Goal: Task Accomplishment & Management: Manage account settings

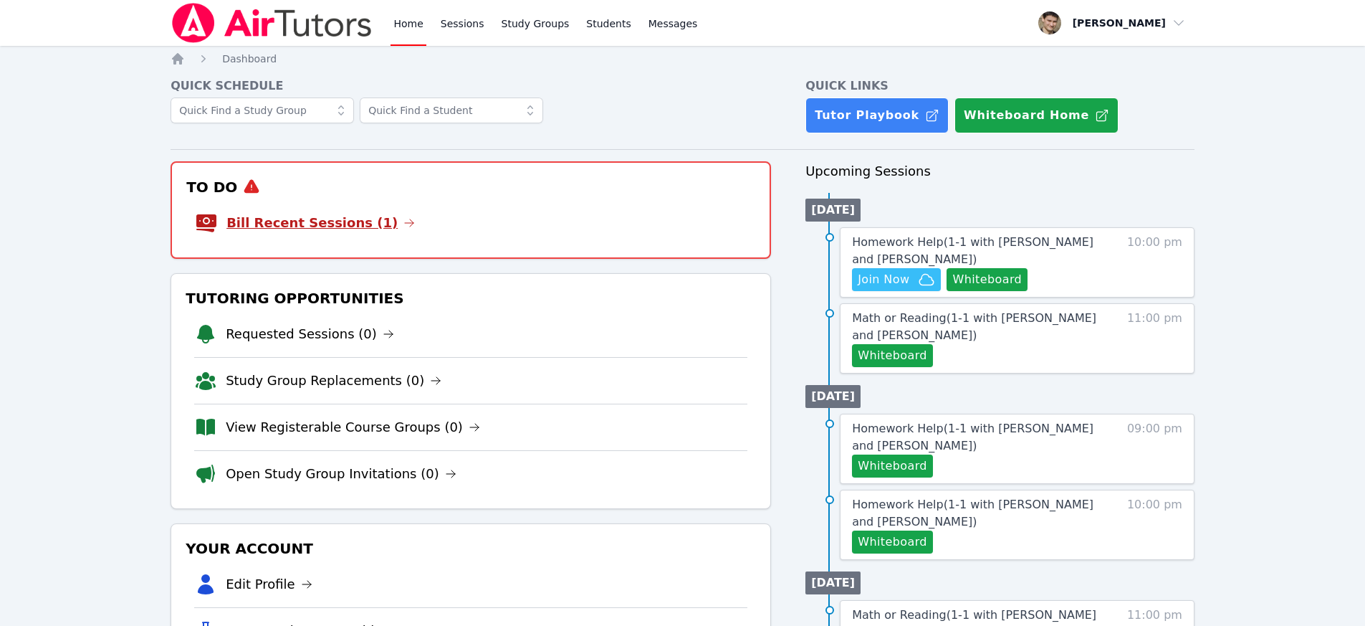
click at [355, 224] on link "Bill Recent Sessions (1)" at bounding box center [320, 223] width 188 height 20
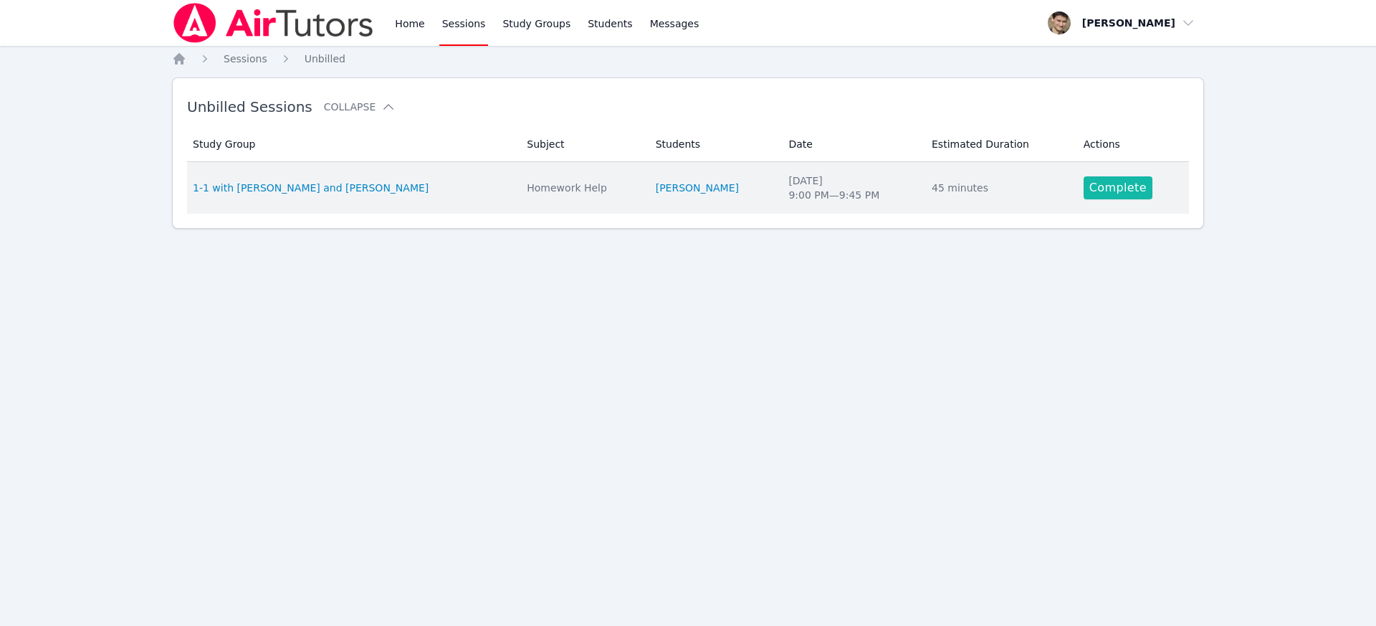
click at [1111, 181] on link "Complete" at bounding box center [1118, 187] width 69 height 23
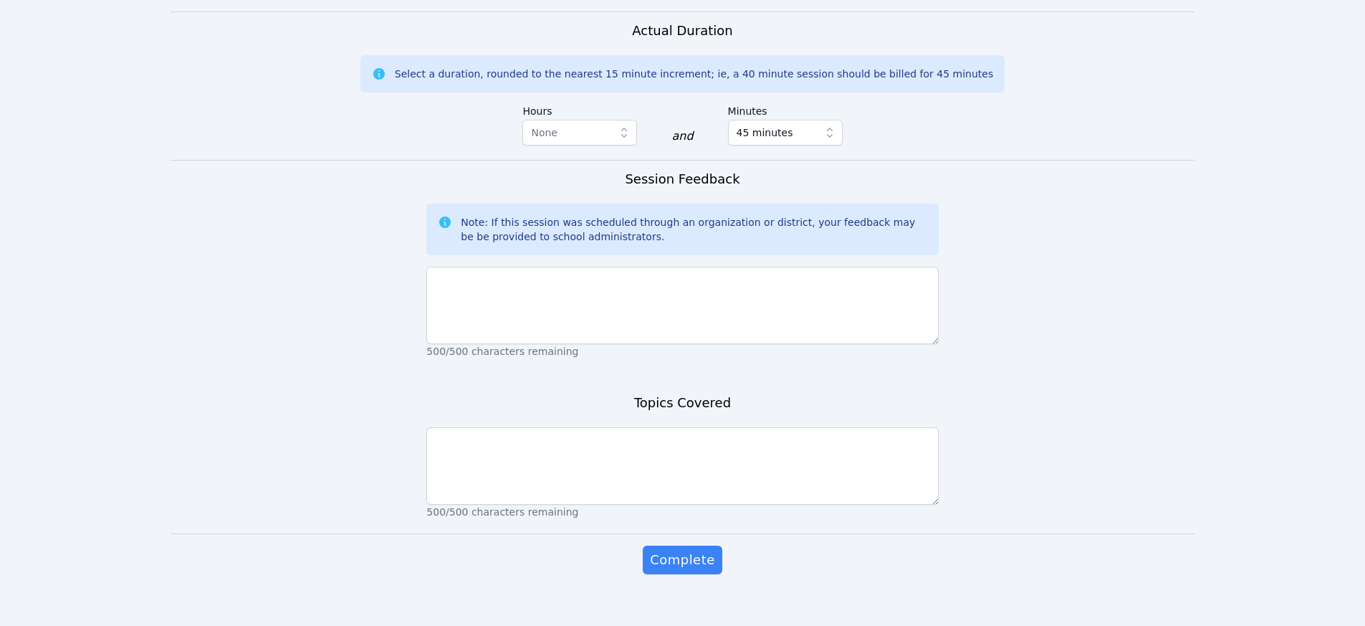
scroll to position [392, 0]
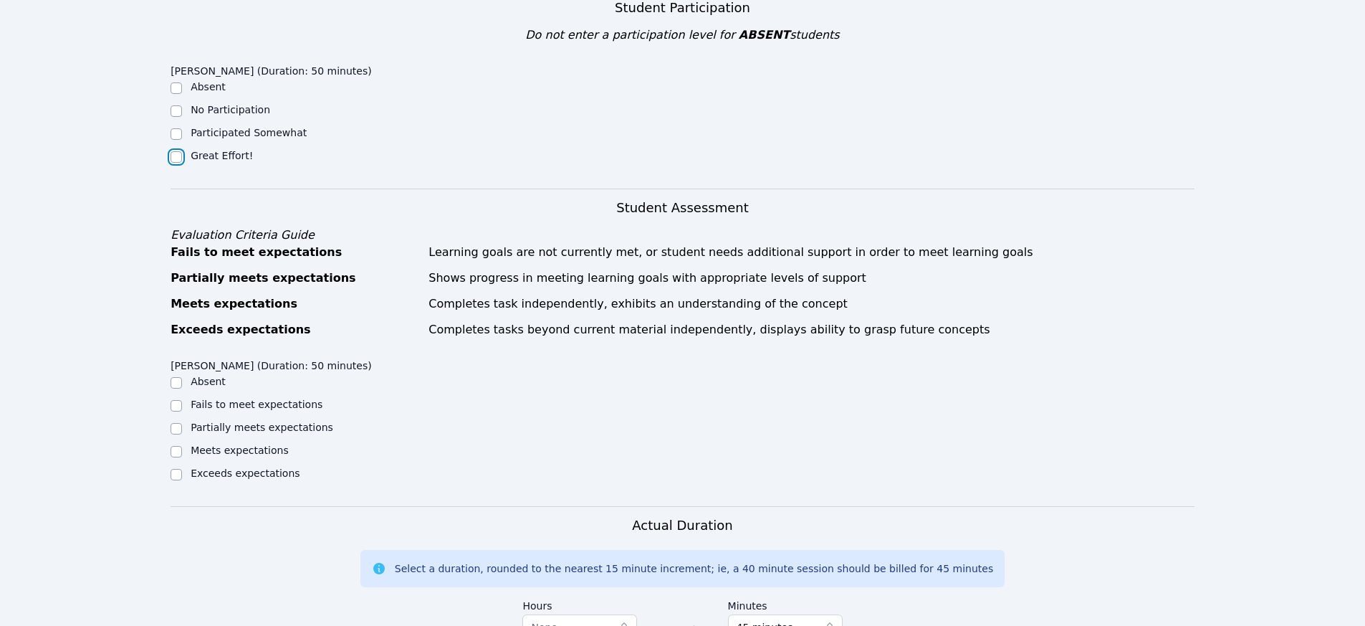
click at [178, 151] on input "Great Effort!" at bounding box center [176, 156] width 11 height 11
checkbox input "true"
click at [174, 446] on input "Meets expectations" at bounding box center [176, 451] width 11 height 11
checkbox input "true"
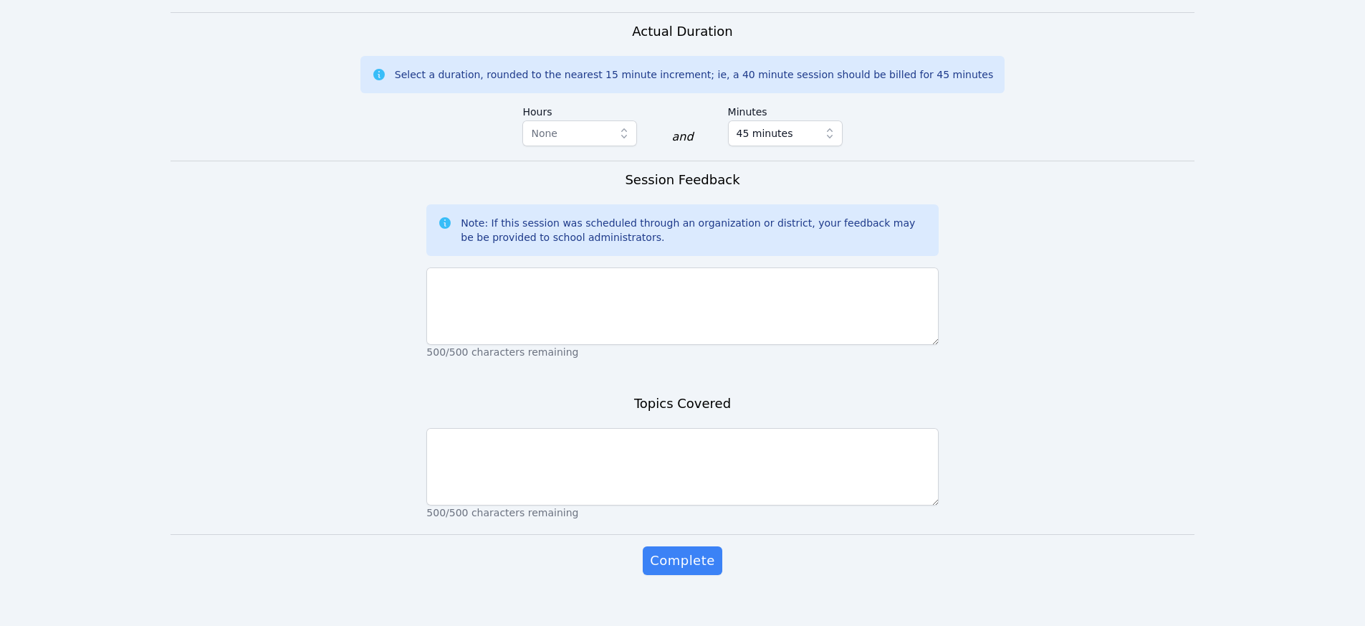
scroll to position [886, 0]
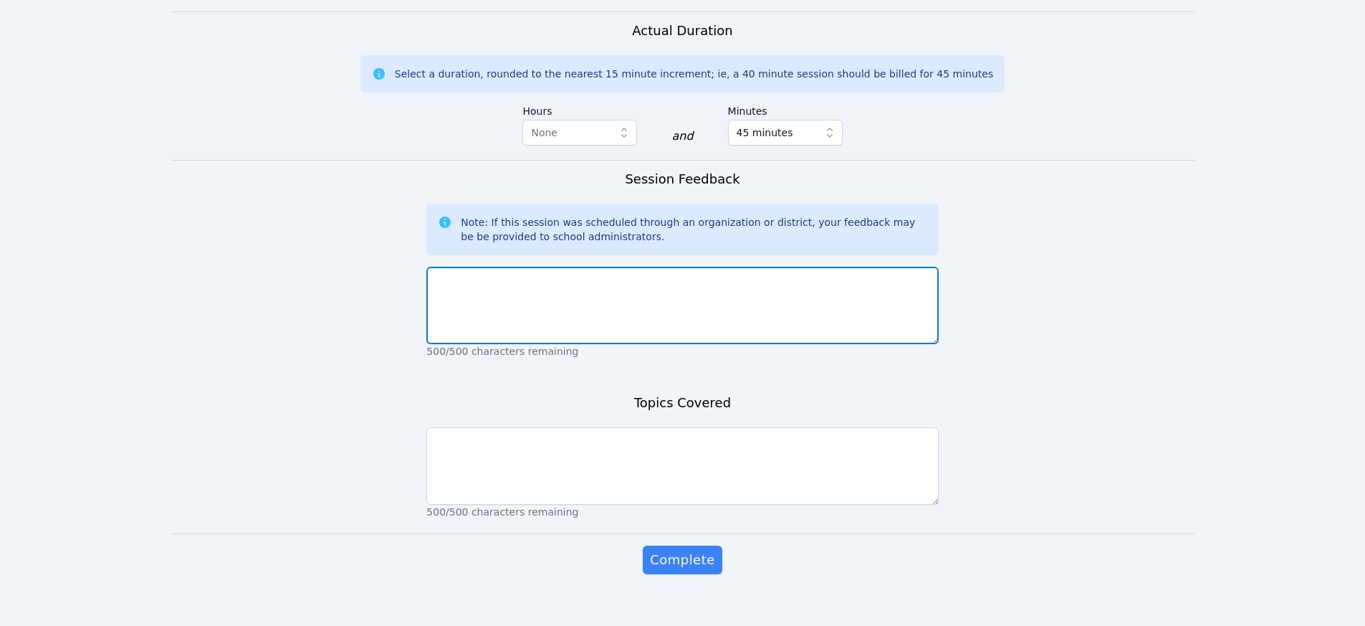
click at [530, 290] on textarea at bounding box center [682, 305] width 512 height 77
type textarea "great session, we reviewed the material she covered in her test"
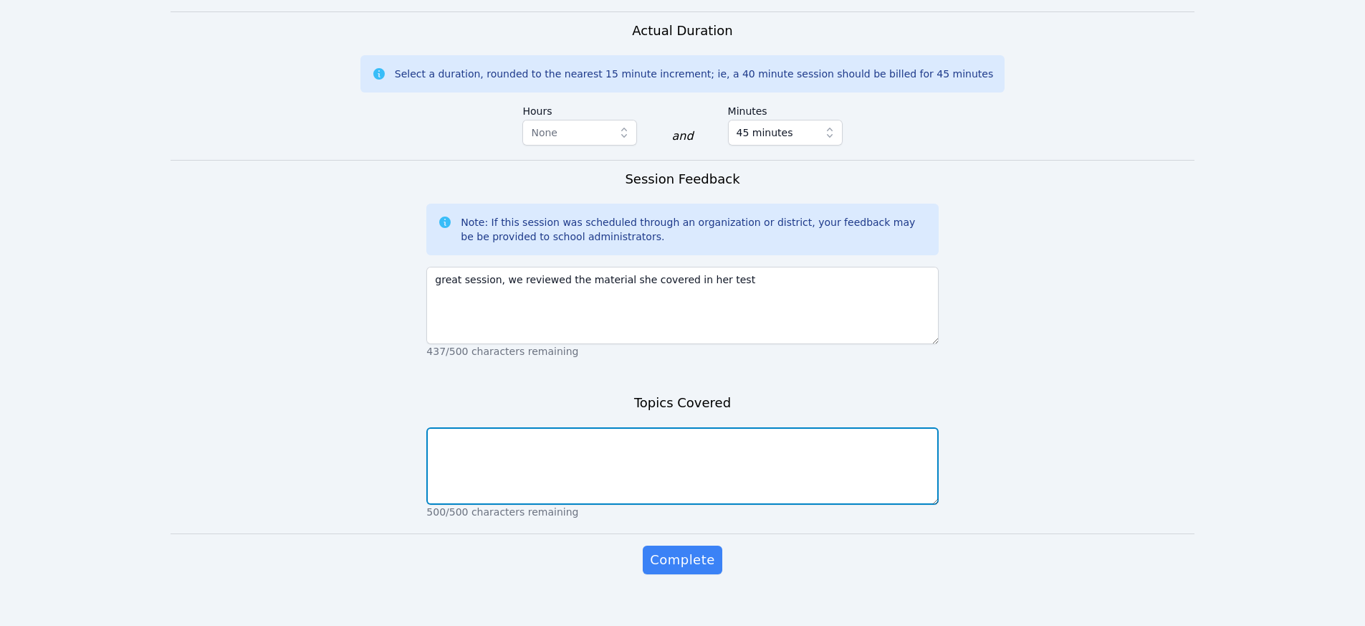
click at [481, 436] on textarea at bounding box center [682, 465] width 512 height 77
type textarea "quadratic equations and its applications"
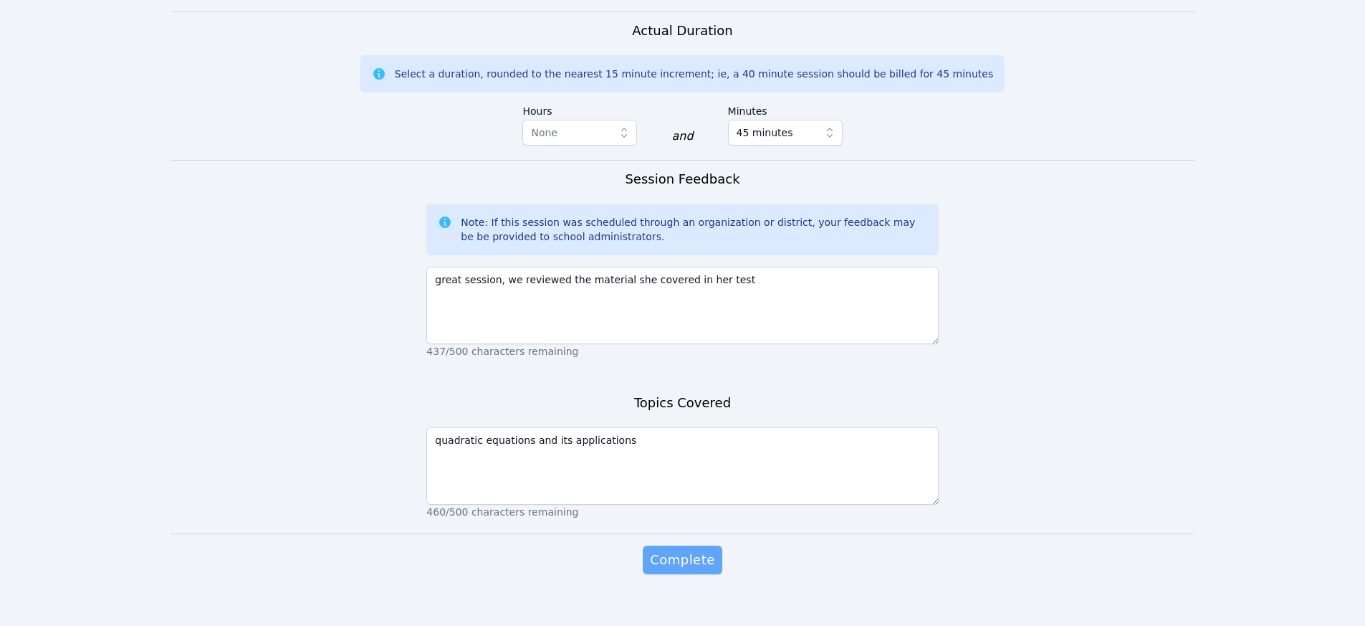
click at [696, 550] on span "Complete" at bounding box center [682, 560] width 64 height 20
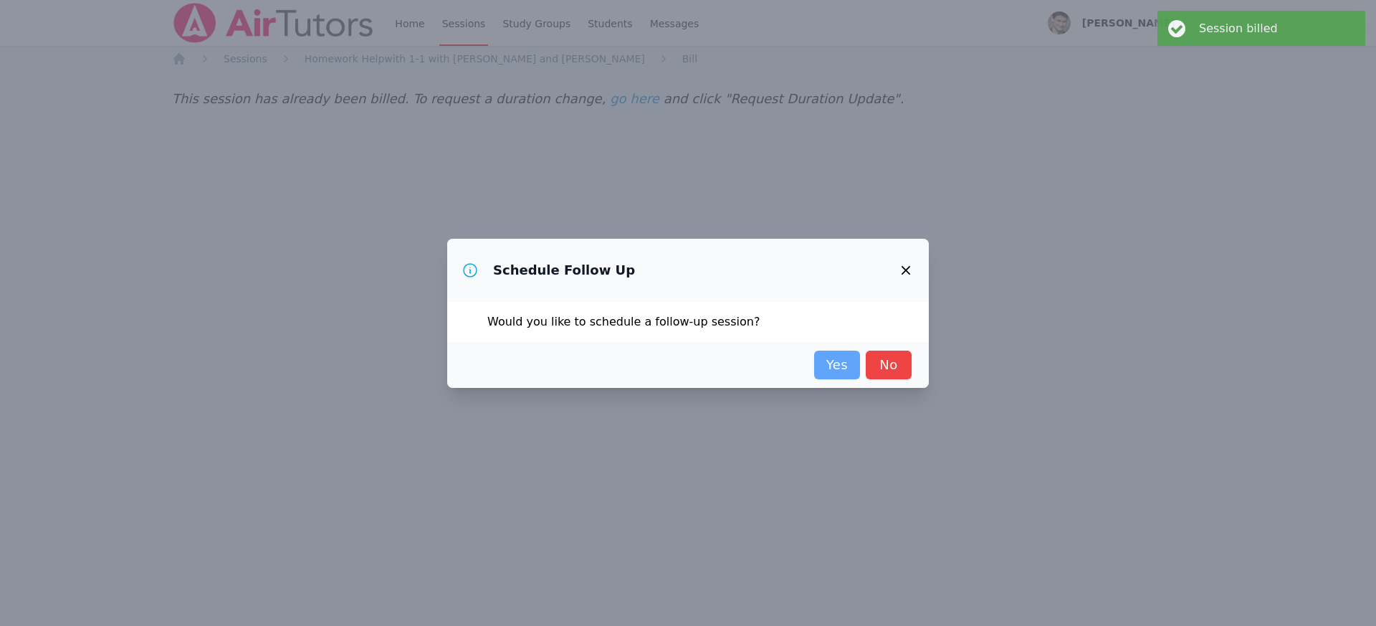
click at [851, 370] on link "Yes" at bounding box center [837, 364] width 46 height 29
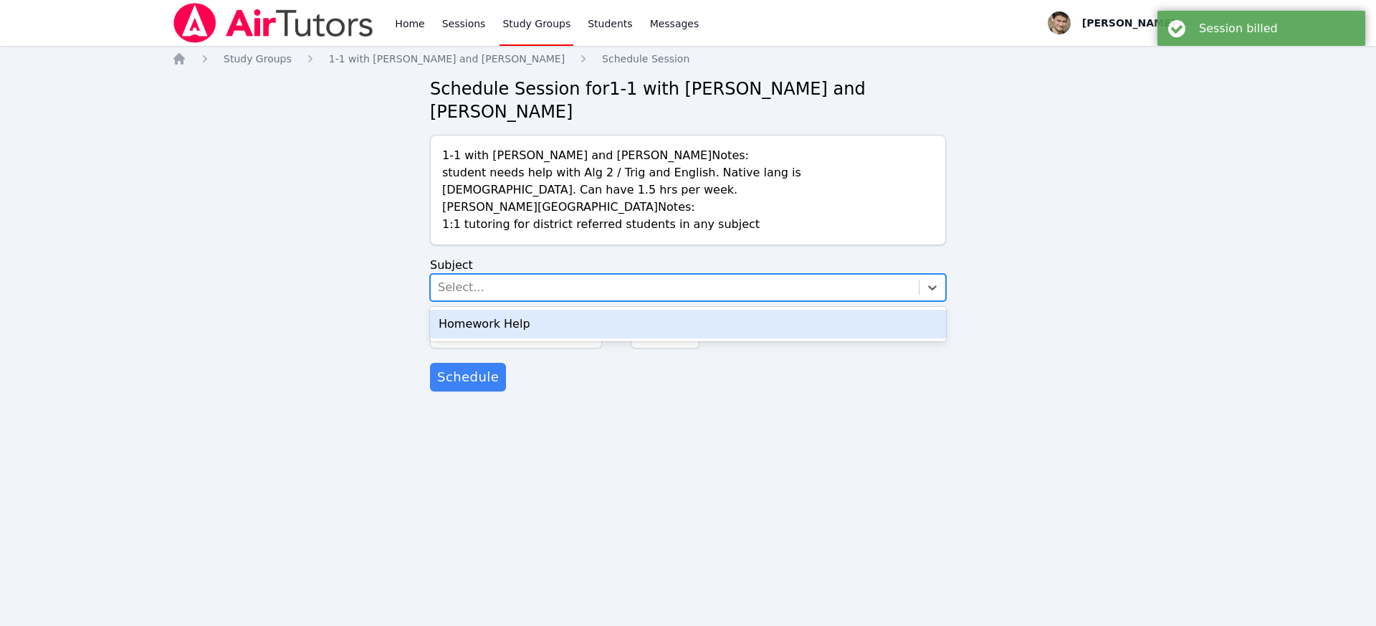
click at [461, 277] on div "Select..." at bounding box center [675, 287] width 488 height 26
click at [462, 322] on div "Homework Help" at bounding box center [688, 324] width 516 height 29
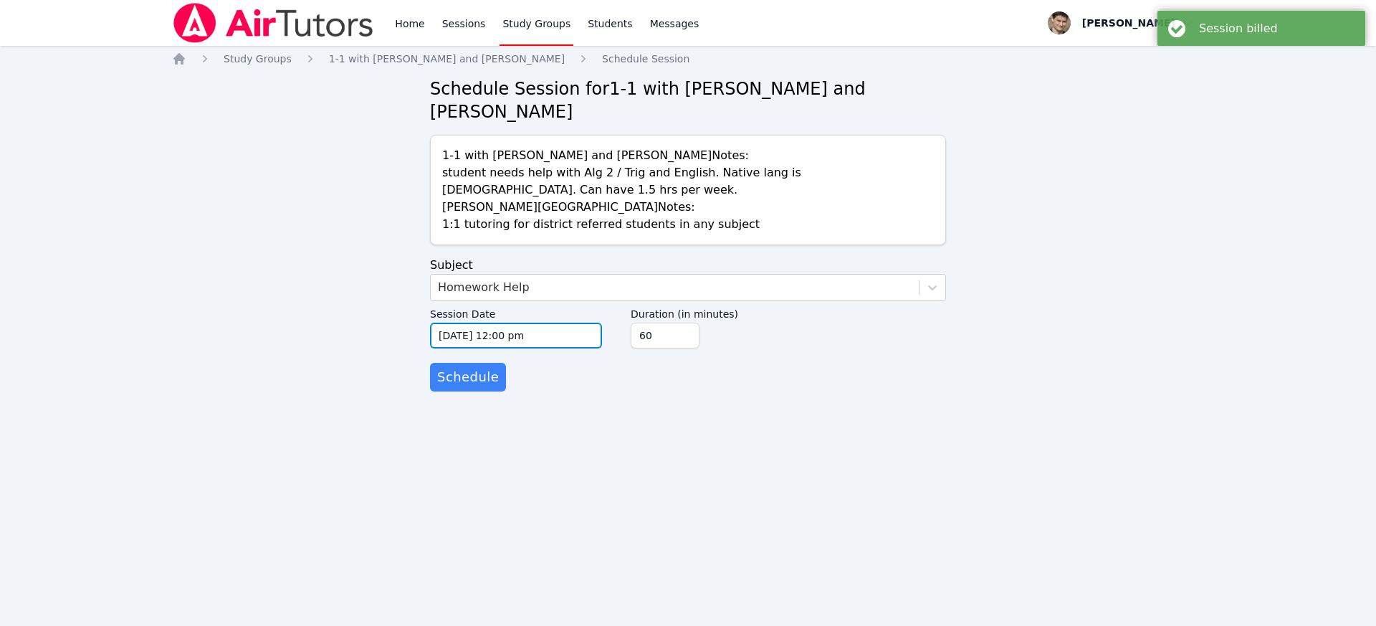
click at [458, 335] on input "10/09/2025 12:00 pm" at bounding box center [516, 335] width 172 height 26
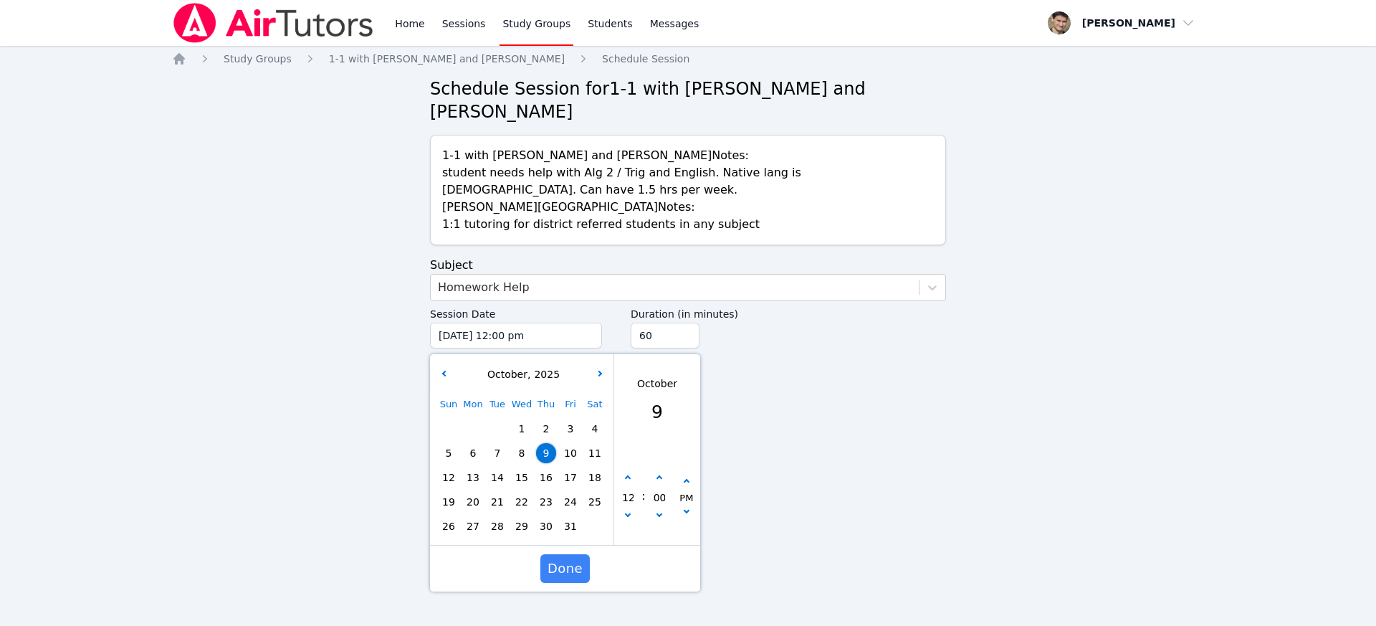
click at [525, 477] on span "15" at bounding box center [522, 477] width 20 height 20
click at [631, 476] on button "button" at bounding box center [628, 478] width 14 height 14
type input "10/15/2025 01:00 pm"
type input "01"
click at [631, 476] on button "button" at bounding box center [628, 478] width 14 height 14
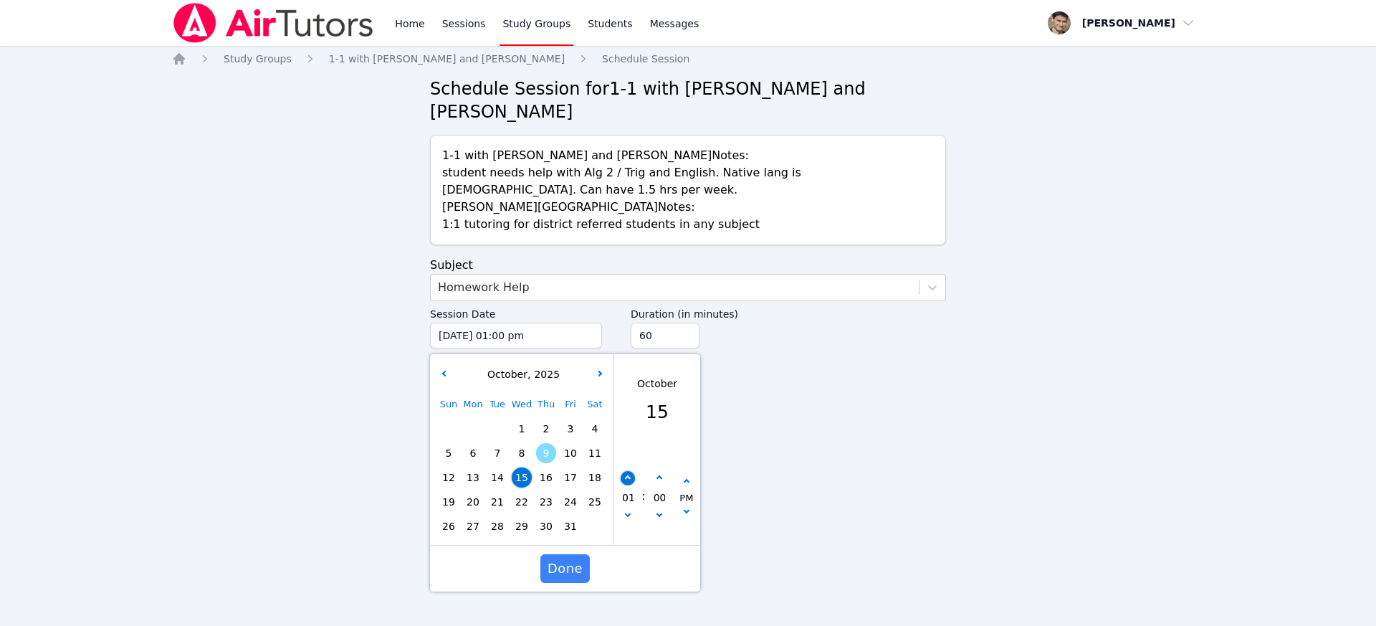
type input "10/15/2025 02:00 pm"
type input "02"
click at [631, 476] on button "button" at bounding box center [628, 478] width 14 height 14
type input "10/15/2025 03:00 pm"
type input "03"
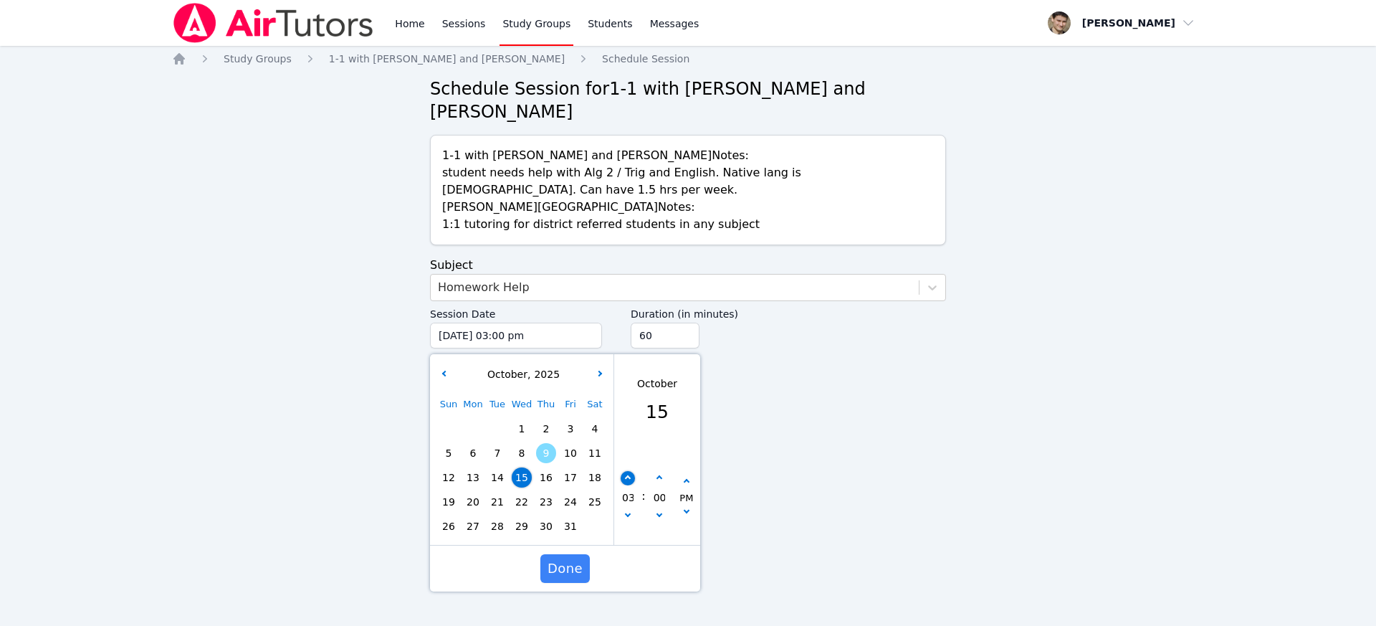
click at [631, 476] on button "button" at bounding box center [628, 478] width 14 height 14
type input "10/15/2025 04:00 pm"
type input "04"
click at [631, 476] on button "button" at bounding box center [628, 478] width 14 height 14
type input "10/15/2025 05:00 pm"
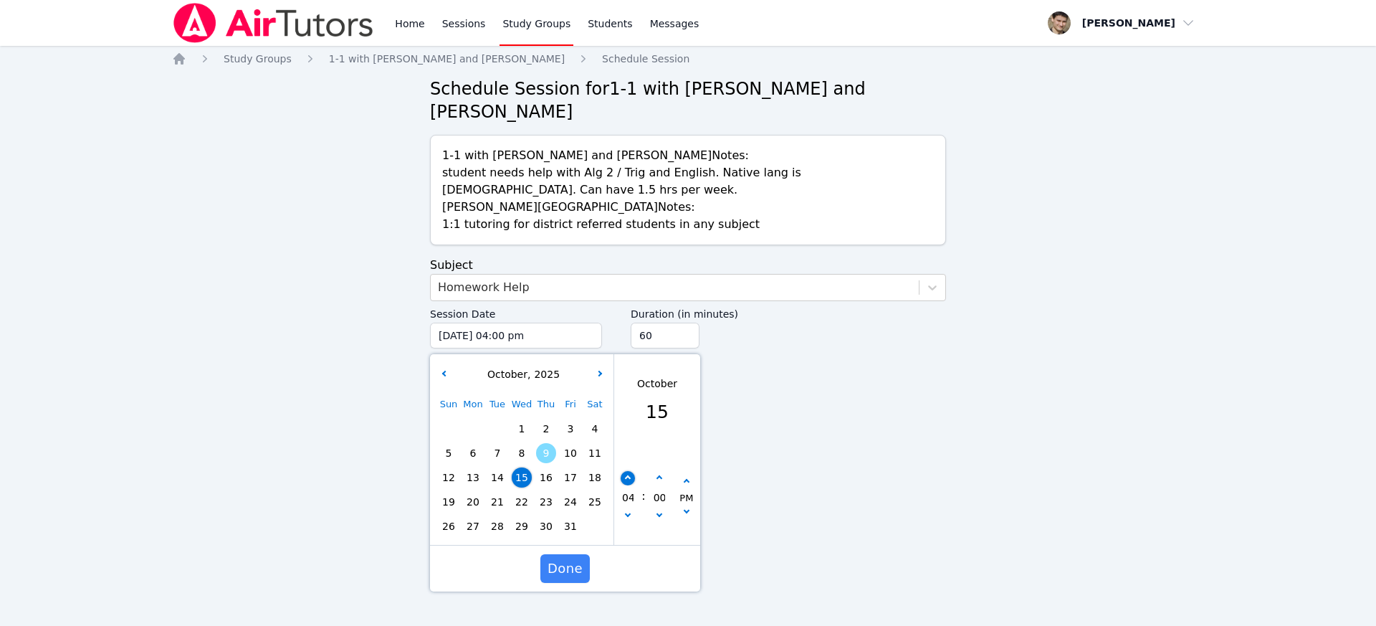
type input "05"
click at [631, 476] on button "button" at bounding box center [628, 478] width 14 height 14
type input "10/15/2025 06:00 pm"
type input "06"
click at [631, 476] on button "button" at bounding box center [628, 478] width 14 height 14
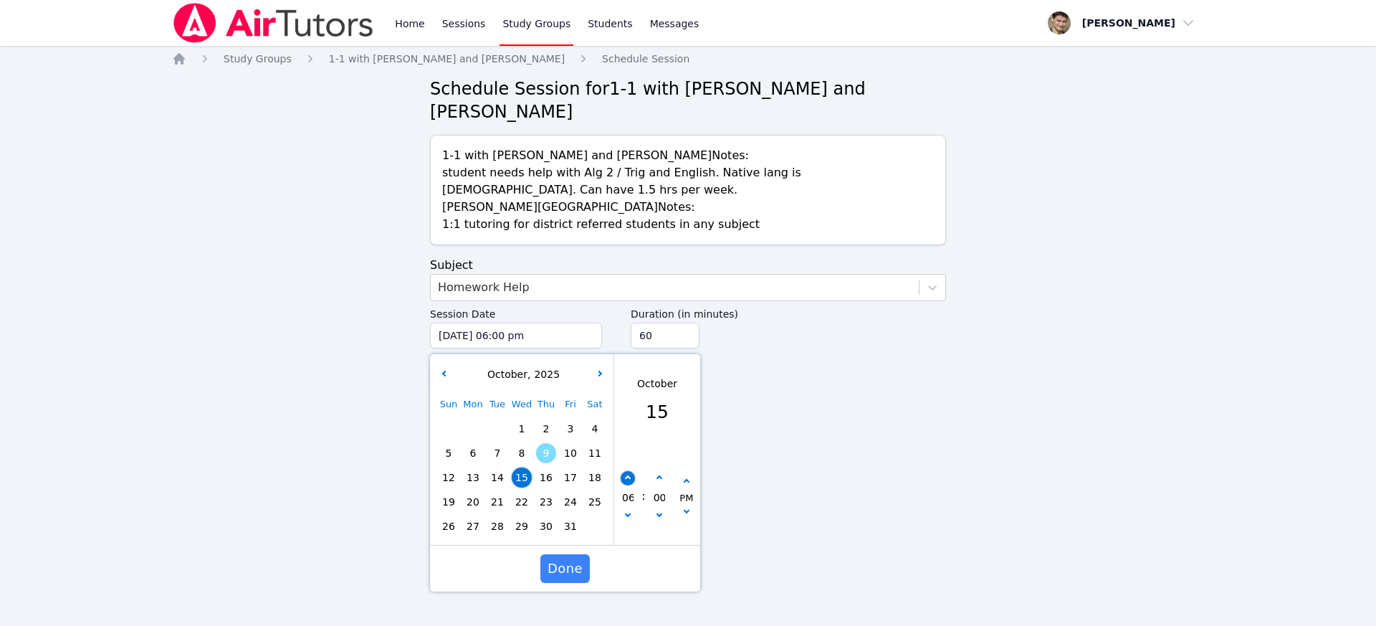
type input "10/15/2025 07:00 pm"
type input "07"
click at [631, 476] on button "button" at bounding box center [628, 478] width 14 height 14
type input "10/15/2025 08:00 pm"
type input "08"
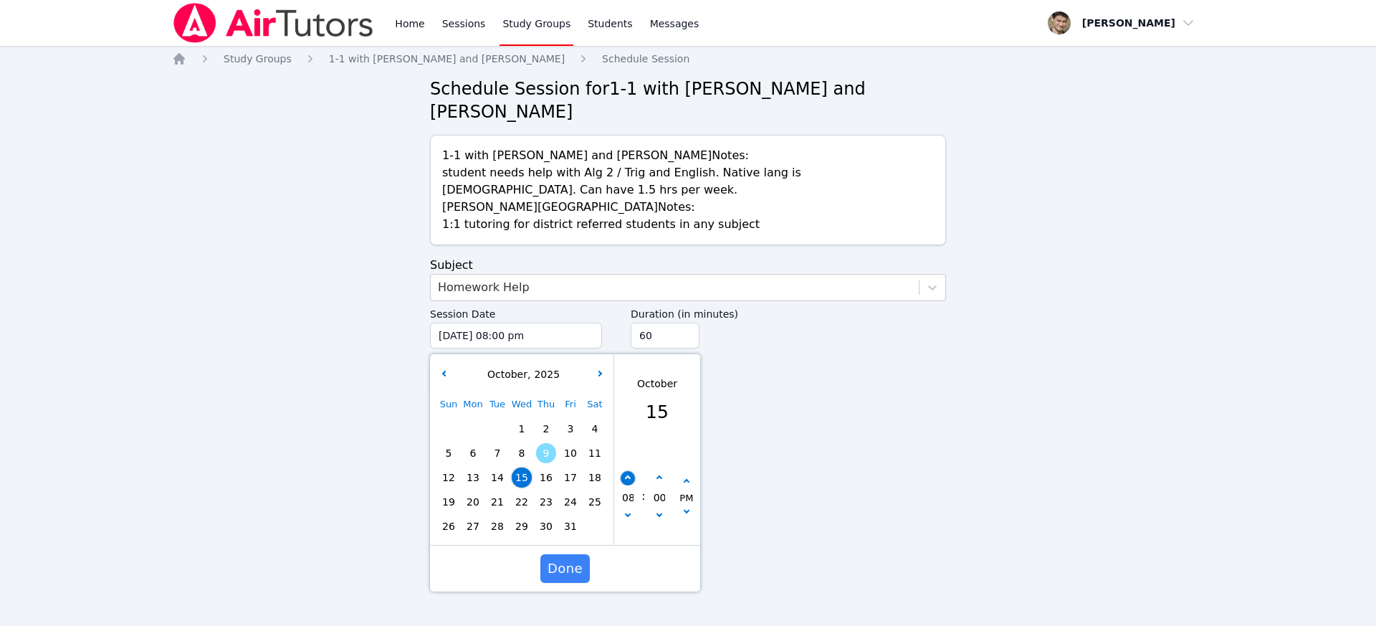
click at [631, 476] on button "button" at bounding box center [628, 478] width 14 height 14
type input "10/15/2025 09:00 pm"
type input "09"
click at [556, 571] on span "Done" at bounding box center [564, 568] width 35 height 20
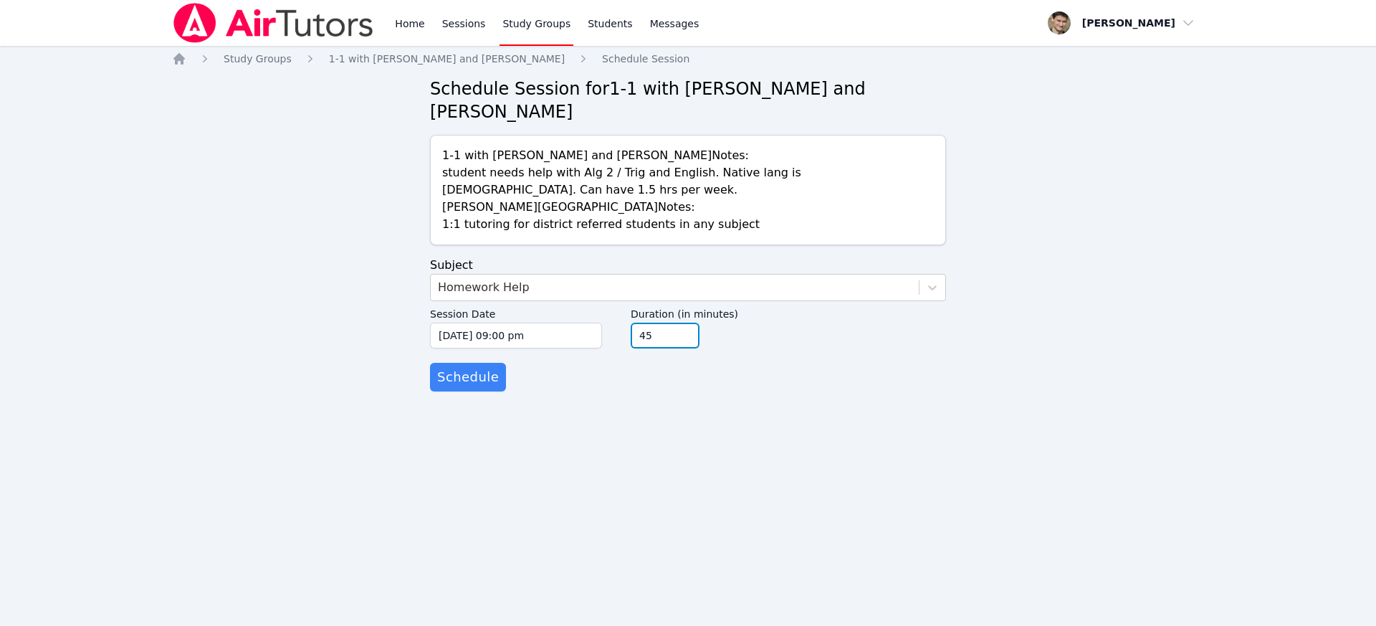
type input "45"
click at [686, 343] on input "45" at bounding box center [665, 335] width 69 height 26
click at [444, 385] on span "Schedule" at bounding box center [468, 377] width 62 height 20
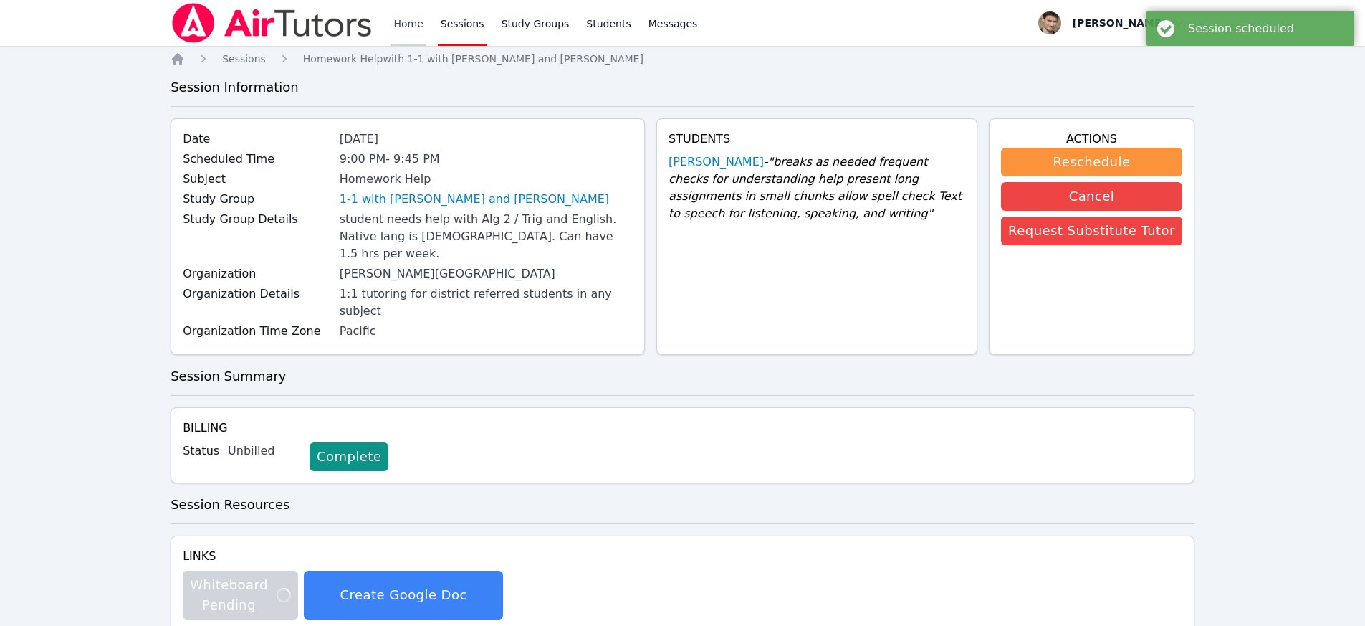
click at [402, 21] on link "Home" at bounding box center [408, 23] width 35 height 46
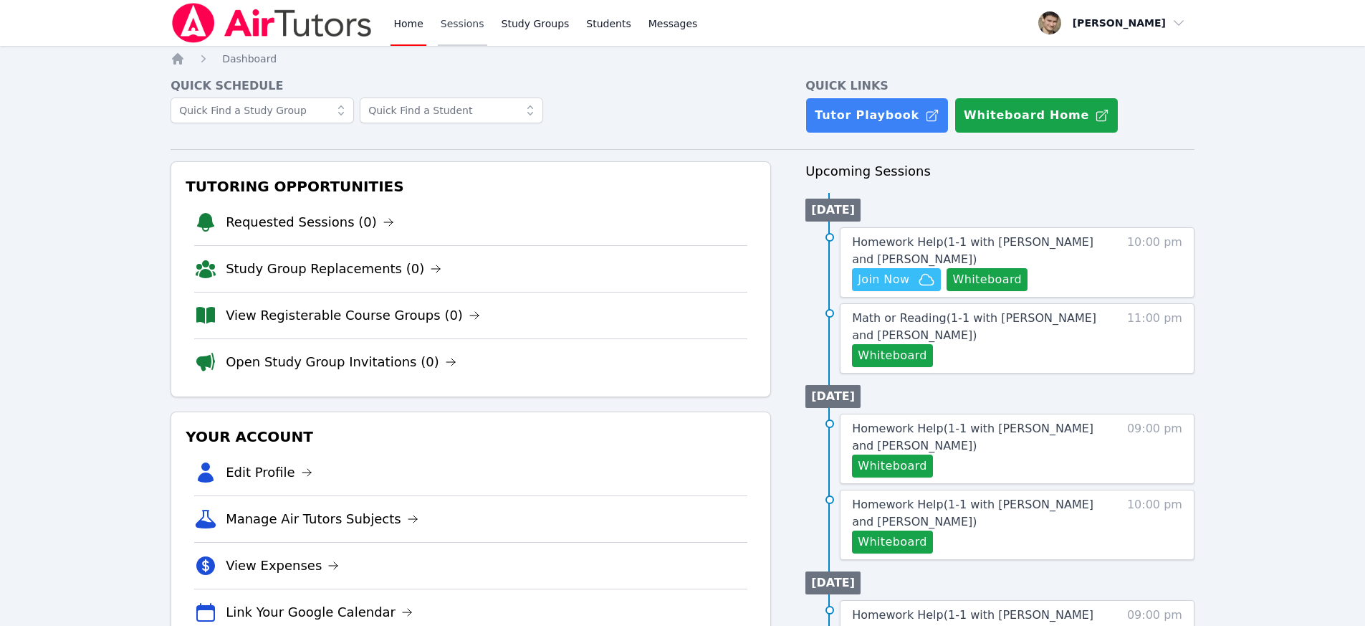
click at [464, 16] on link "Sessions" at bounding box center [462, 23] width 49 height 46
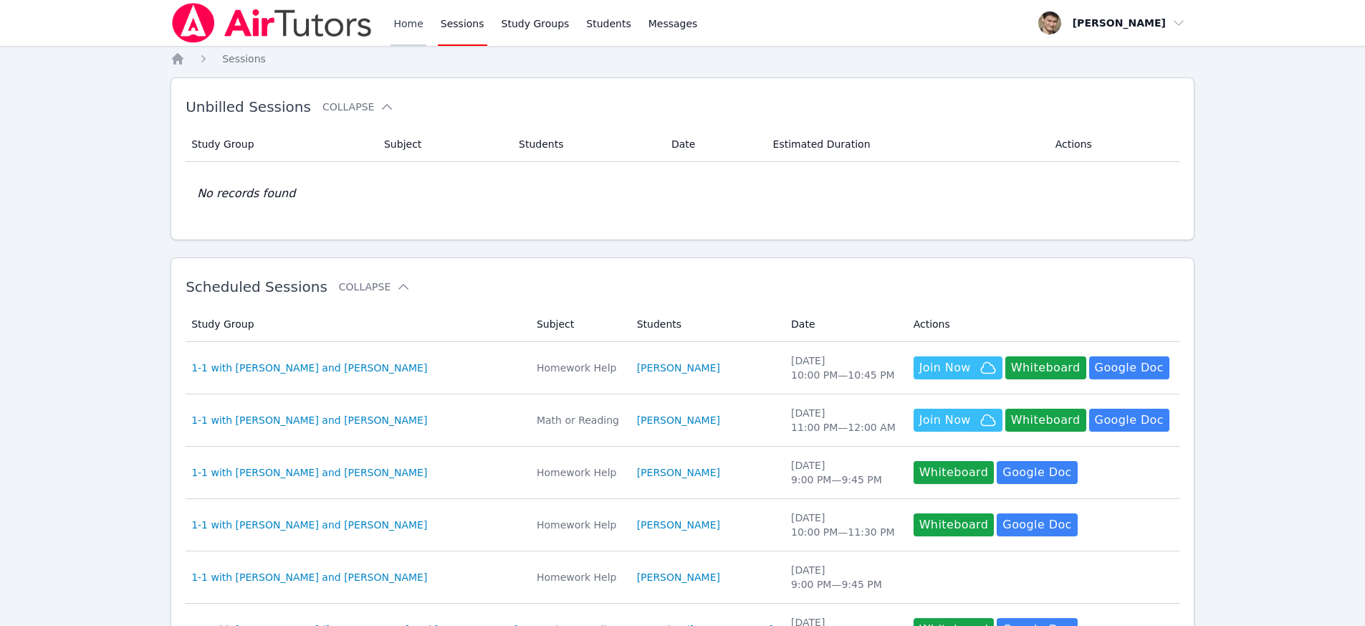
click at [398, 27] on link "Home" at bounding box center [408, 23] width 35 height 46
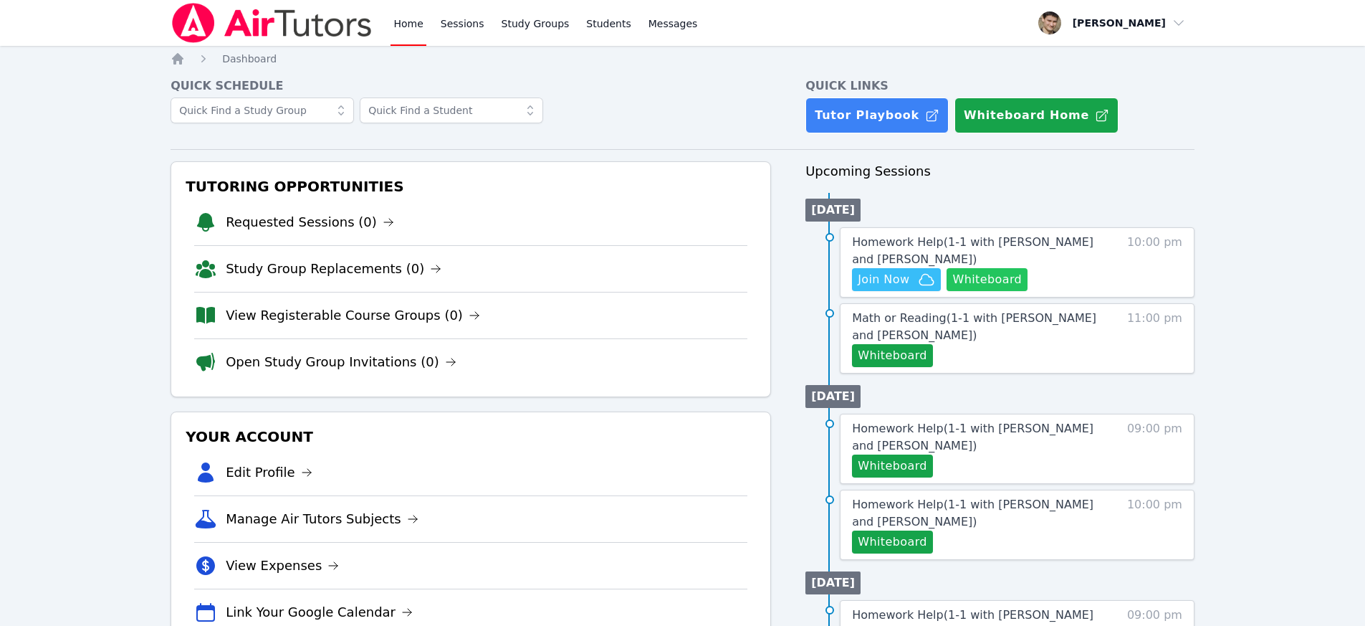
click at [983, 275] on button "Whiteboard" at bounding box center [987, 279] width 81 height 23
click at [899, 281] on span "Join Now" at bounding box center [884, 279] width 52 height 17
click at [573, 27] on div "Home Sessions Study Groups Students Messages" at bounding box center [546, 23] width 310 height 46
click at [546, 27] on link "Study Groups" at bounding box center [536, 23] width 74 height 46
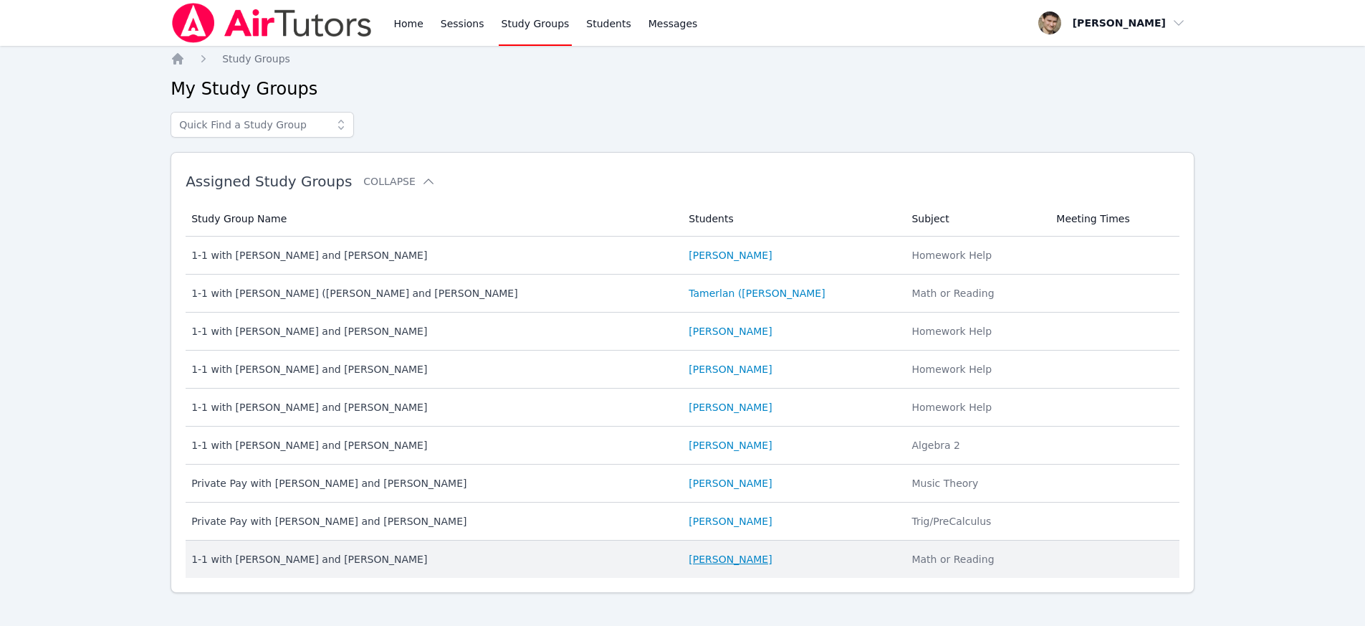
click at [707, 559] on link "[PERSON_NAME]" at bounding box center [730, 559] width 83 height 14
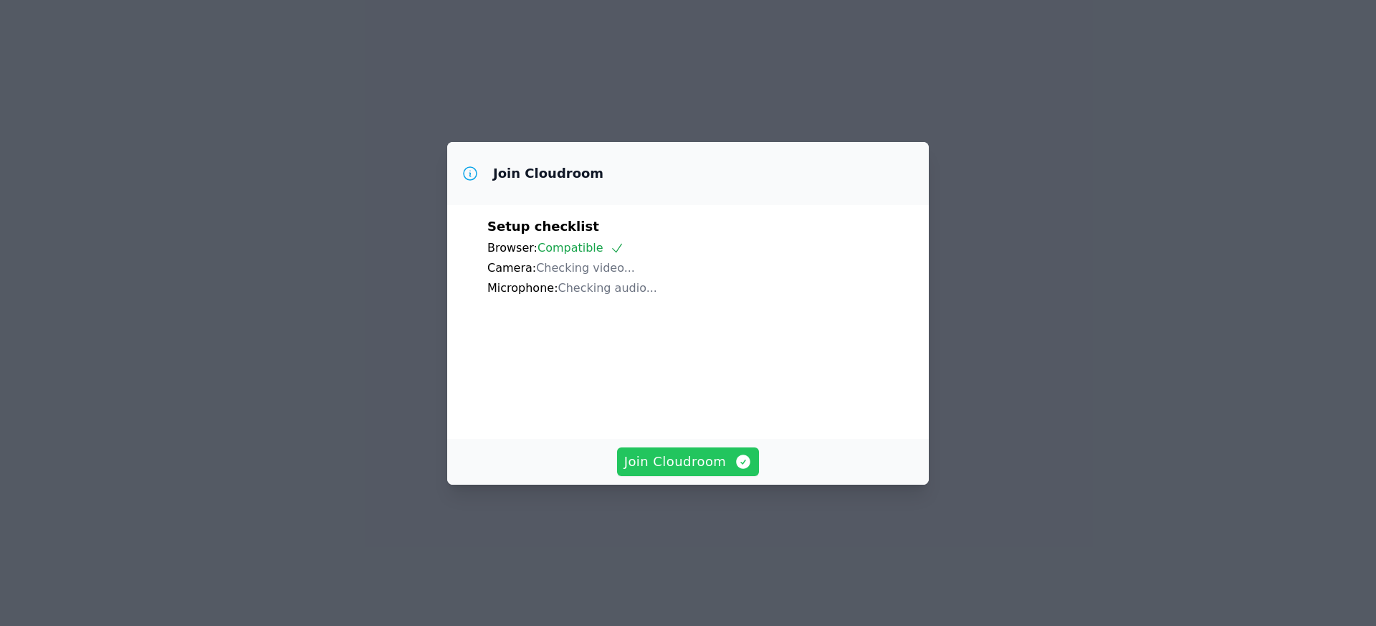
click at [692, 472] on span "Join Cloudroom" at bounding box center [688, 461] width 128 height 20
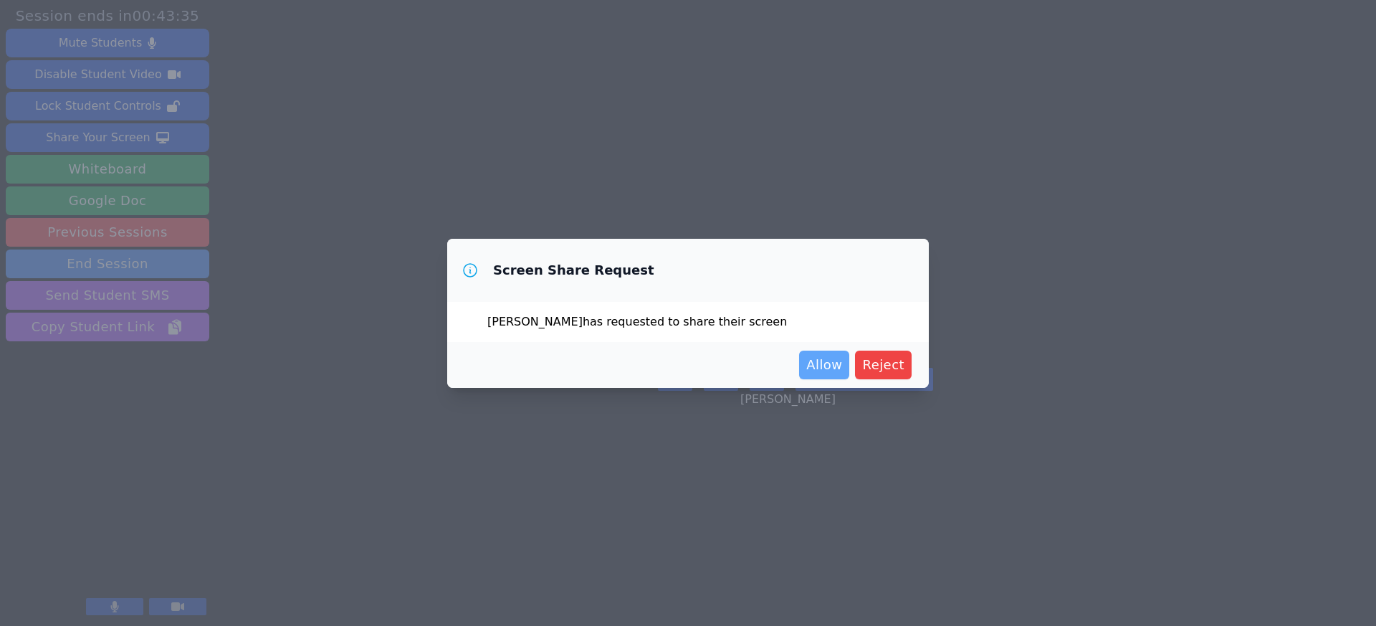
click at [830, 365] on span "Allow" at bounding box center [824, 365] width 36 height 20
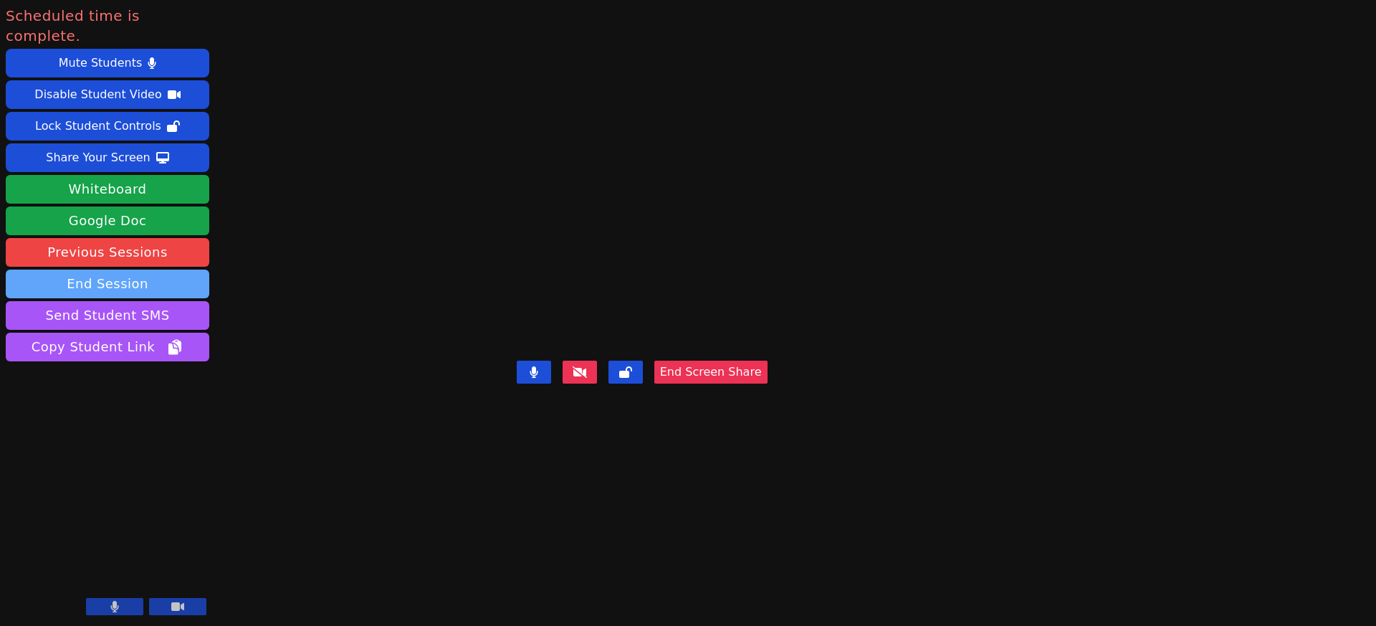
click at [133, 269] on button "End Session" at bounding box center [108, 283] width 204 height 29
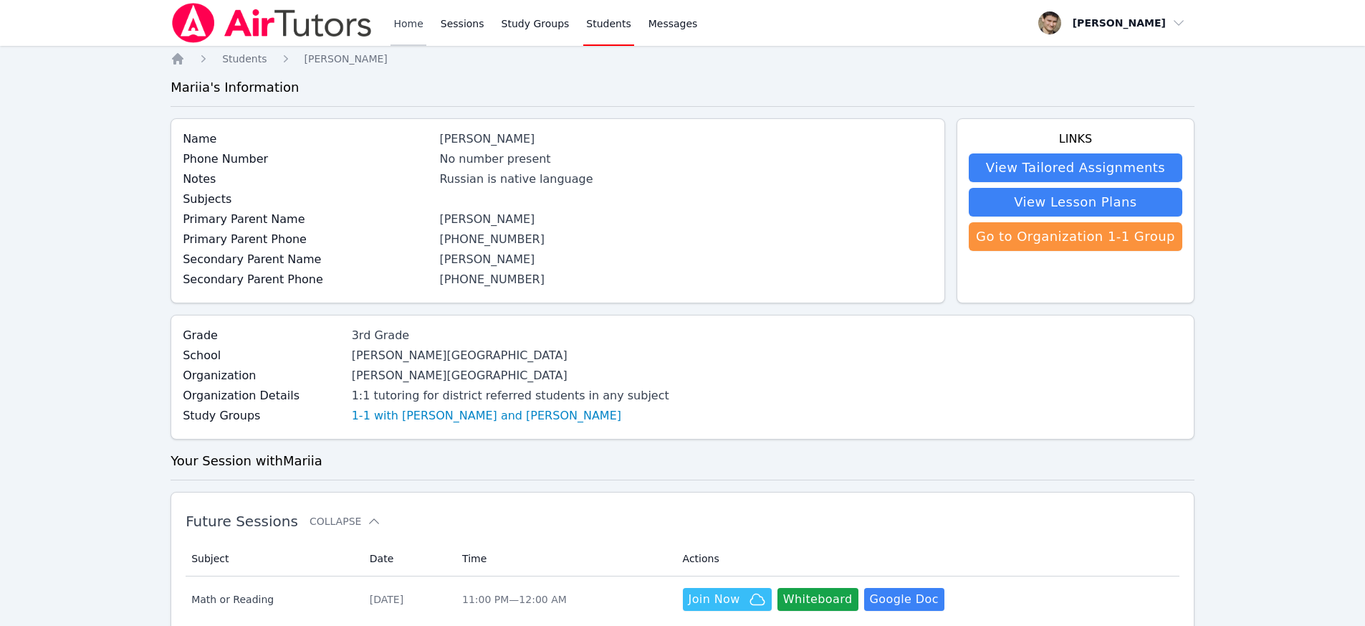
click at [401, 25] on link "Home" at bounding box center [408, 23] width 35 height 46
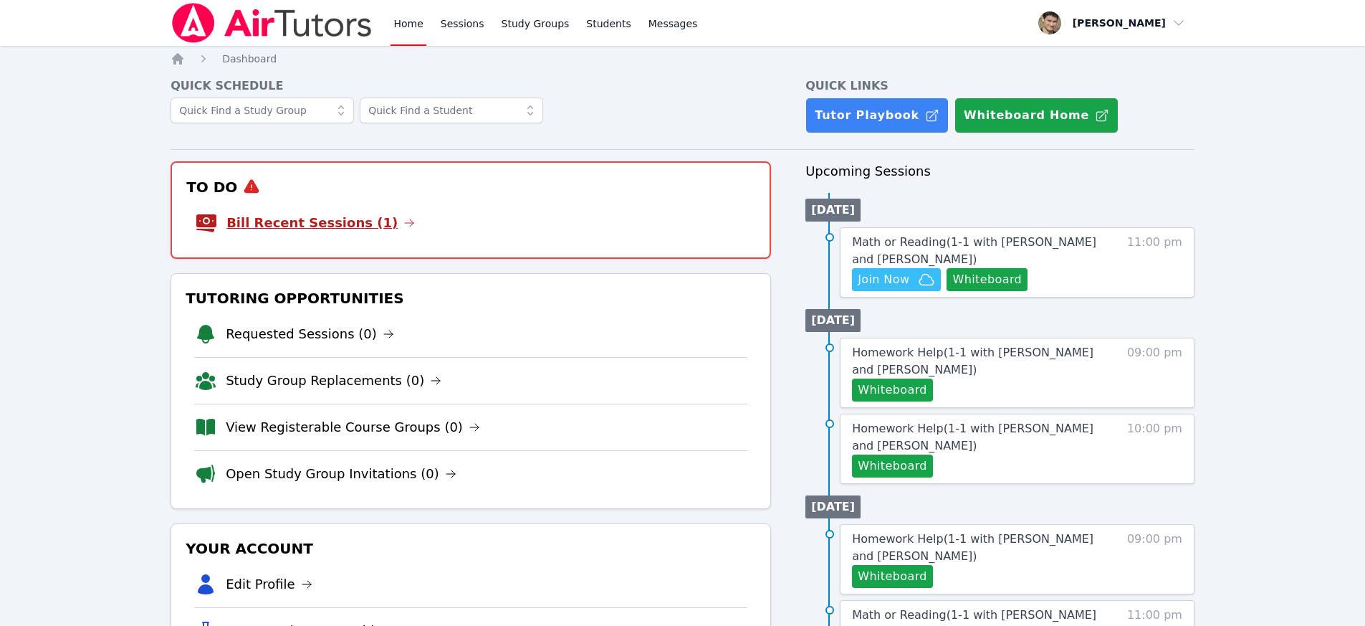
click at [347, 226] on link "Bill Recent Sessions (1)" at bounding box center [320, 223] width 188 height 20
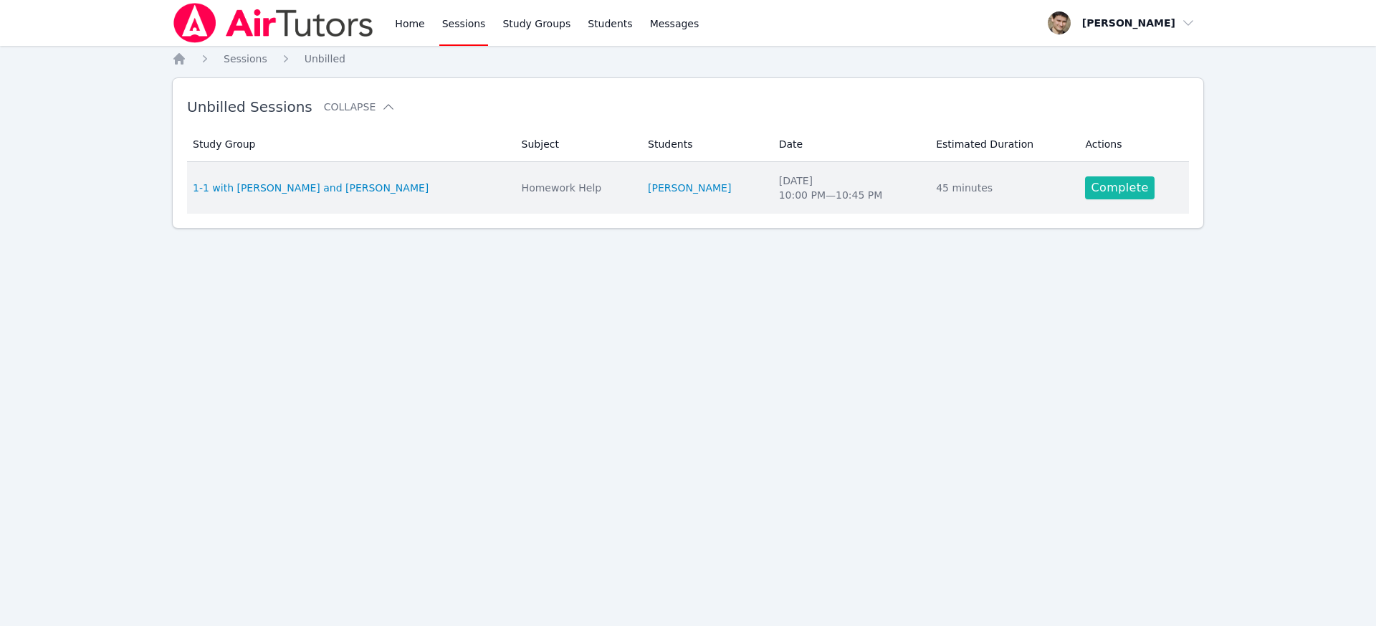
click at [1114, 181] on link "Complete" at bounding box center [1119, 187] width 69 height 23
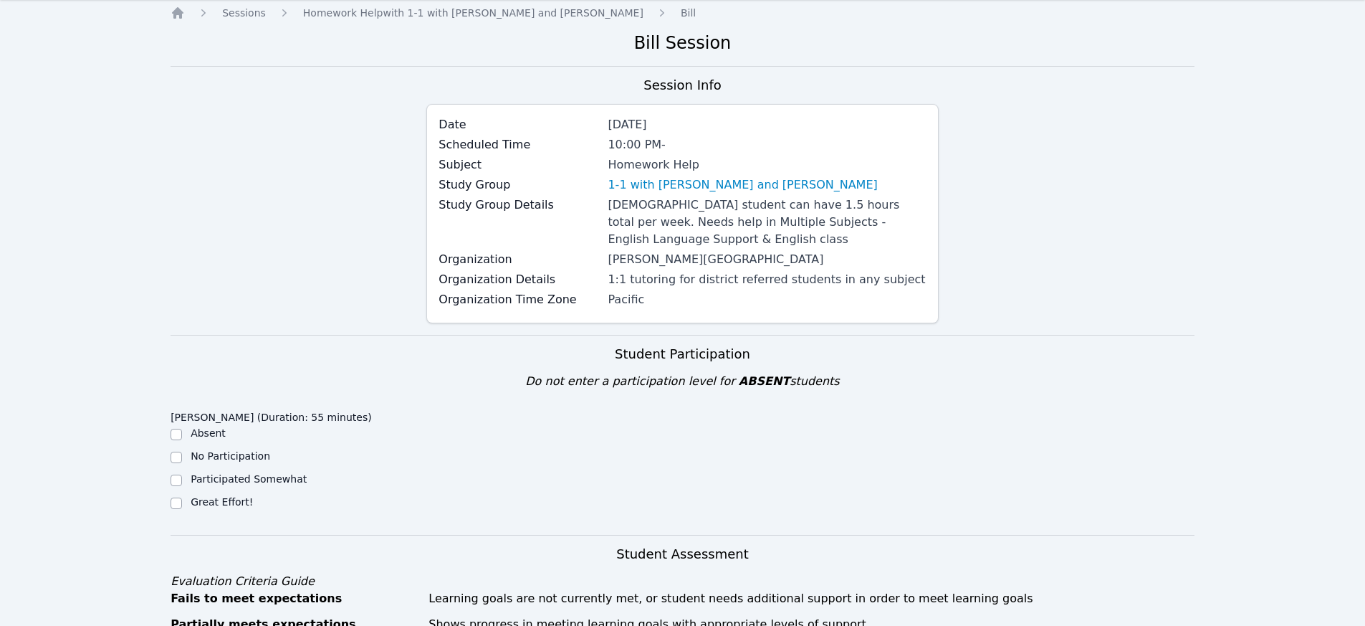
scroll to position [259, 0]
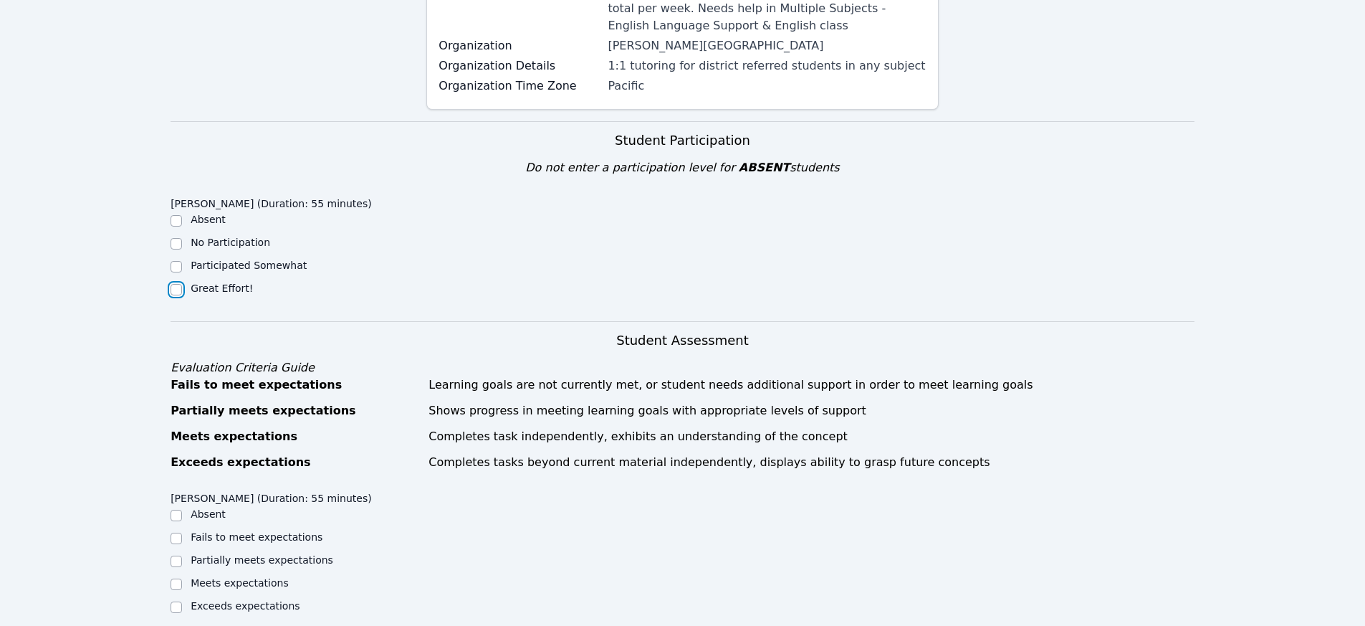
click at [178, 288] on input "Great Effort!" at bounding box center [176, 289] width 11 height 11
checkbox input "true"
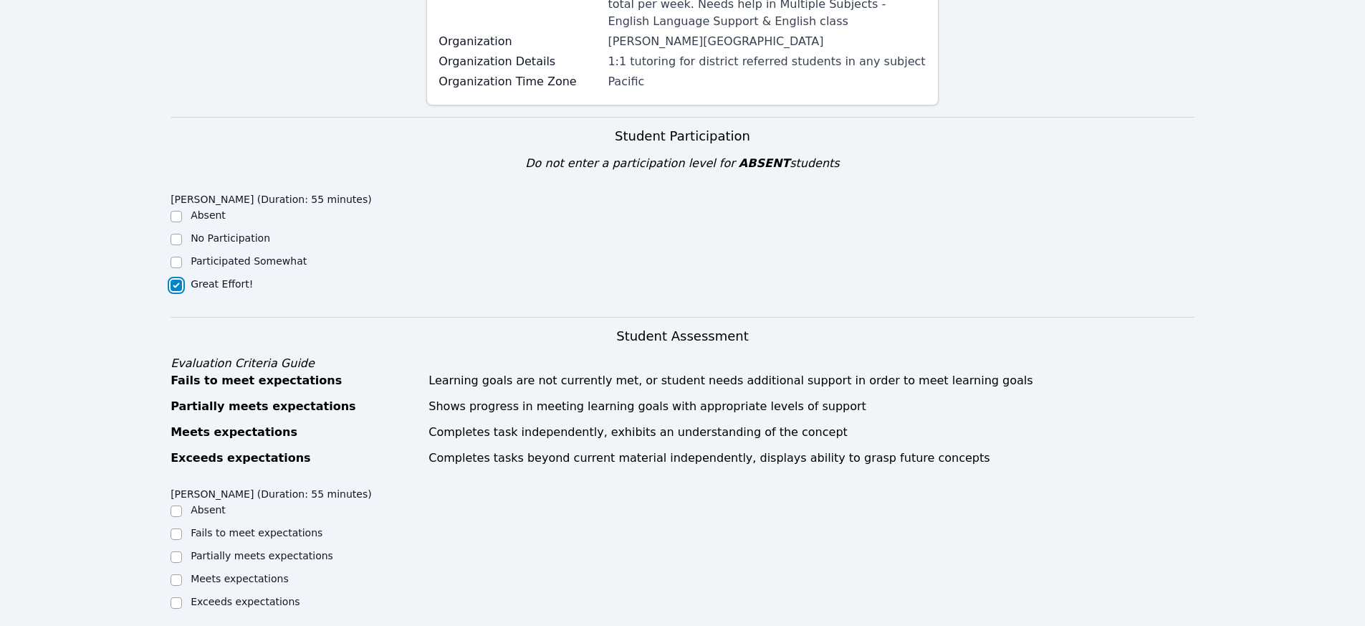
scroll to position [540, 0]
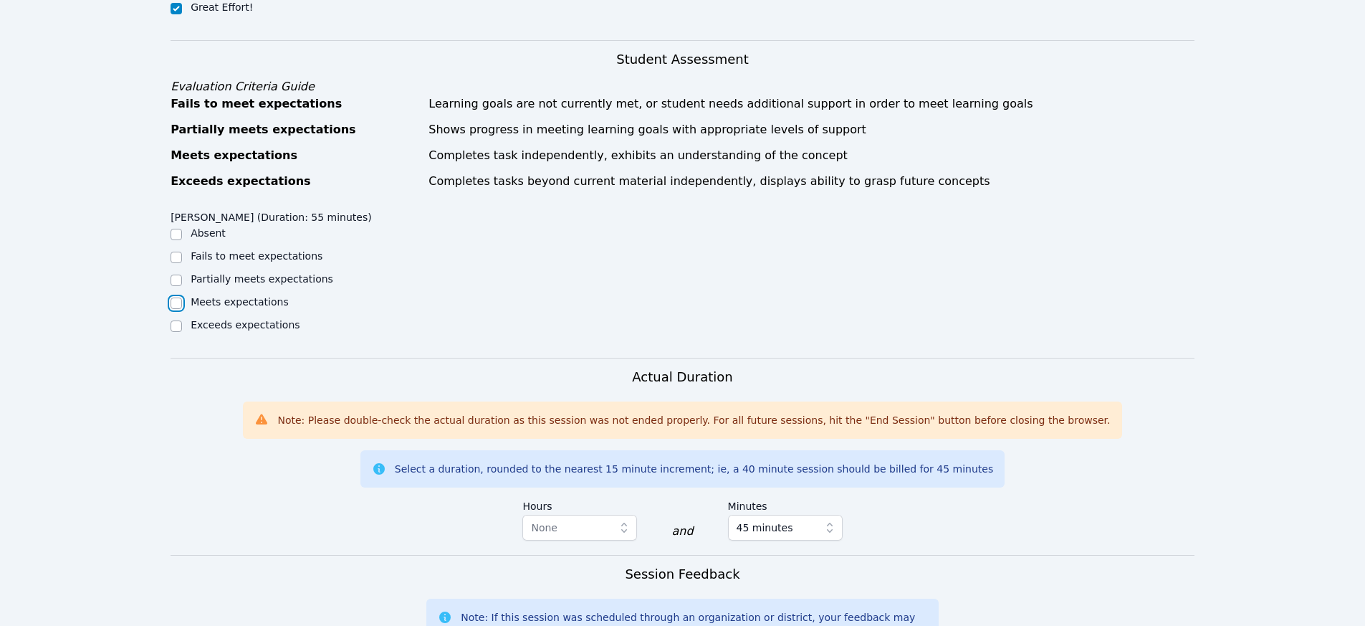
click at [178, 305] on input "Meets expectations" at bounding box center [176, 302] width 11 height 11
checkbox input "true"
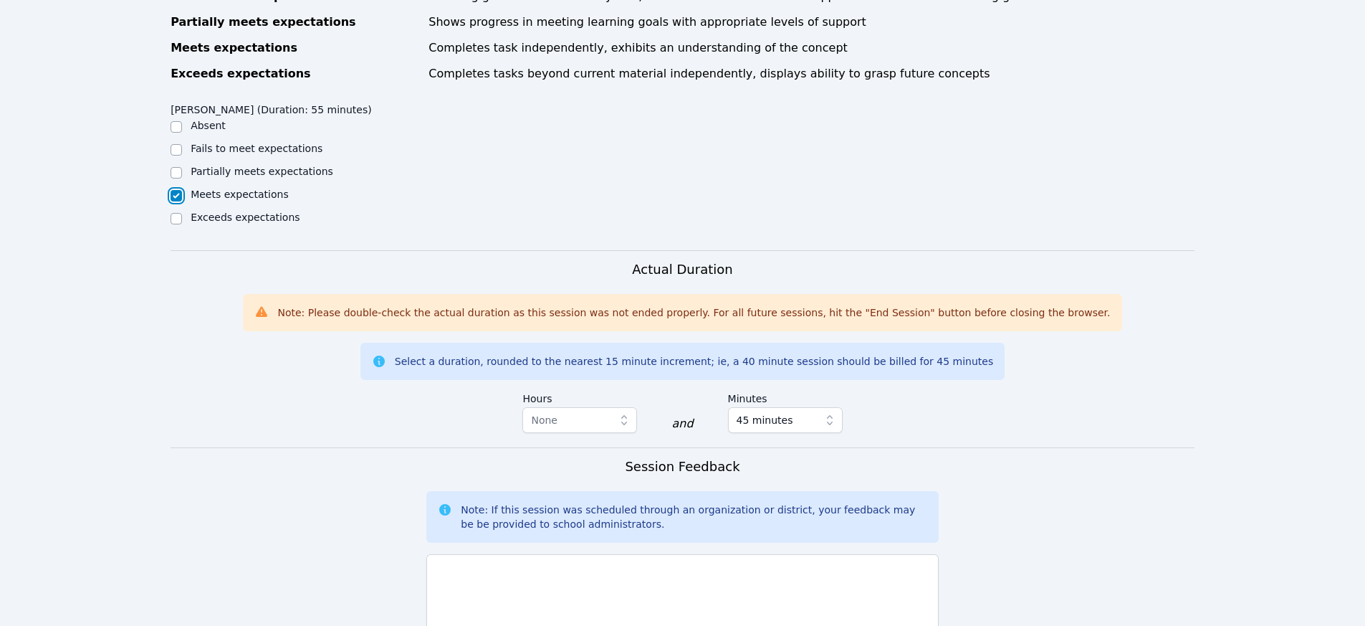
scroll to position [651, 0]
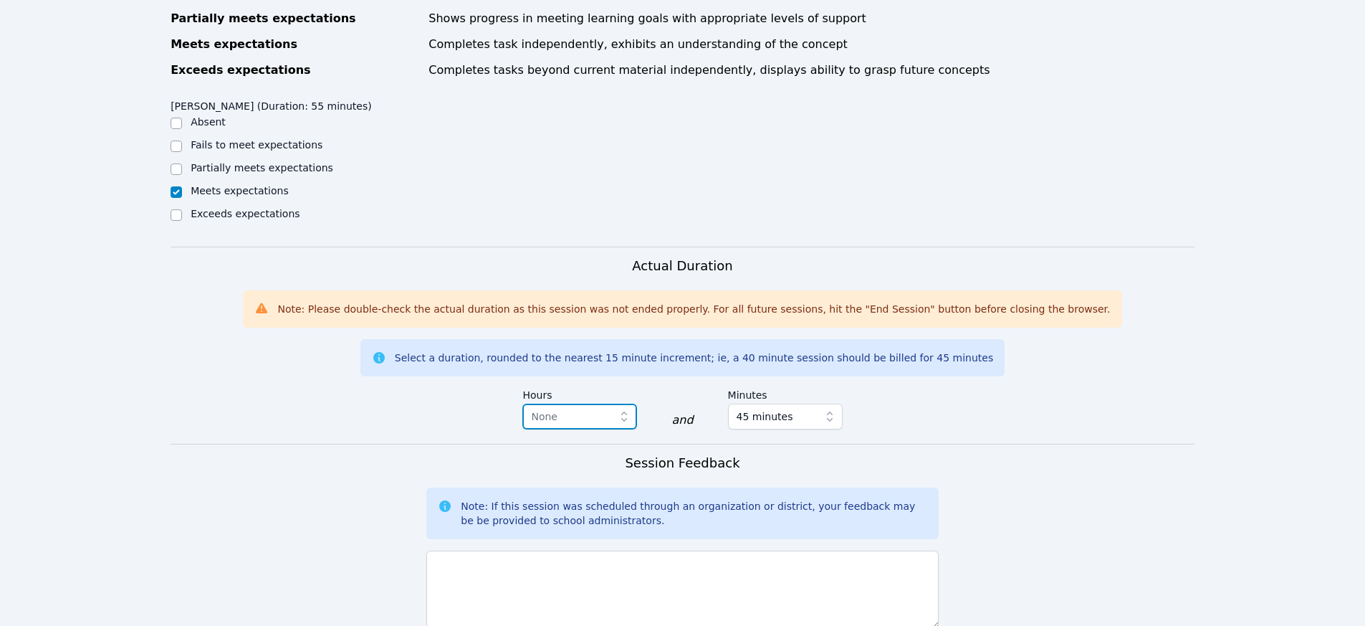
click at [626, 422] on icon "button" at bounding box center [624, 416] width 14 height 14
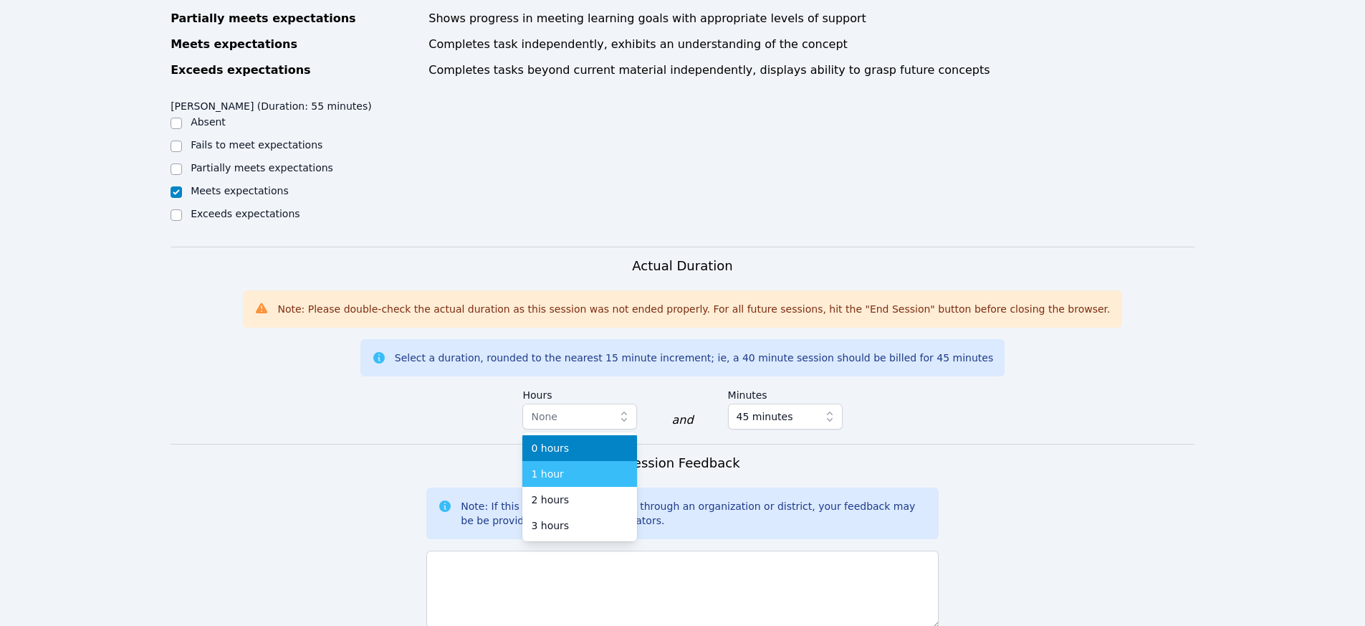
click at [580, 473] on div "1 hour" at bounding box center [579, 474] width 97 height 14
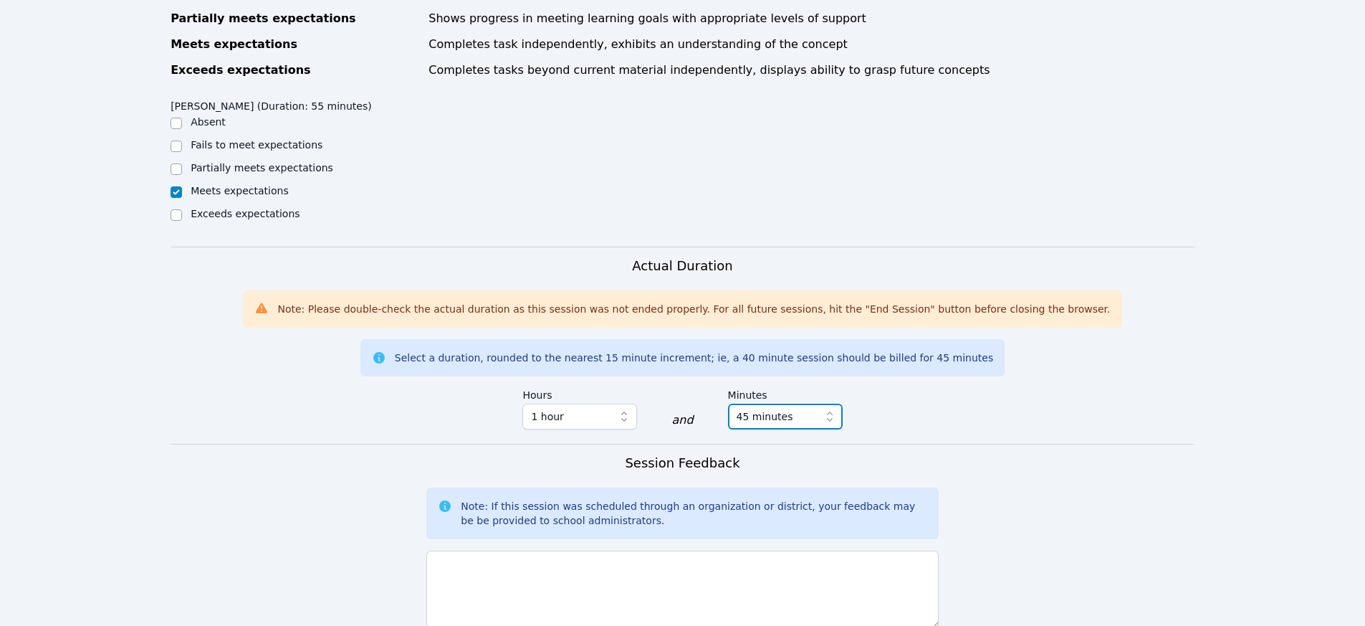
click at [767, 411] on span "45 minutes" at bounding box center [765, 416] width 57 height 17
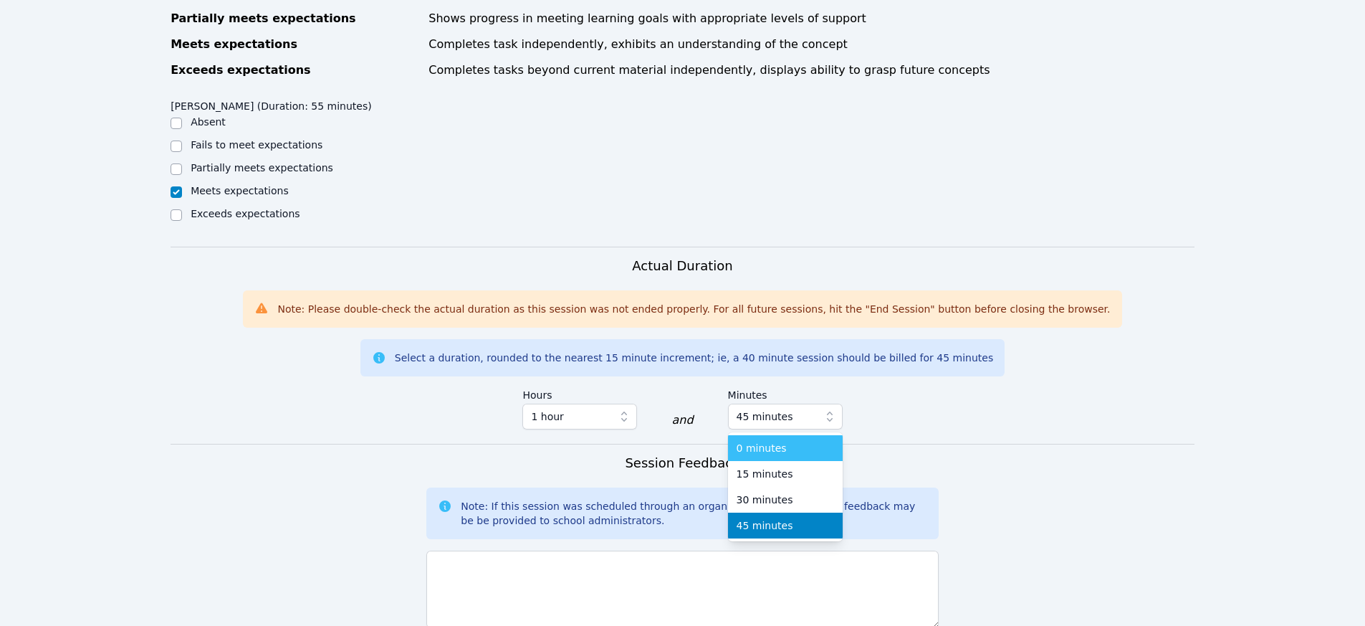
click at [762, 456] on li "0 minutes" at bounding box center [785, 448] width 115 height 26
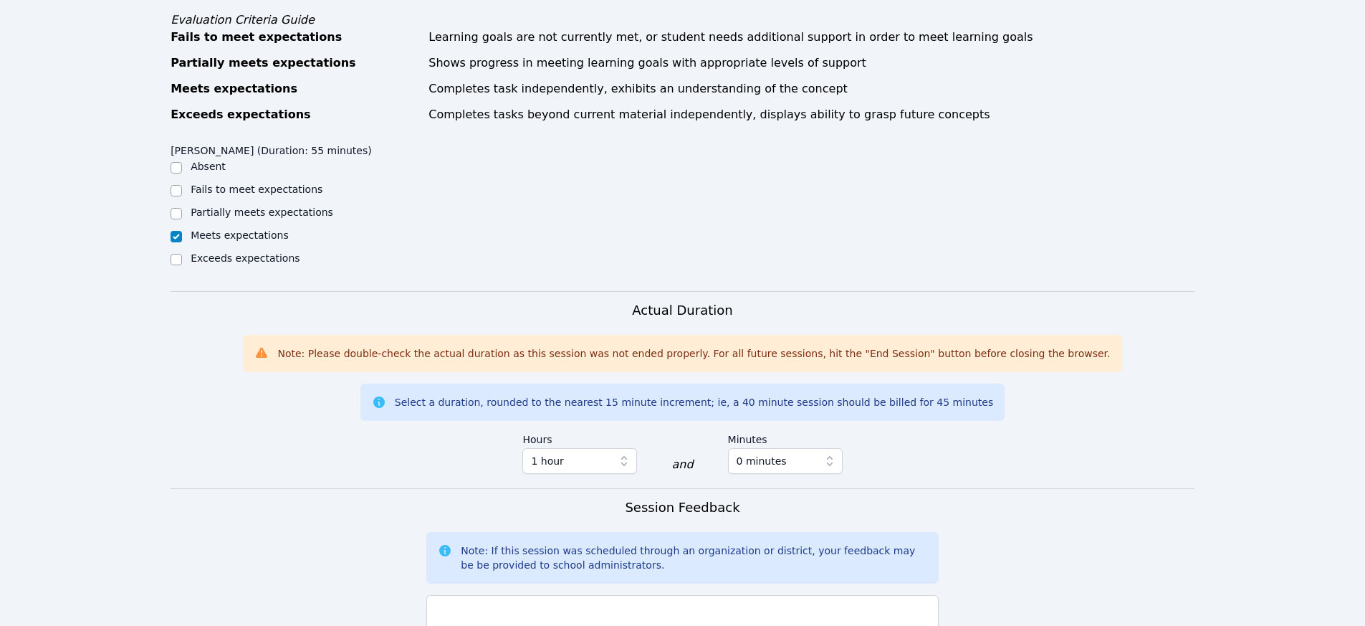
scroll to position [952, 0]
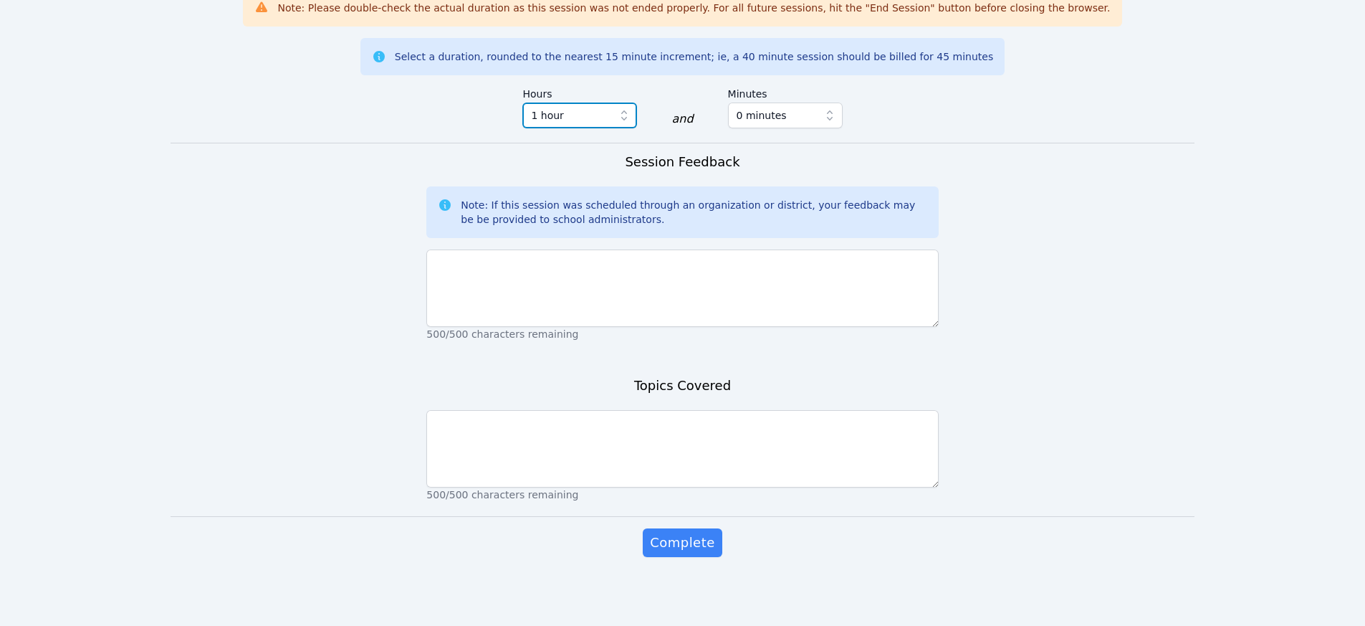
click at [563, 111] on span "1 hour" at bounding box center [569, 115] width 77 height 17
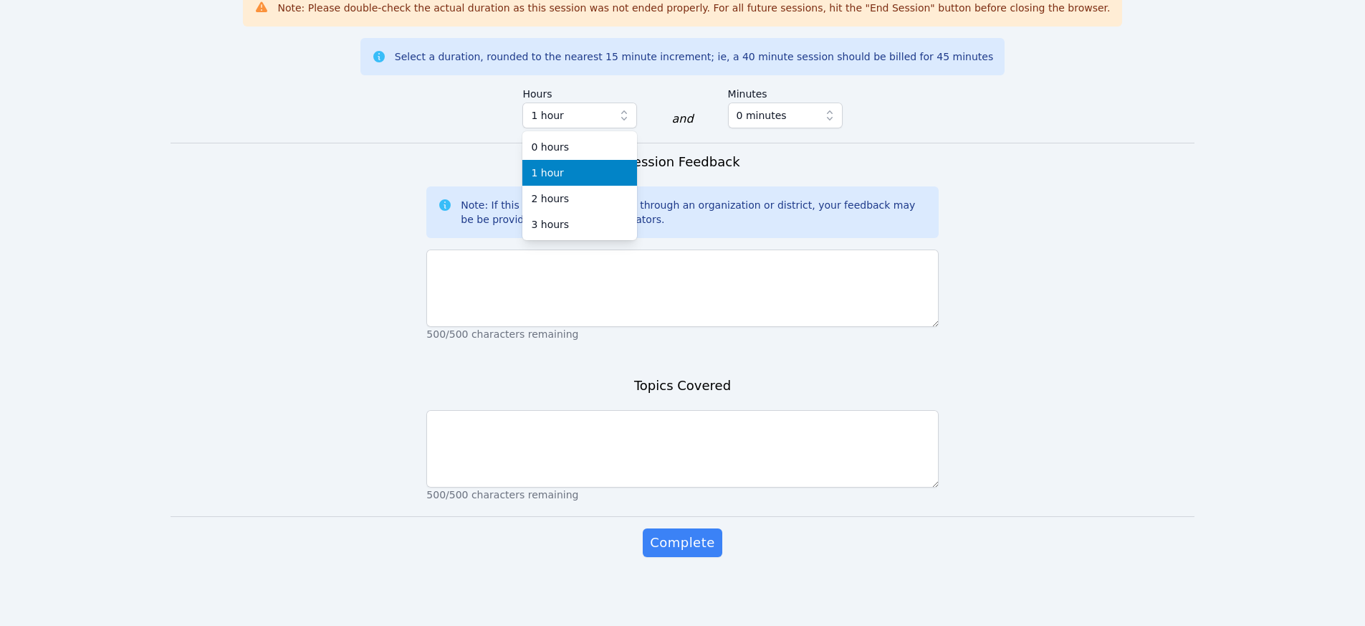
click at [370, 123] on div "Actual Duration Note: Please double-check the actual duration as this session w…" at bounding box center [683, 49] width 1024 height 188
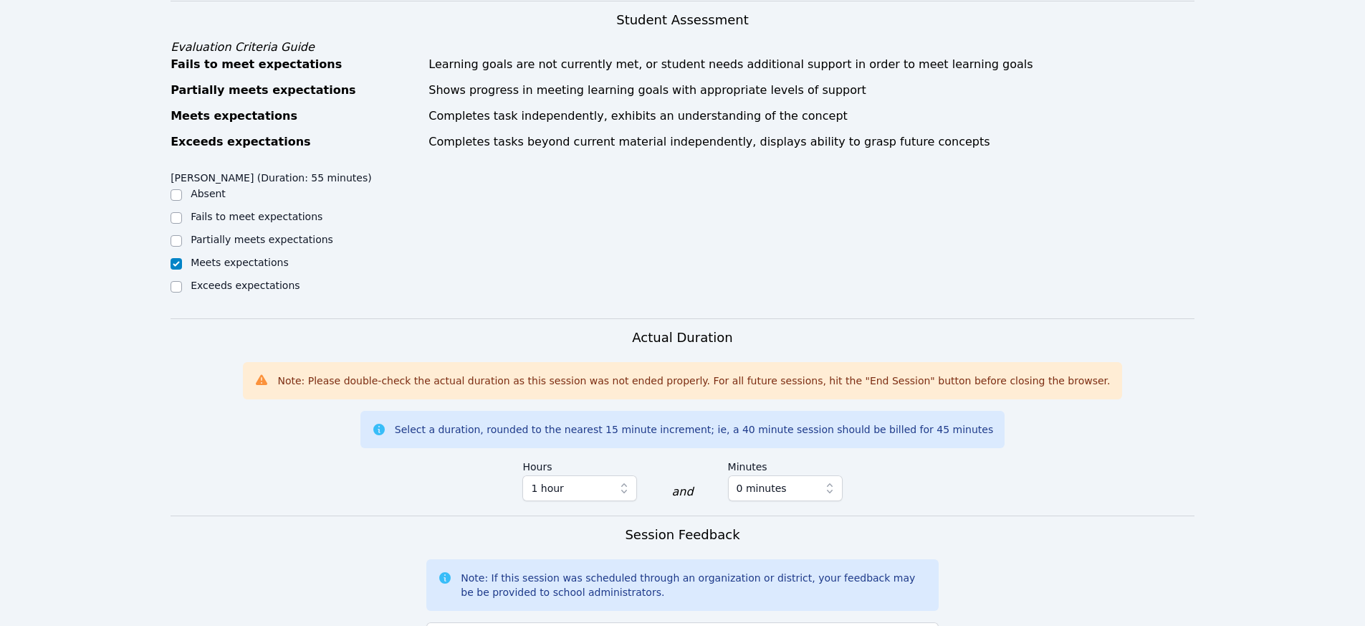
scroll to position [887, 0]
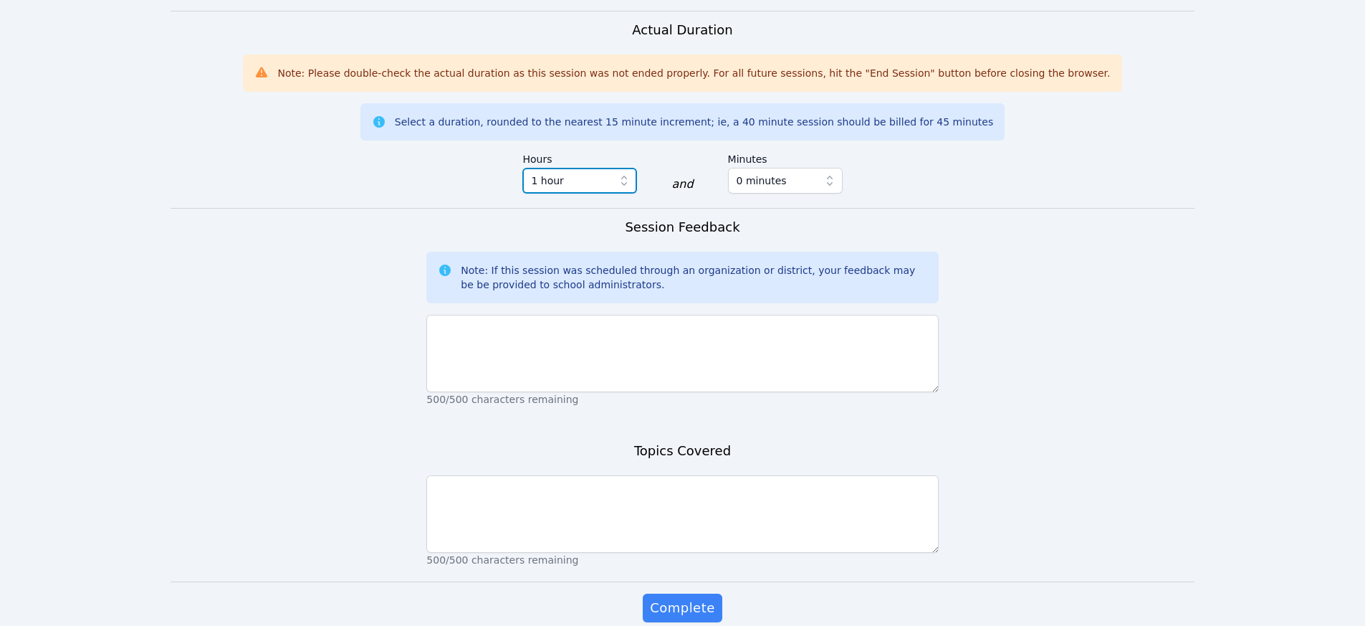
click at [543, 186] on span "1 hour" at bounding box center [547, 180] width 32 height 17
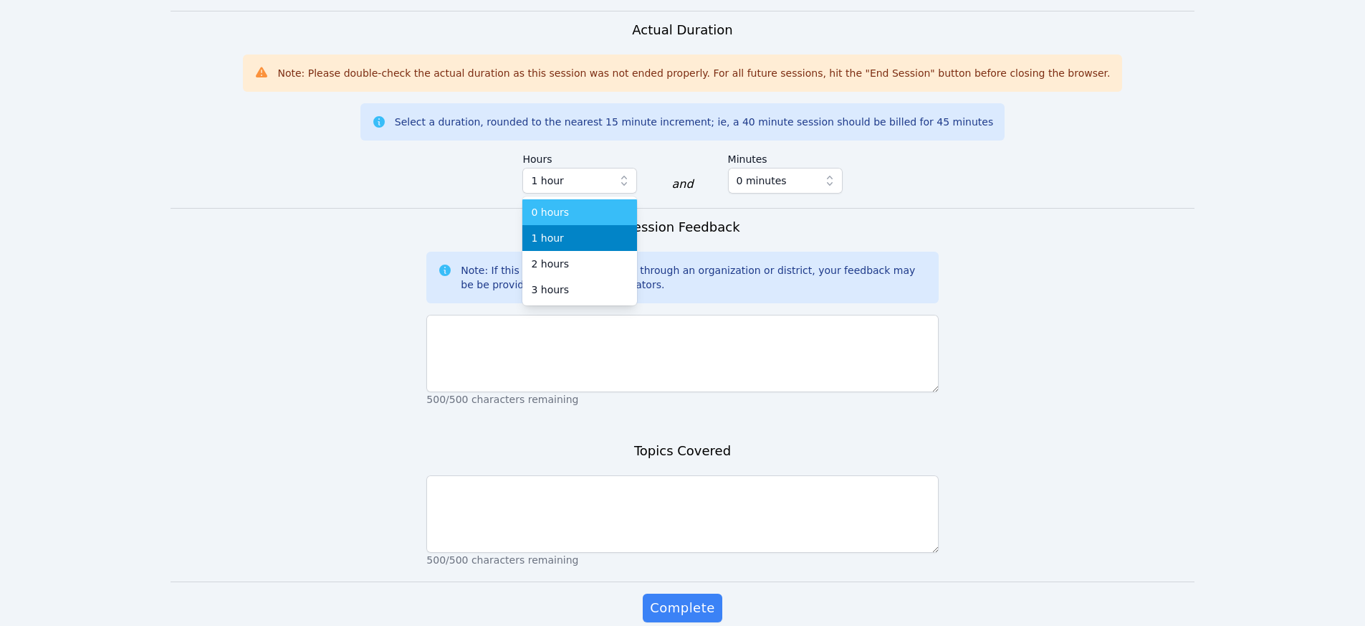
click at [559, 205] on span "0 hours" at bounding box center [550, 212] width 38 height 14
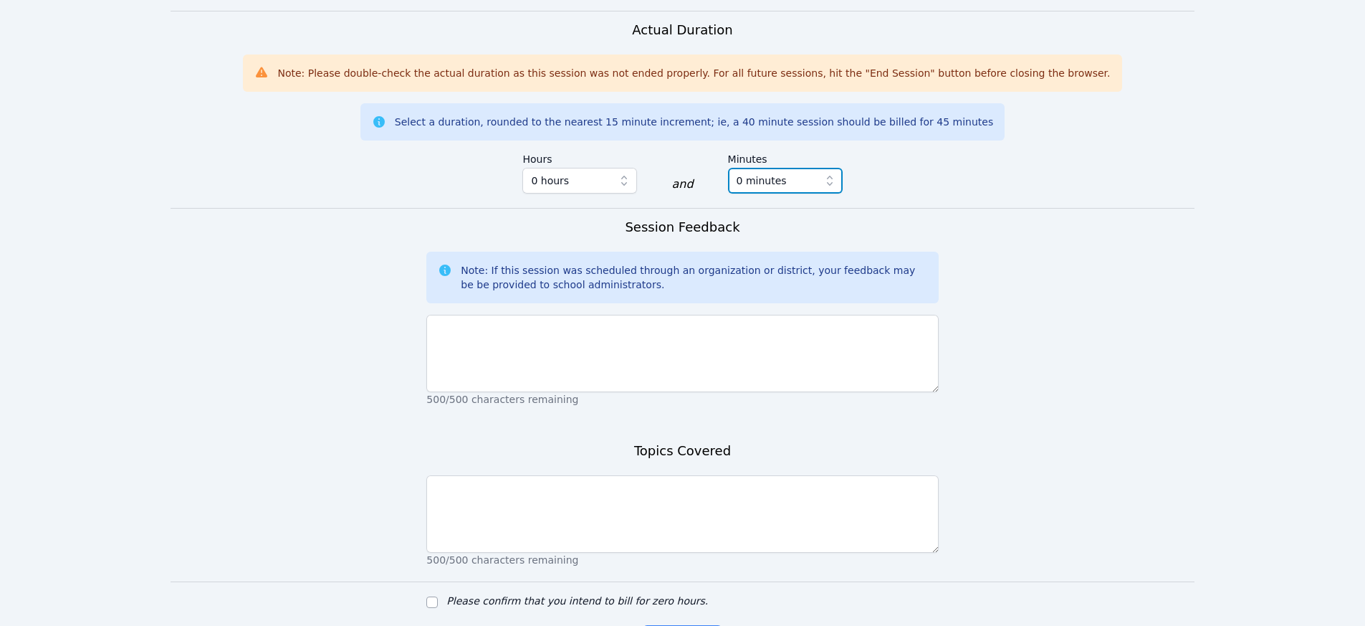
click at [798, 191] on button "0 minutes" at bounding box center [785, 181] width 115 height 26
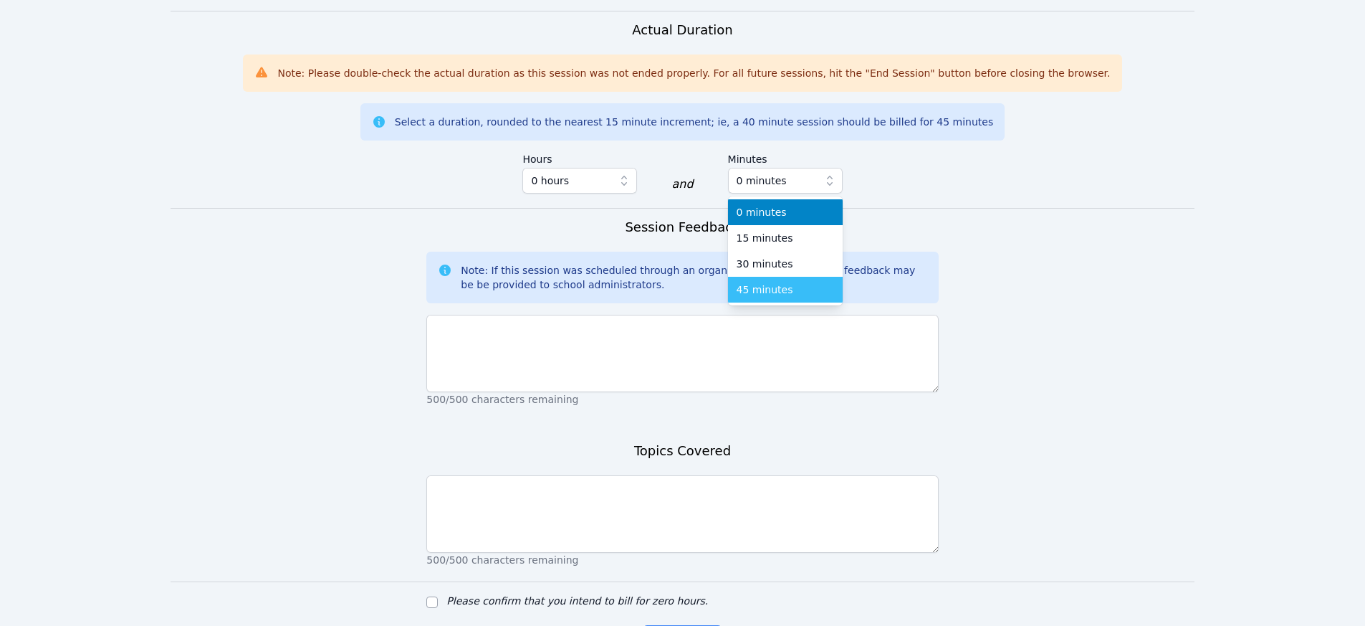
click at [782, 280] on li "45 minutes" at bounding box center [785, 290] width 115 height 26
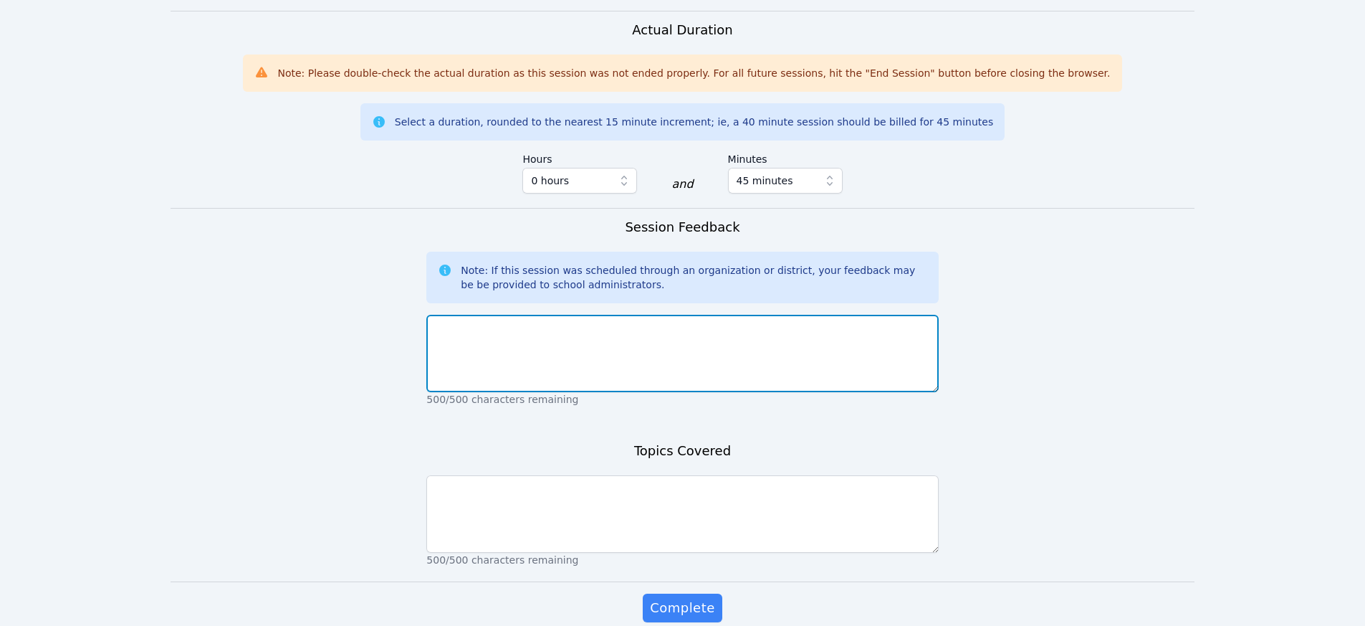
click at [604, 353] on textarea at bounding box center [682, 353] width 512 height 77
type textarea "great session, we talked about Social Studies and assignment in it"
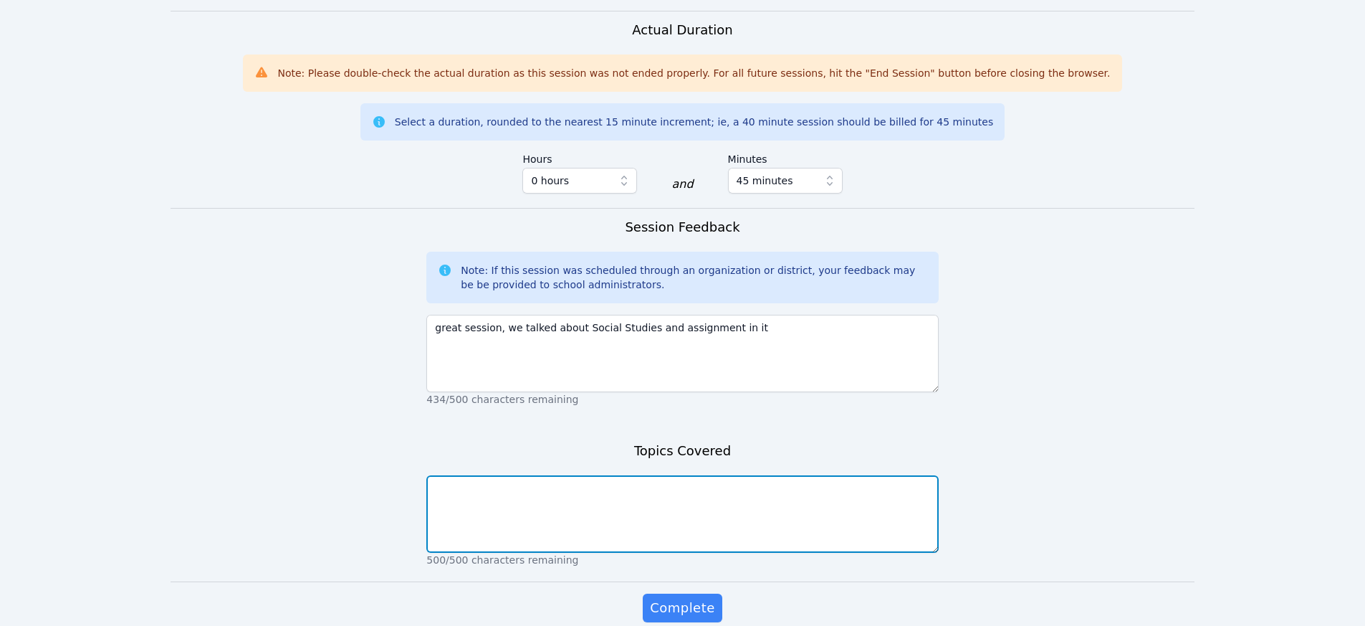
click at [558, 487] on textarea at bounding box center [682, 513] width 512 height 77
click at [556, 489] on textarea "Writing a 14-sentence essay on ancient Roman examples of Republic vs Dictatorsh…" at bounding box center [682, 513] width 512 height 77
type textarea "Writing a 14-sentence argument on ancient Roman examples of Republic vs Dictato…"
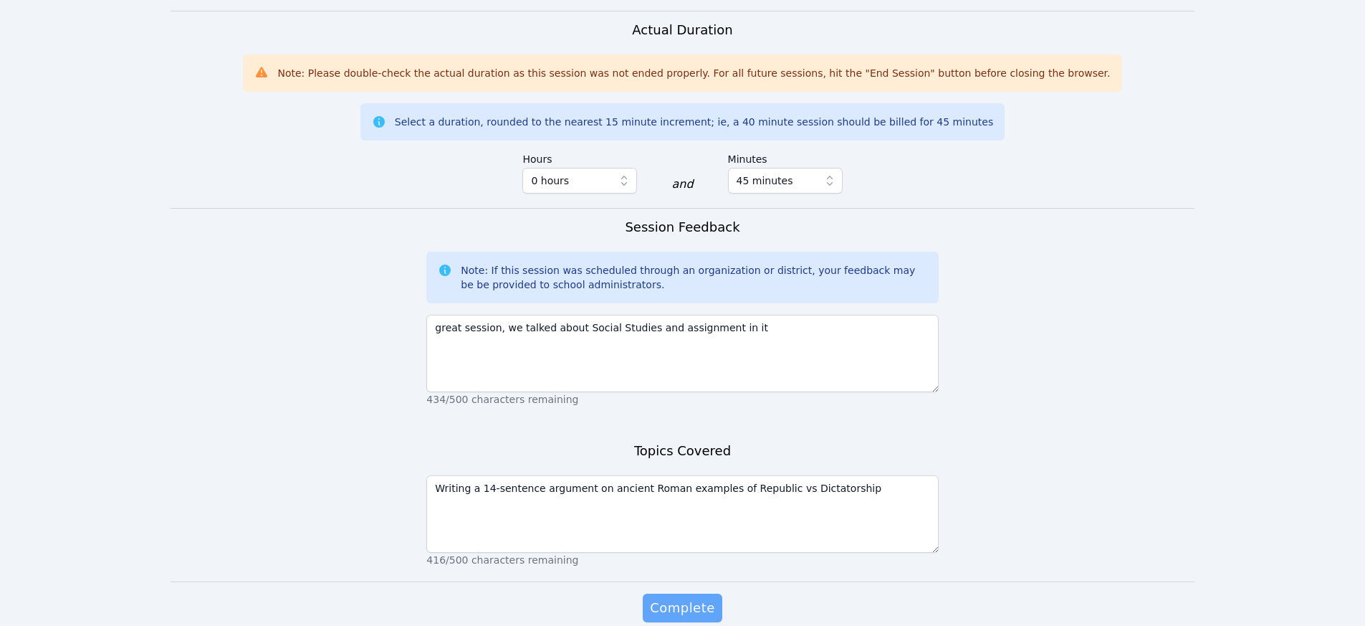
click at [671, 608] on span "Complete" at bounding box center [682, 608] width 64 height 20
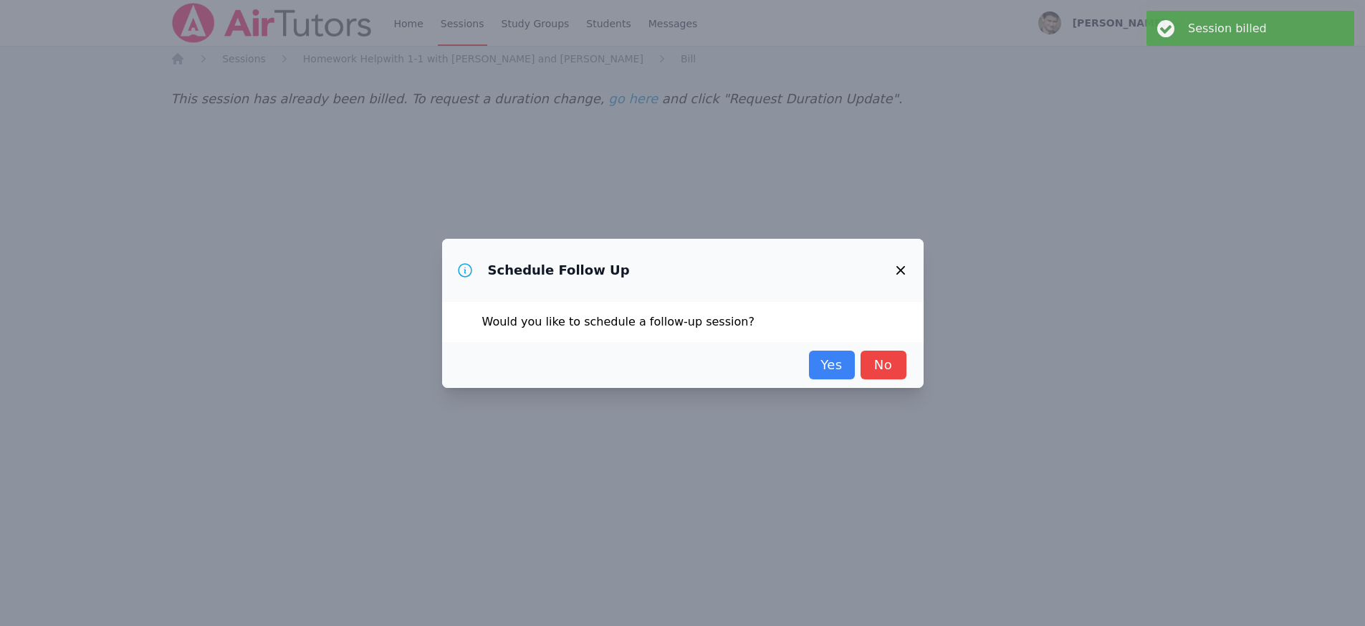
scroll to position [0, 0]
click at [826, 368] on link "Yes" at bounding box center [837, 364] width 46 height 29
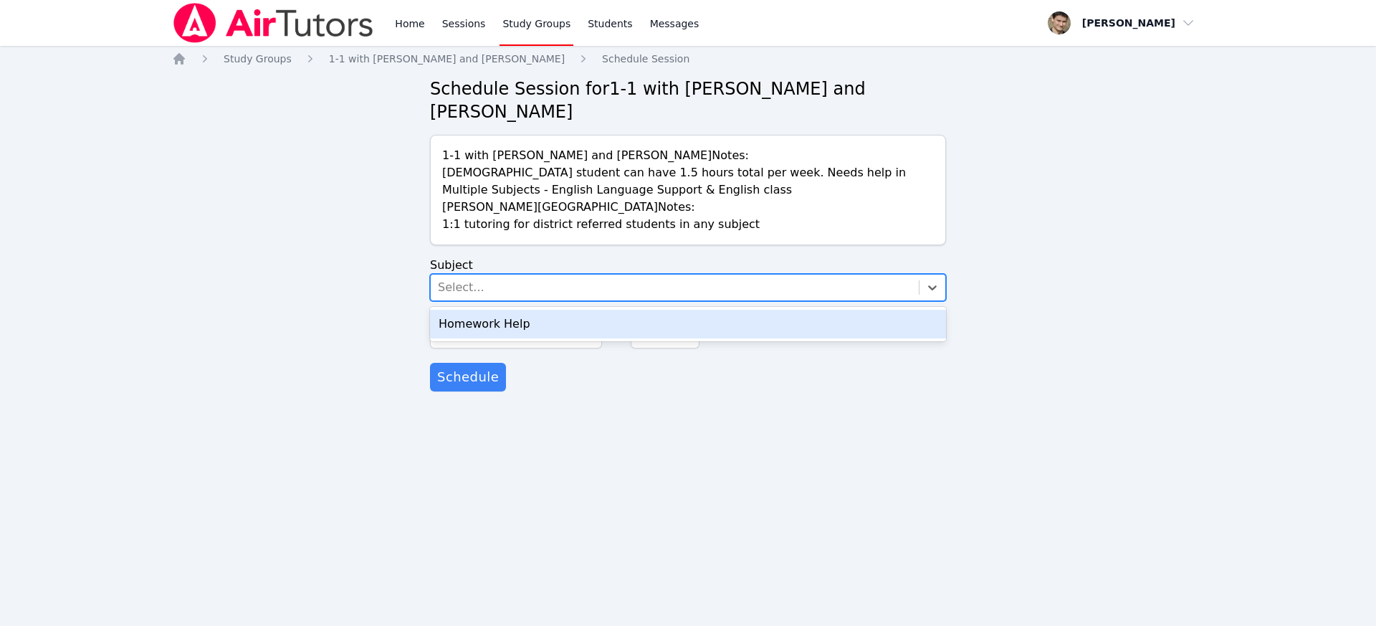
click at [461, 279] on div "Select..." at bounding box center [461, 287] width 47 height 17
click at [468, 310] on div "Homework Help" at bounding box center [688, 324] width 516 height 29
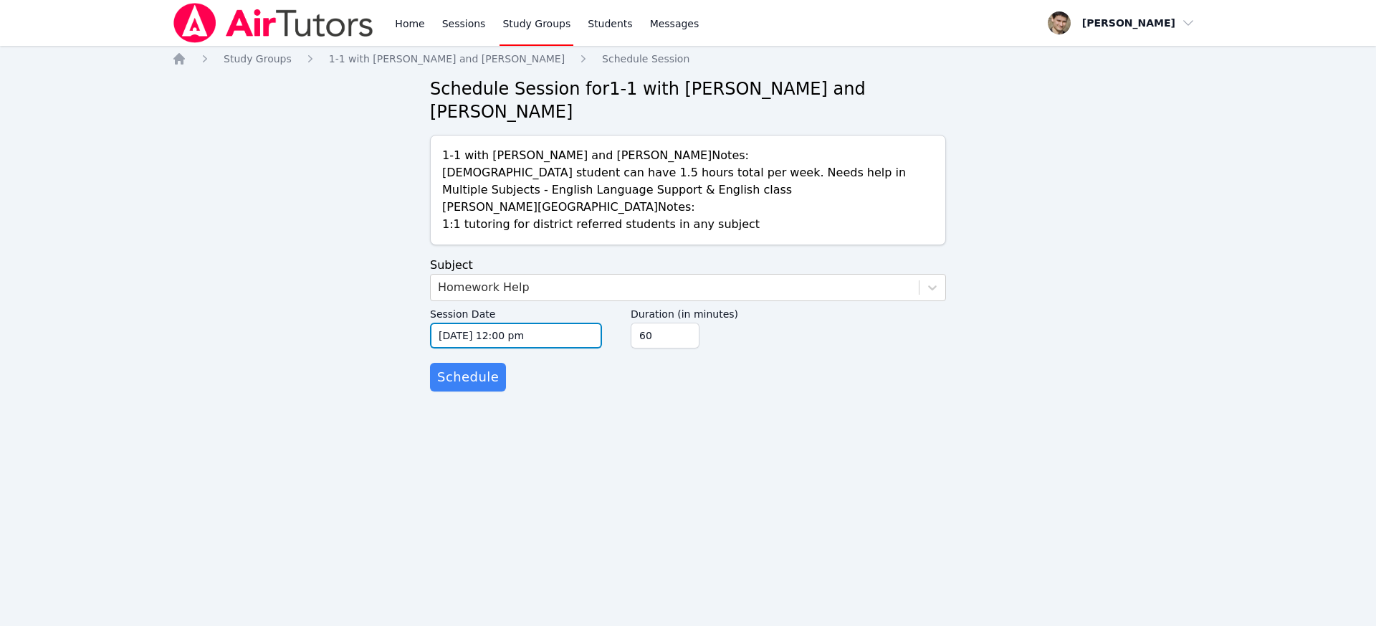
click at [468, 322] on input "10/09/2025 12:00 pm" at bounding box center [516, 335] width 172 height 26
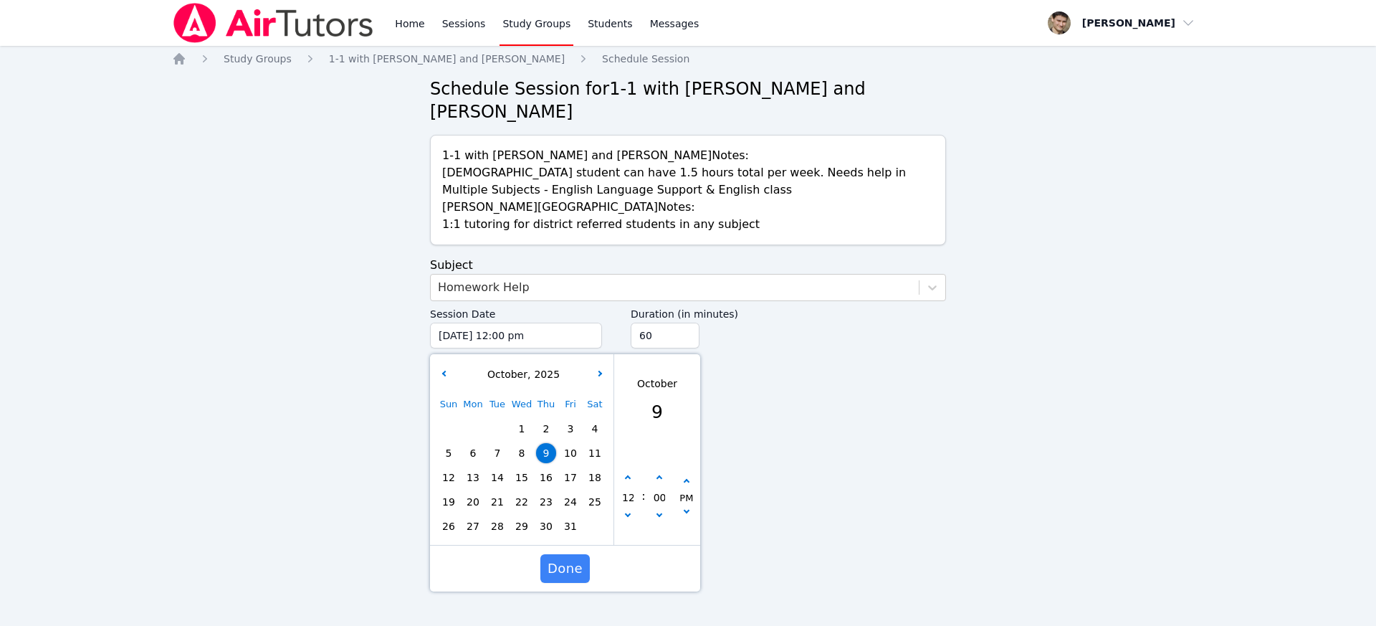
click at [492, 467] on span "14" at bounding box center [497, 477] width 20 height 20
click at [629, 471] on button "button" at bounding box center [628, 478] width 14 height 14
type input "10/14/2025 01:00 pm"
type input "01"
click at [629, 471] on button "button" at bounding box center [628, 478] width 14 height 14
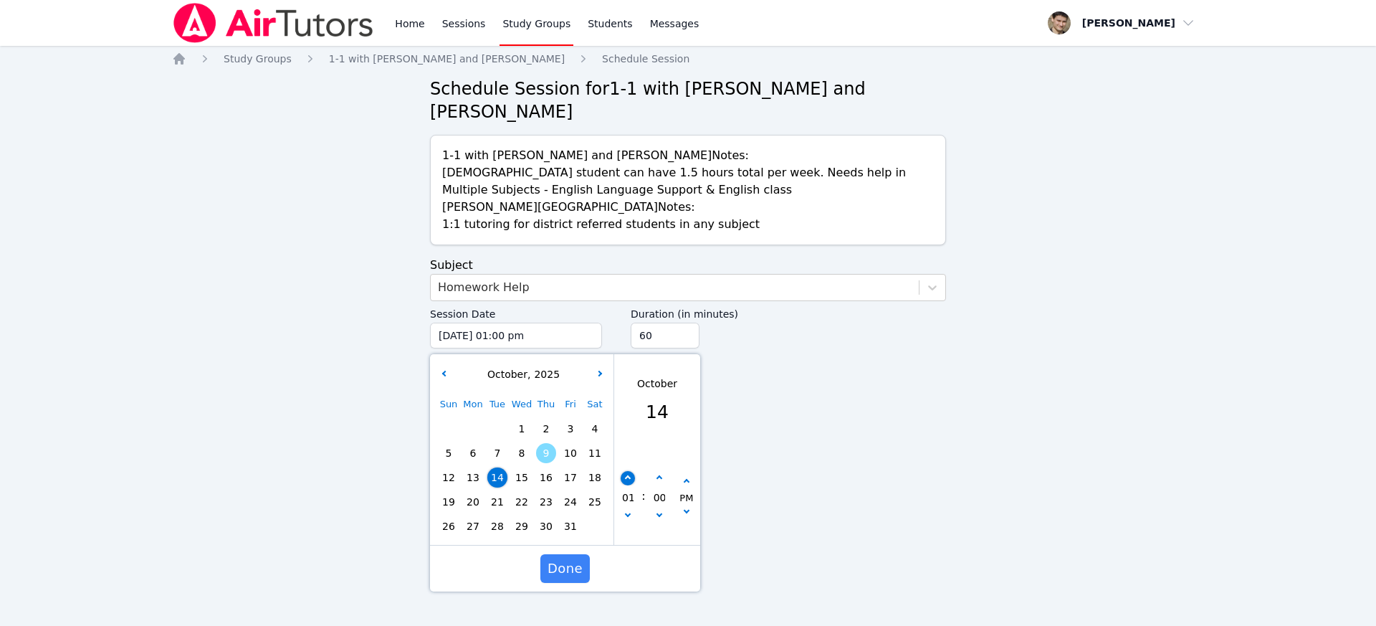
type input "10/14/2025 02:00 pm"
type input "02"
click at [629, 471] on button "button" at bounding box center [628, 478] width 14 height 14
type input "10/14/2025 03:00 pm"
type input "03"
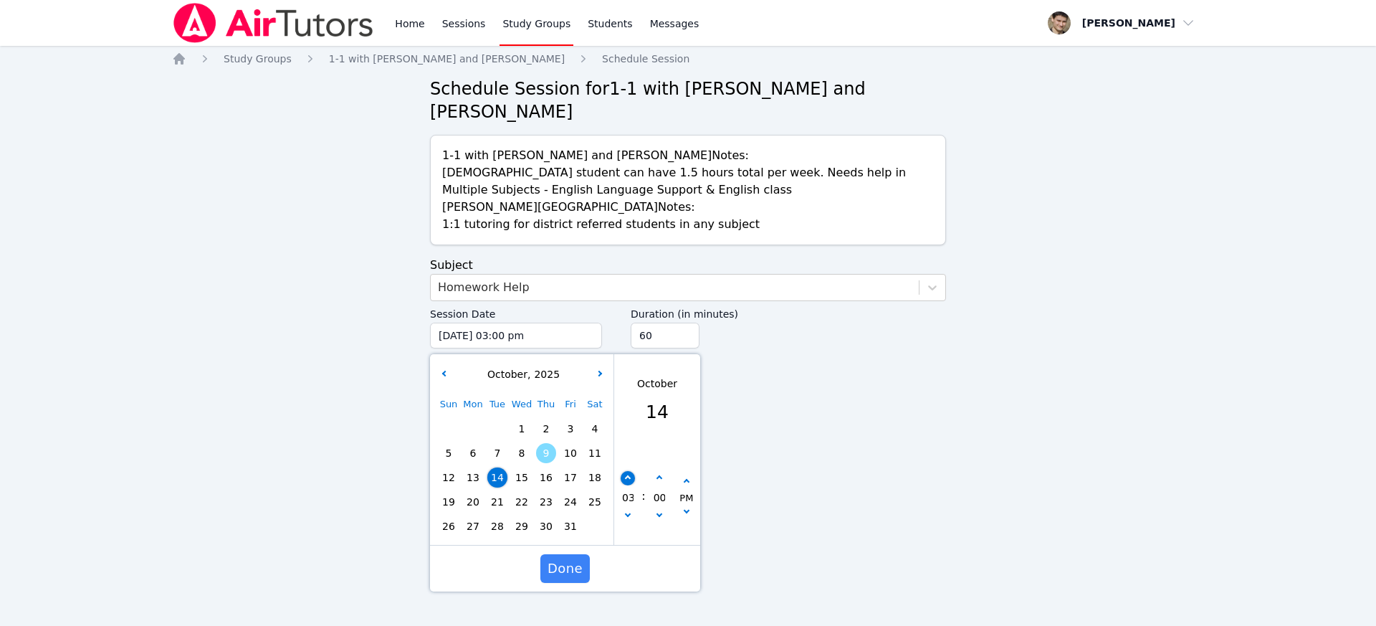
click at [629, 471] on button "button" at bounding box center [628, 478] width 14 height 14
type input "10/14/2025 04:00 pm"
type input "04"
click at [629, 471] on button "button" at bounding box center [628, 478] width 14 height 14
type input "10/14/2025 05:00 pm"
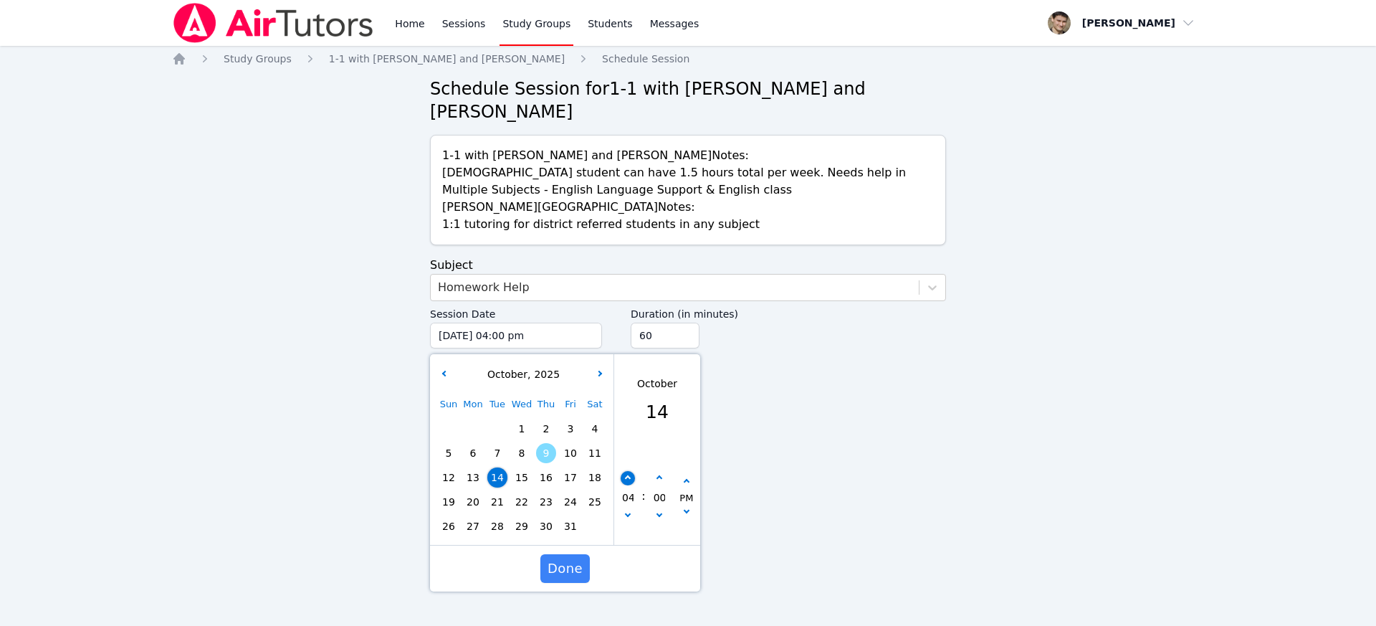
type input "05"
click at [629, 471] on button "button" at bounding box center [628, 478] width 14 height 14
type input "10/14/2025 06:00 pm"
type input "06"
click at [629, 471] on button "button" at bounding box center [628, 478] width 14 height 14
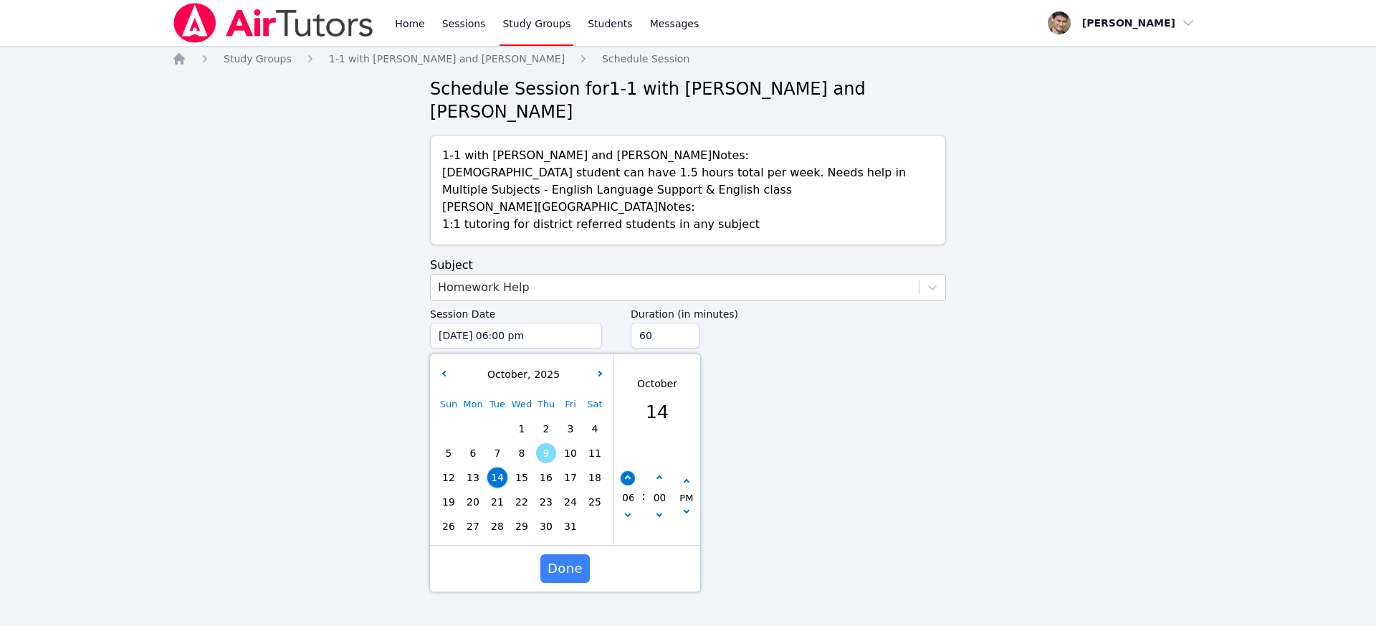
type input "10/14/2025 07:00 pm"
type input "07"
click at [629, 471] on button "button" at bounding box center [628, 478] width 14 height 14
type input "10/14/2025 08:00 pm"
type input "08"
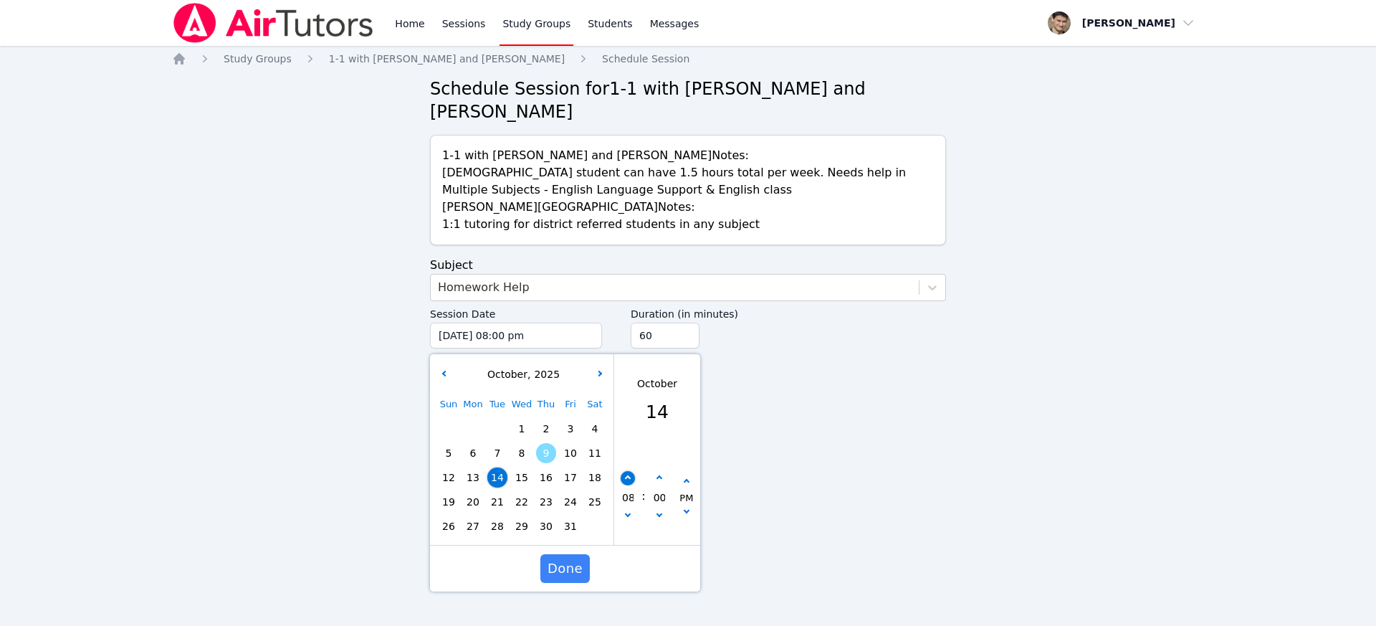
click at [629, 471] on button "button" at bounding box center [628, 478] width 14 height 14
type input "10/14/2025 09:00 pm"
type input "09"
click at [629, 471] on button "button" at bounding box center [628, 478] width 14 height 14
type input "10/14/2025 10:00 pm"
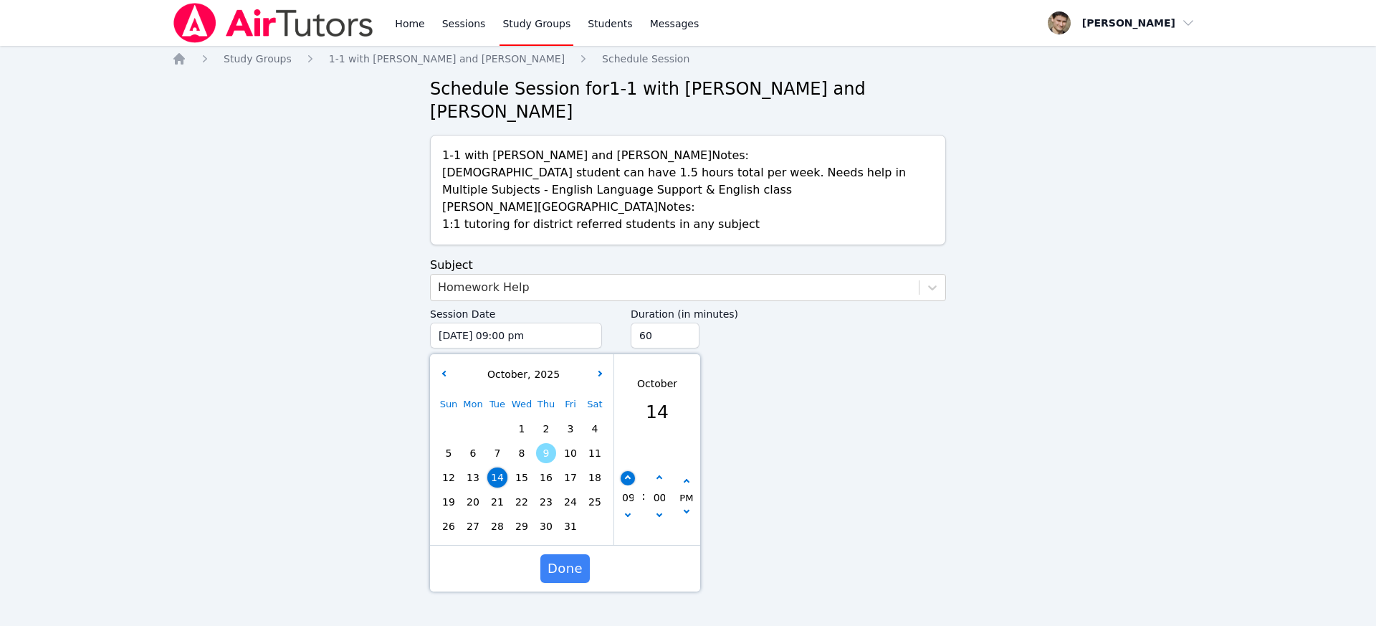
type input "10"
click at [628, 510] on button "button" at bounding box center [628, 517] width 14 height 14
type input "10/14/2025 09:00 pm"
type input "09"
drag, startPoint x: 573, startPoint y: 543, endPoint x: 606, endPoint y: 500, distance: 54.6
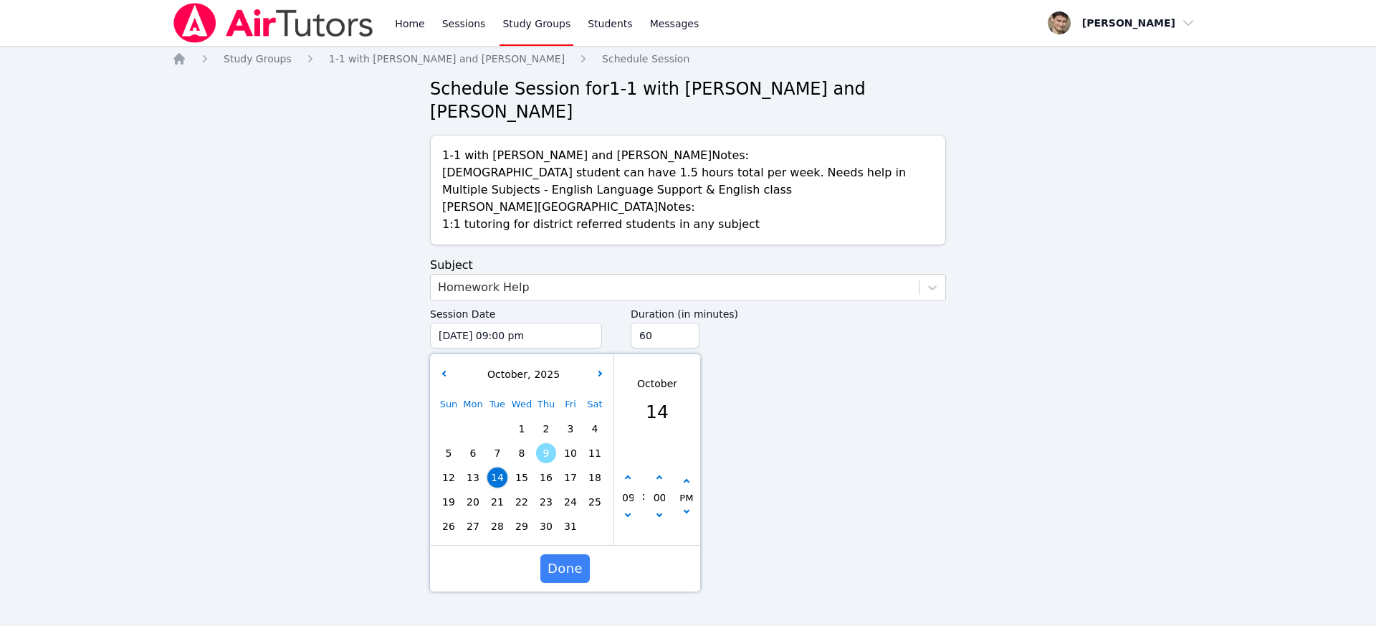
click at [573, 558] on span "Done" at bounding box center [564, 568] width 35 height 20
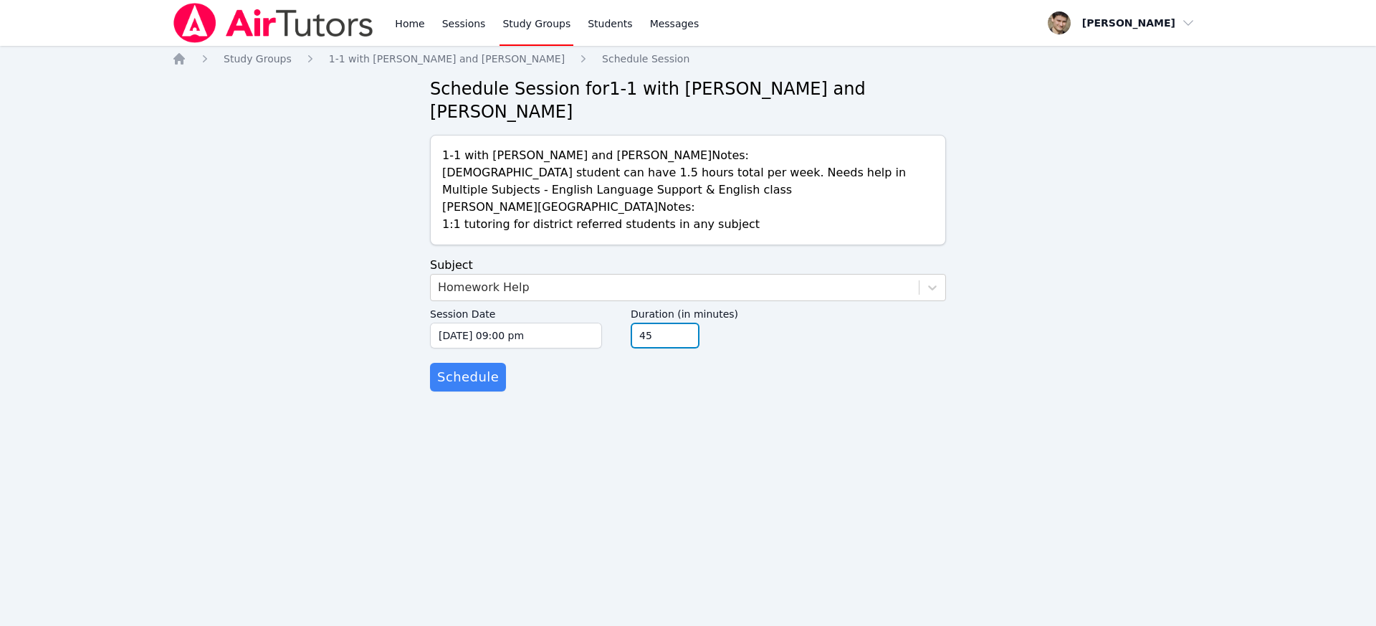
type input "45"
click at [689, 322] on input "45" at bounding box center [665, 335] width 69 height 26
click at [462, 367] on span "Schedule" at bounding box center [468, 377] width 62 height 20
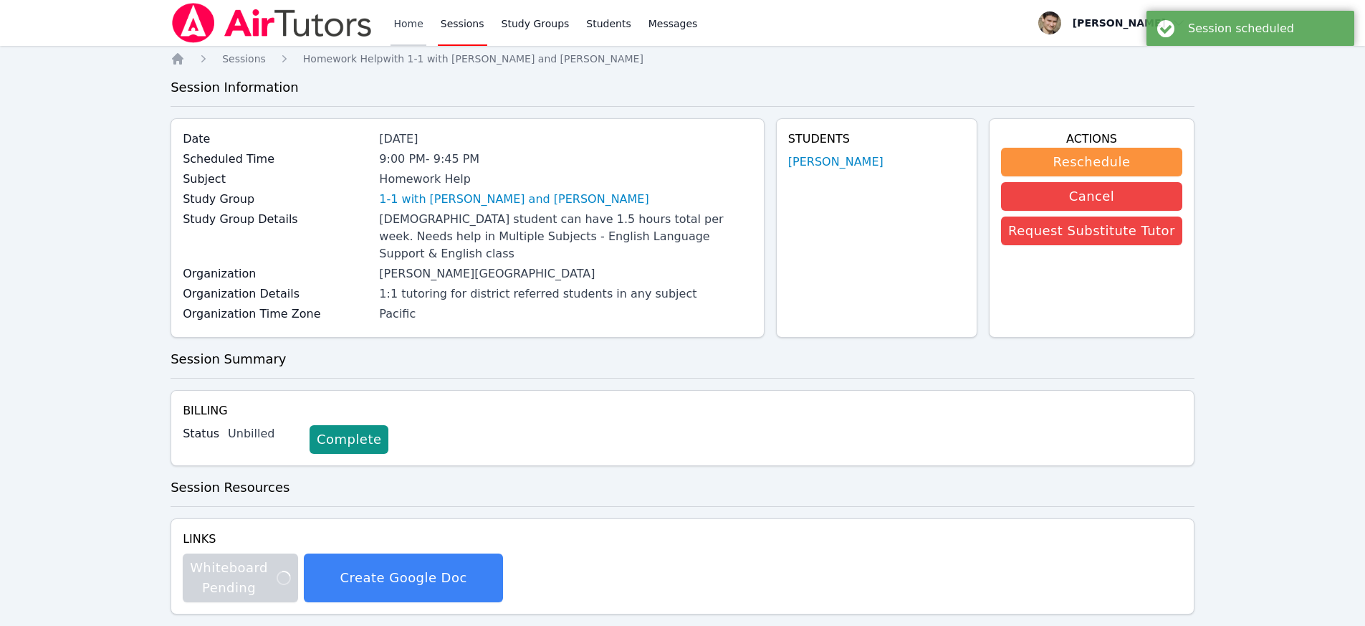
click at [405, 14] on link "Home" at bounding box center [408, 23] width 35 height 46
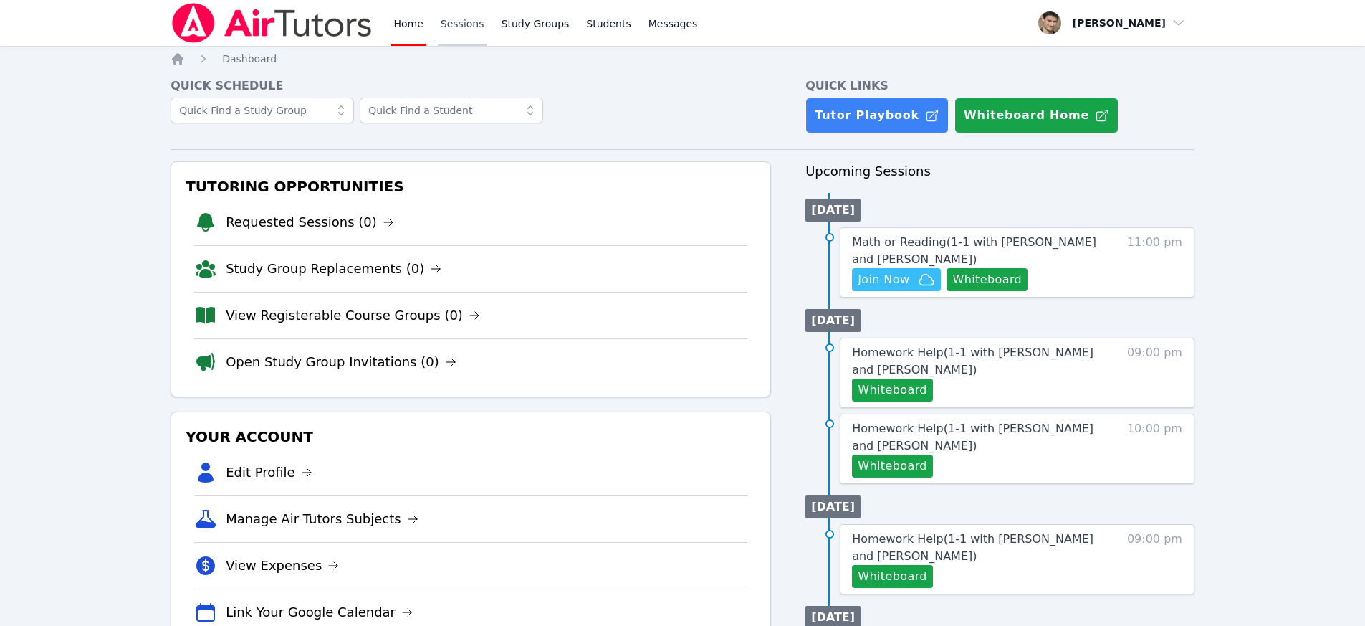
click at [482, 21] on link "Sessions" at bounding box center [462, 23] width 49 height 46
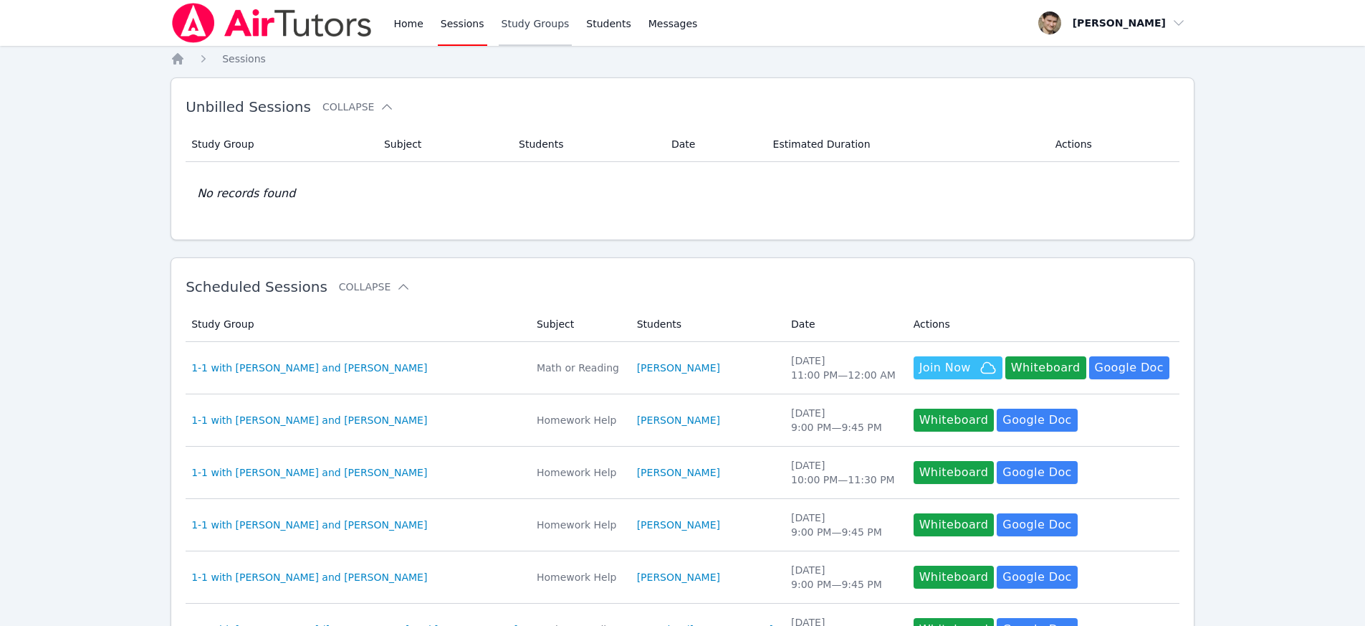
click at [535, 20] on link "Study Groups" at bounding box center [536, 23] width 74 height 46
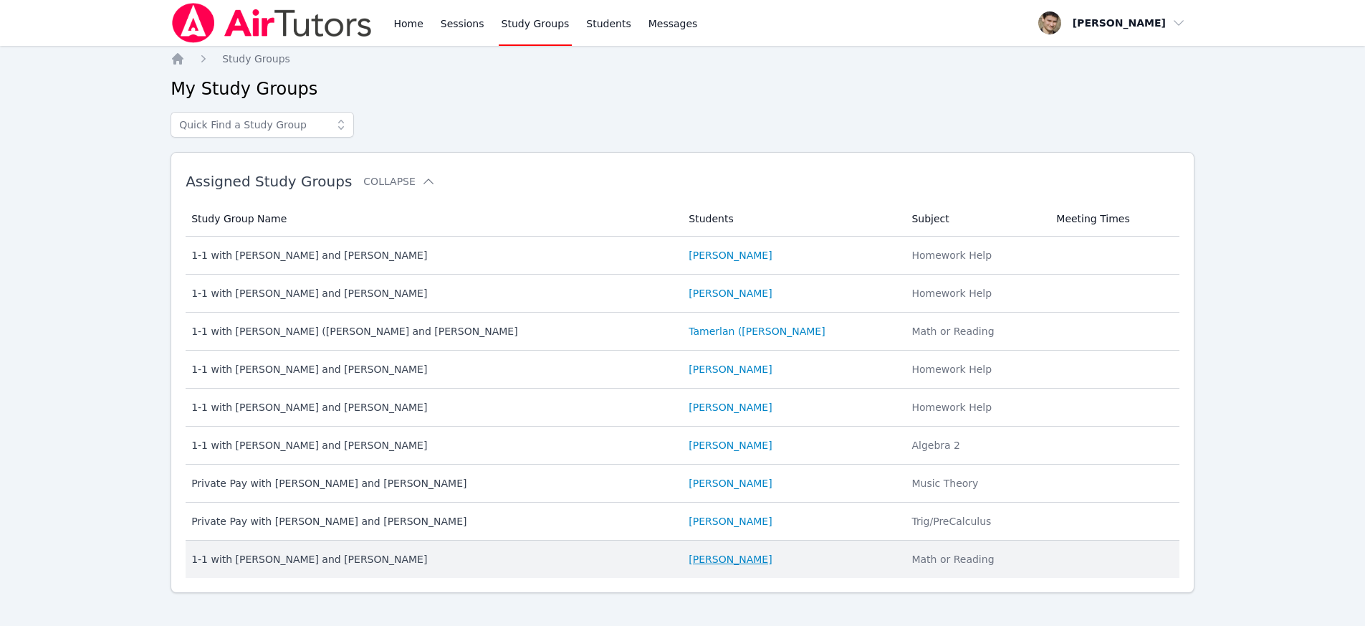
click at [693, 558] on link "[PERSON_NAME]" at bounding box center [730, 559] width 83 height 14
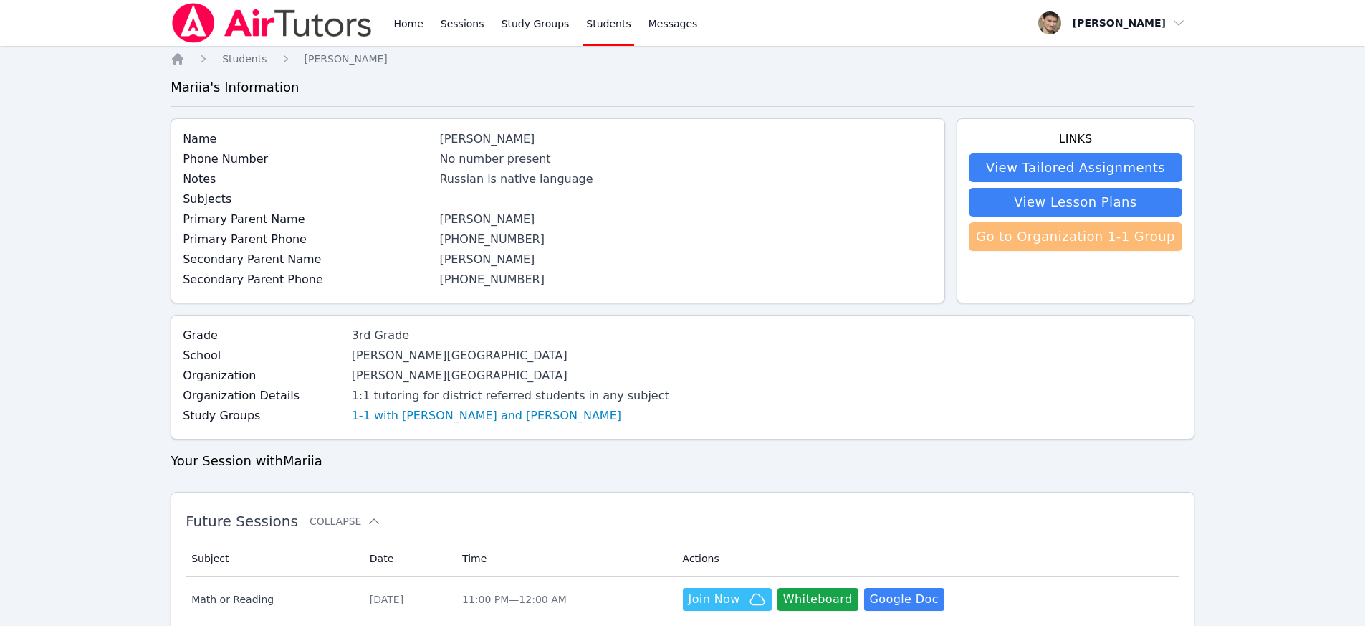
click at [1067, 236] on link "Go to Organization 1-1 Group" at bounding box center [1076, 236] width 214 height 29
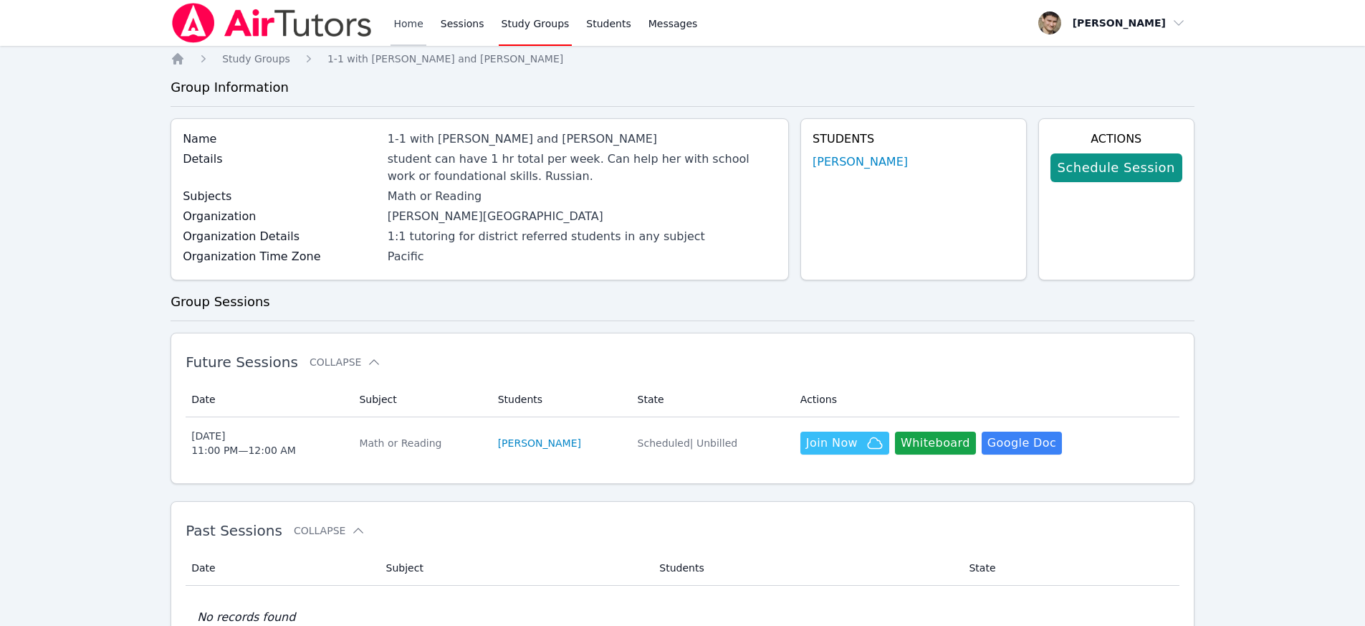
click at [403, 22] on link "Home" at bounding box center [408, 23] width 35 height 46
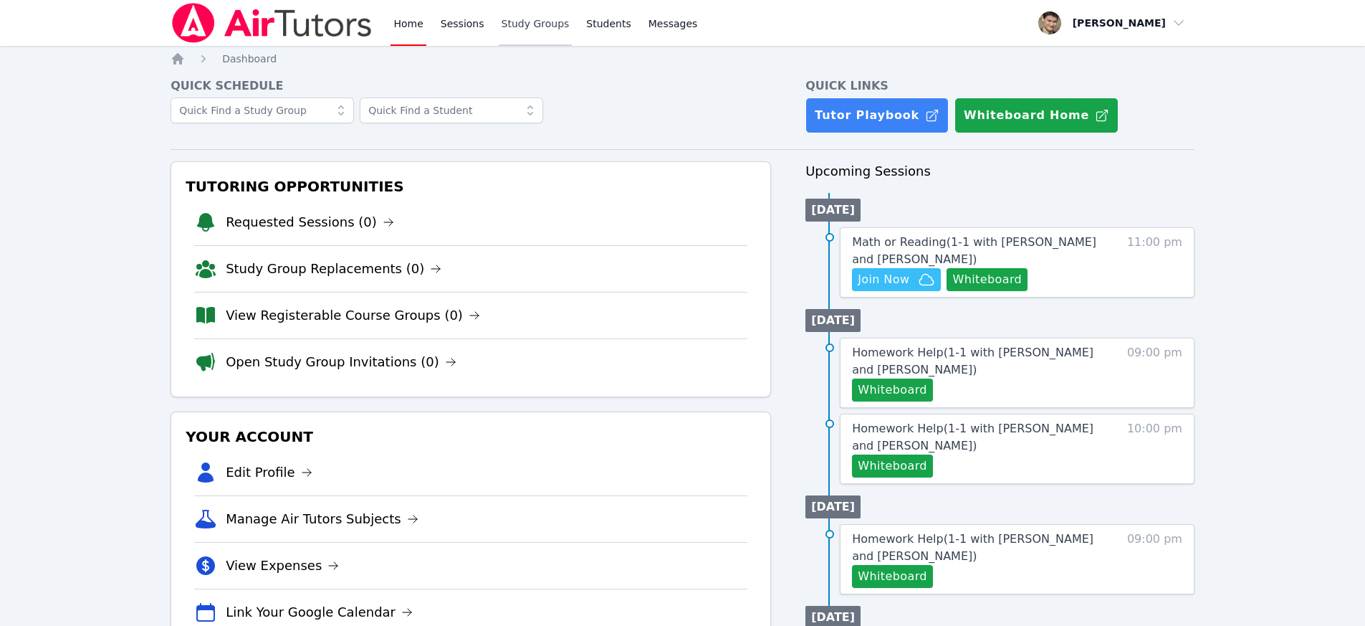
click at [545, 22] on link "Study Groups" at bounding box center [536, 23] width 74 height 46
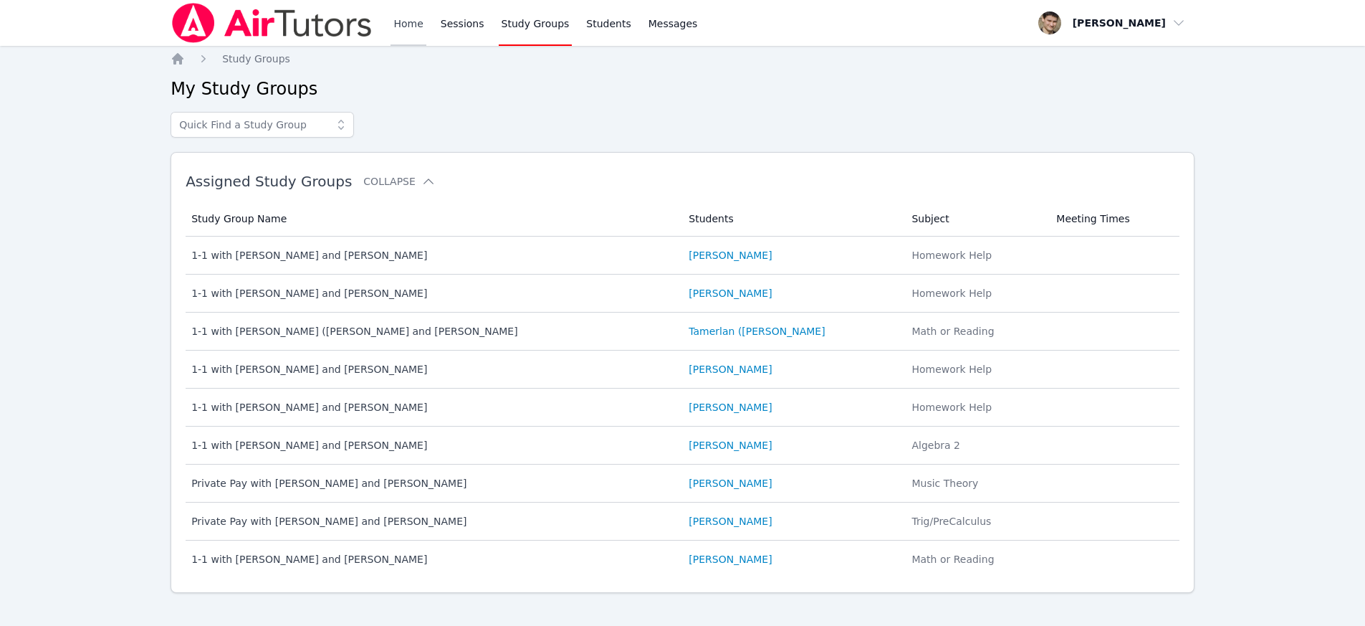
click at [411, 14] on link "Home" at bounding box center [408, 23] width 35 height 46
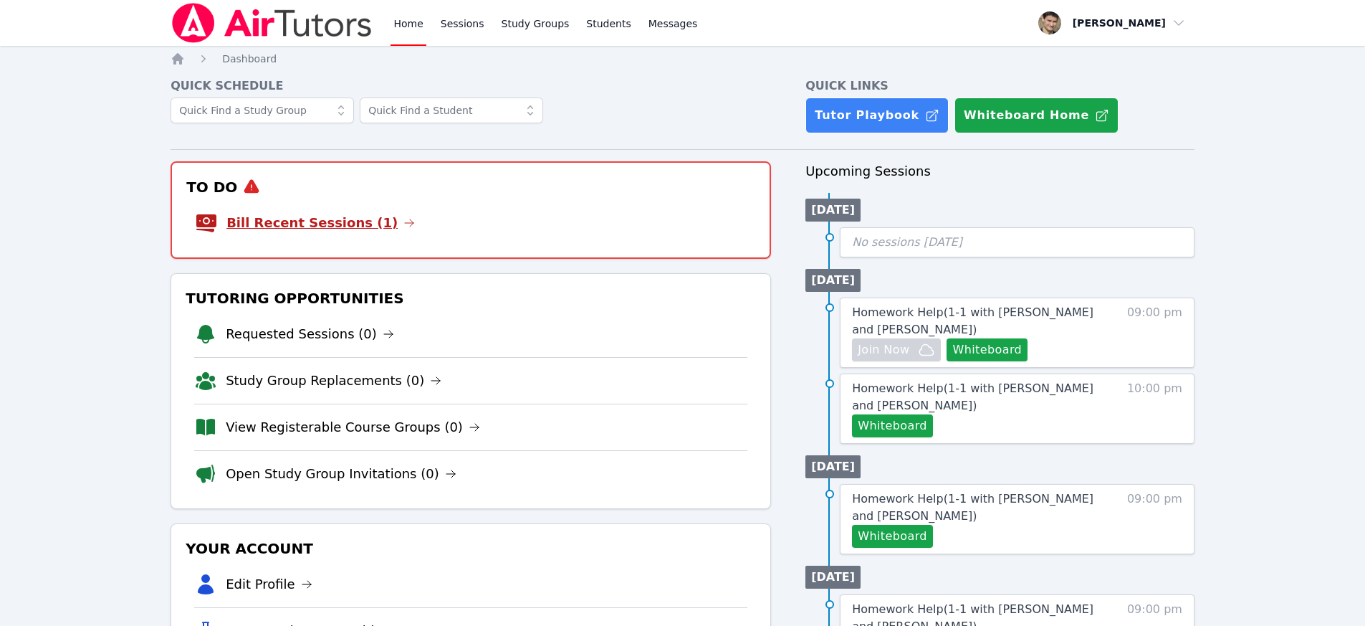
click at [339, 217] on link "Bill Recent Sessions (1)" at bounding box center [320, 223] width 188 height 20
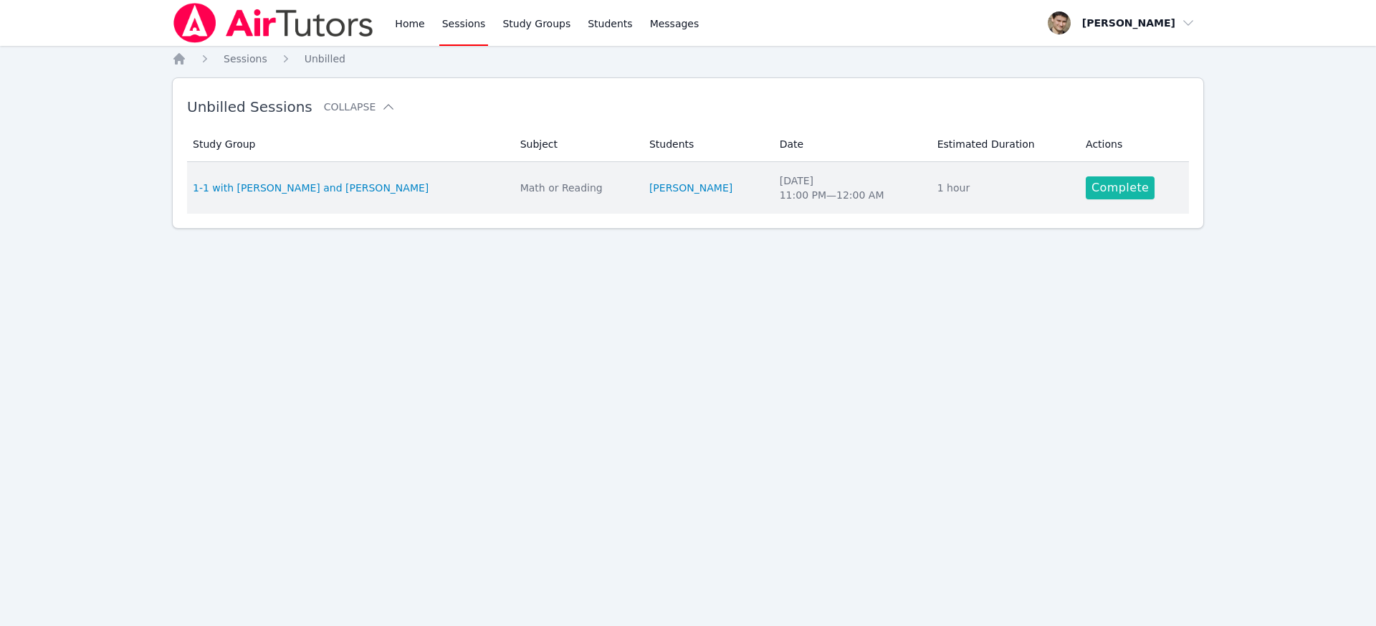
click at [1117, 193] on link "Complete" at bounding box center [1120, 187] width 69 height 23
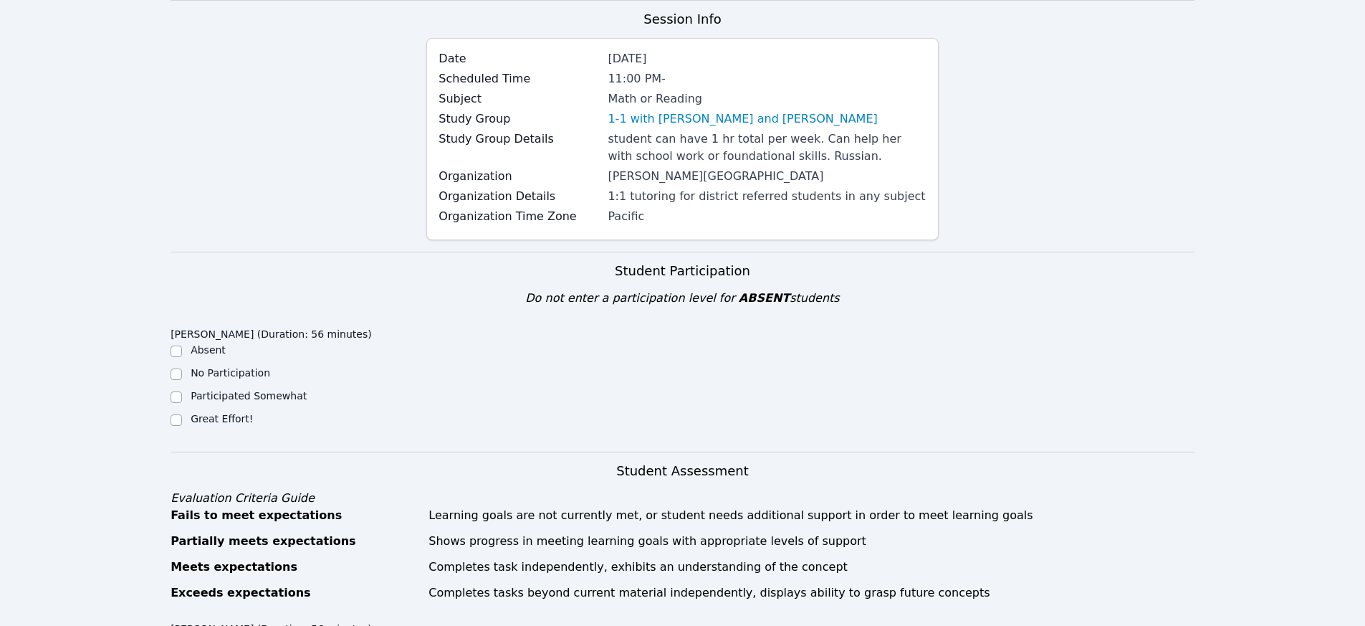
scroll to position [281, 0]
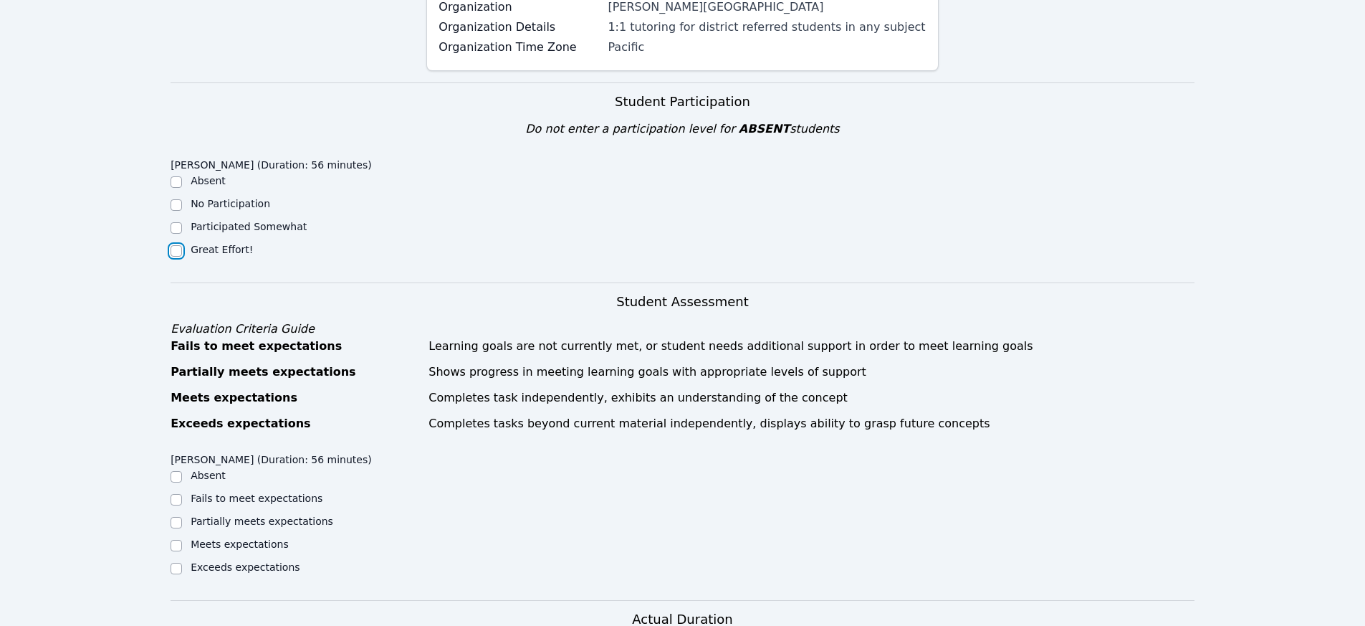
click at [176, 250] on input "Great Effort!" at bounding box center [176, 250] width 11 height 11
checkbox input "true"
click at [177, 547] on input "Meets expectations" at bounding box center [176, 545] width 11 height 11
checkbox input "true"
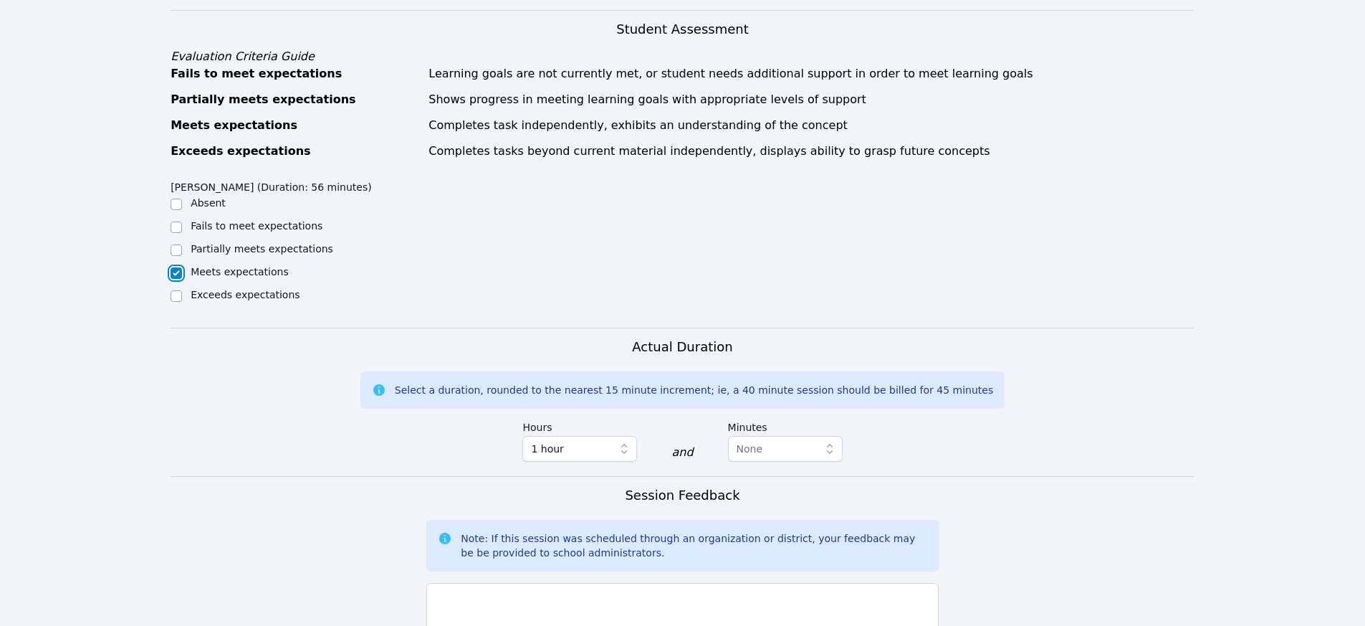
scroll to position [886, 0]
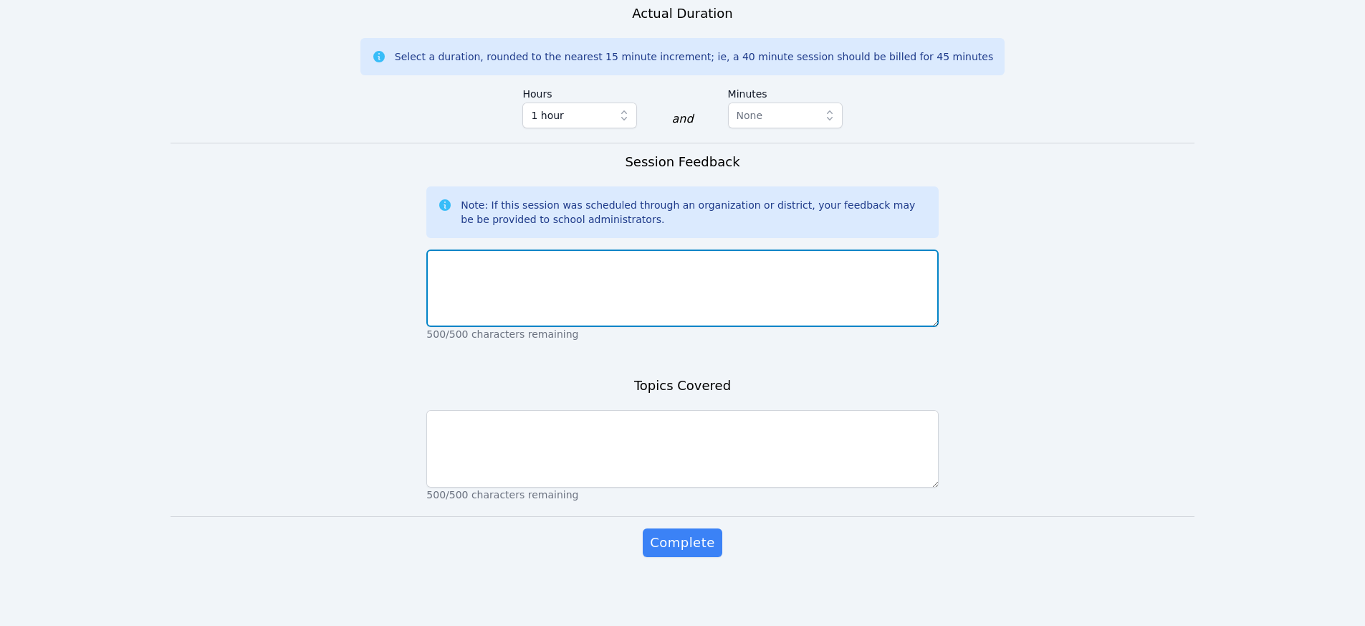
click at [514, 282] on textarea at bounding box center [682, 287] width 512 height 77
click at [498, 281] on textarea "good session overall, although for at least the first 20 minutes or so parent c…" at bounding box center [682, 287] width 512 height 77
click at [644, 279] on textarea "good session overall, although for at least the first 20 minutes or so parent c…" at bounding box center [682, 287] width 512 height 77
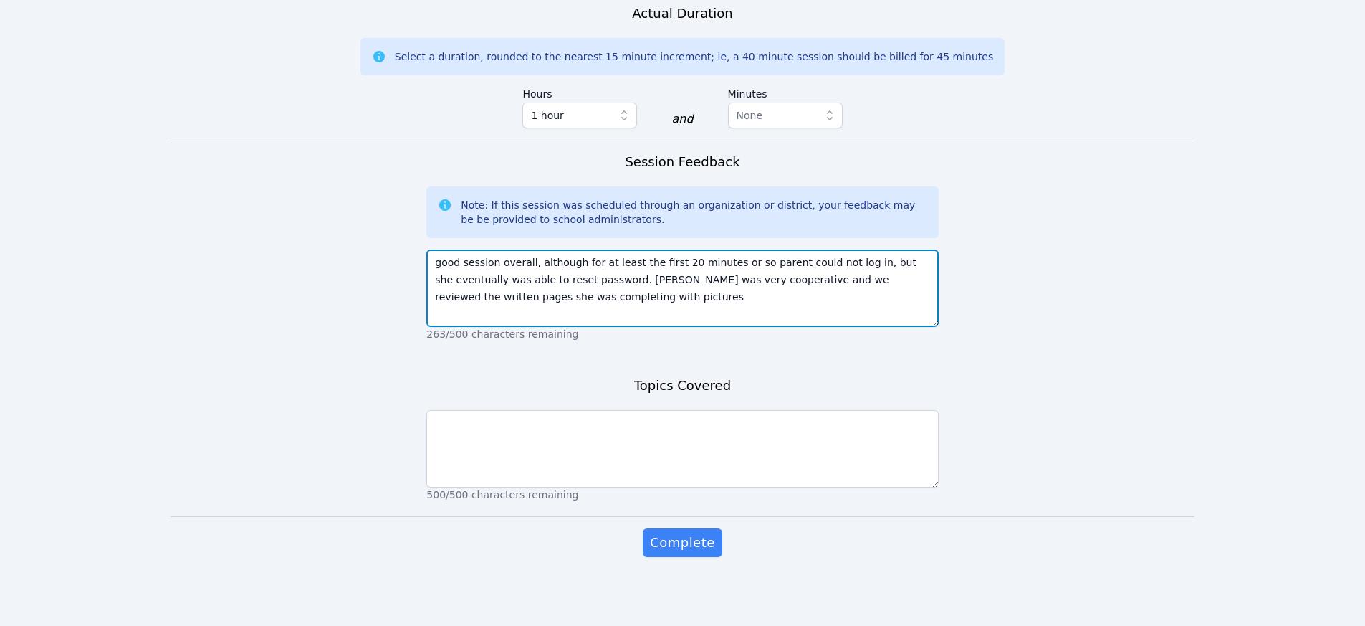
type textarea "good session overall, although for at least the first 20 minutes or so parent c…"
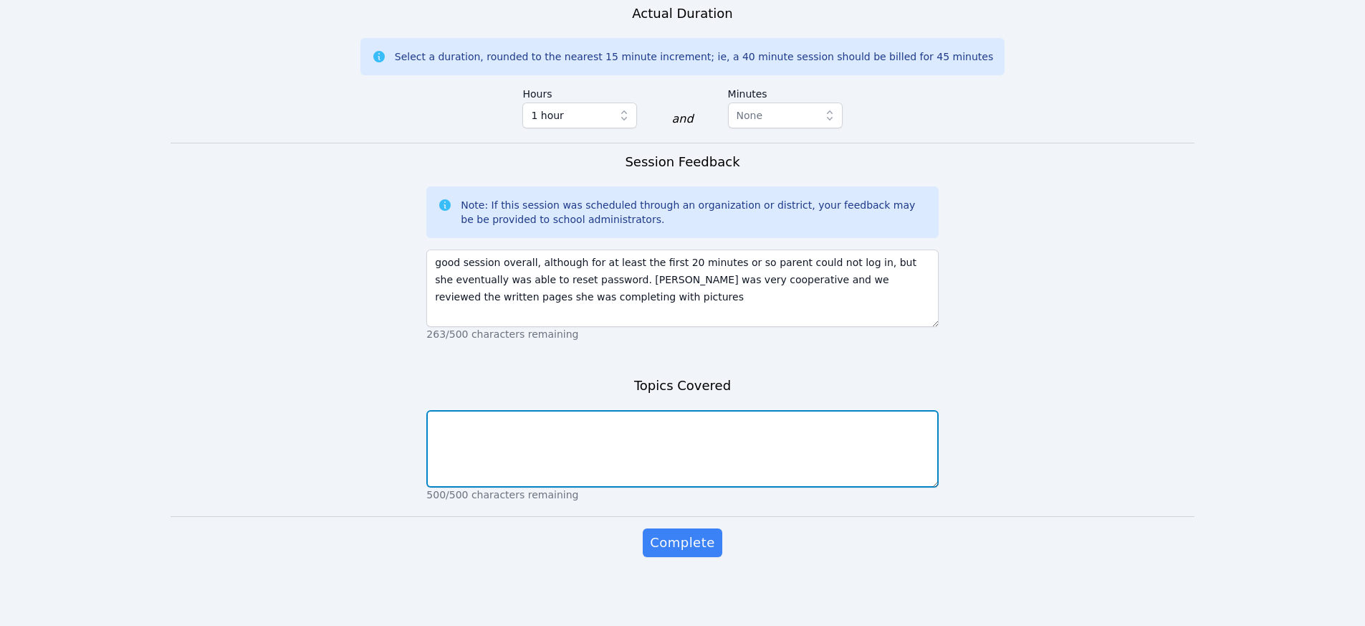
click at [501, 449] on textarea at bounding box center [682, 448] width 512 height 77
drag, startPoint x: 440, startPoint y: 429, endPoint x: 395, endPoint y: 408, distance: 49.7
click at [395, 408] on form "Student Participation Do not enter a participation level for ABSENT students Ma…" at bounding box center [683, 31] width 1024 height 1109
click at [606, 431] on textarea "Reading descriptive sentences" at bounding box center [682, 448] width 512 height 77
type textarea "Reading descriptive sentences ad answering questions based on them"
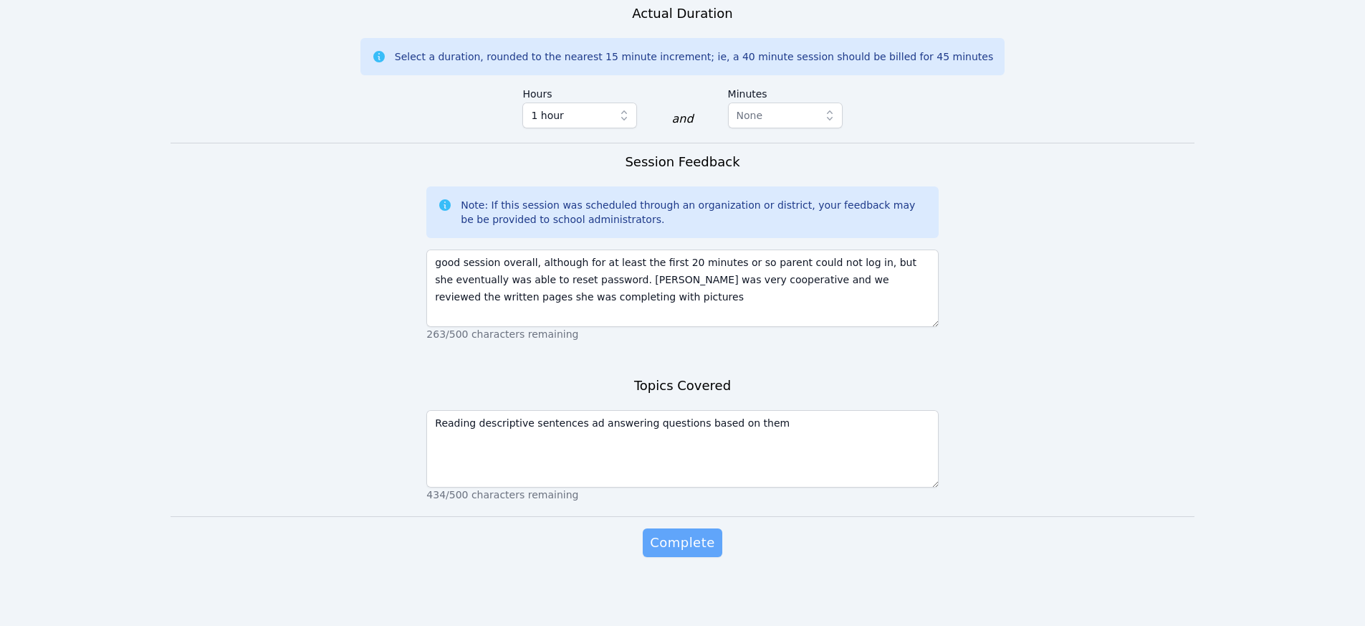
click at [680, 547] on span "Complete" at bounding box center [682, 542] width 64 height 20
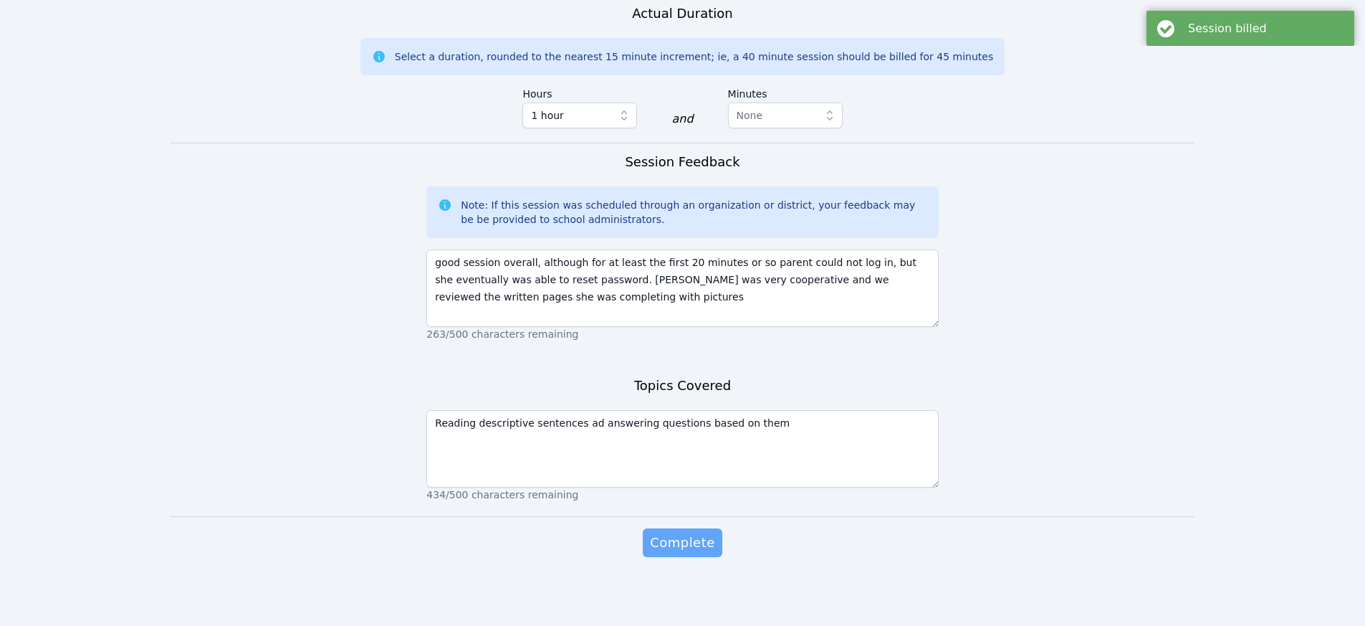
scroll to position [0, 0]
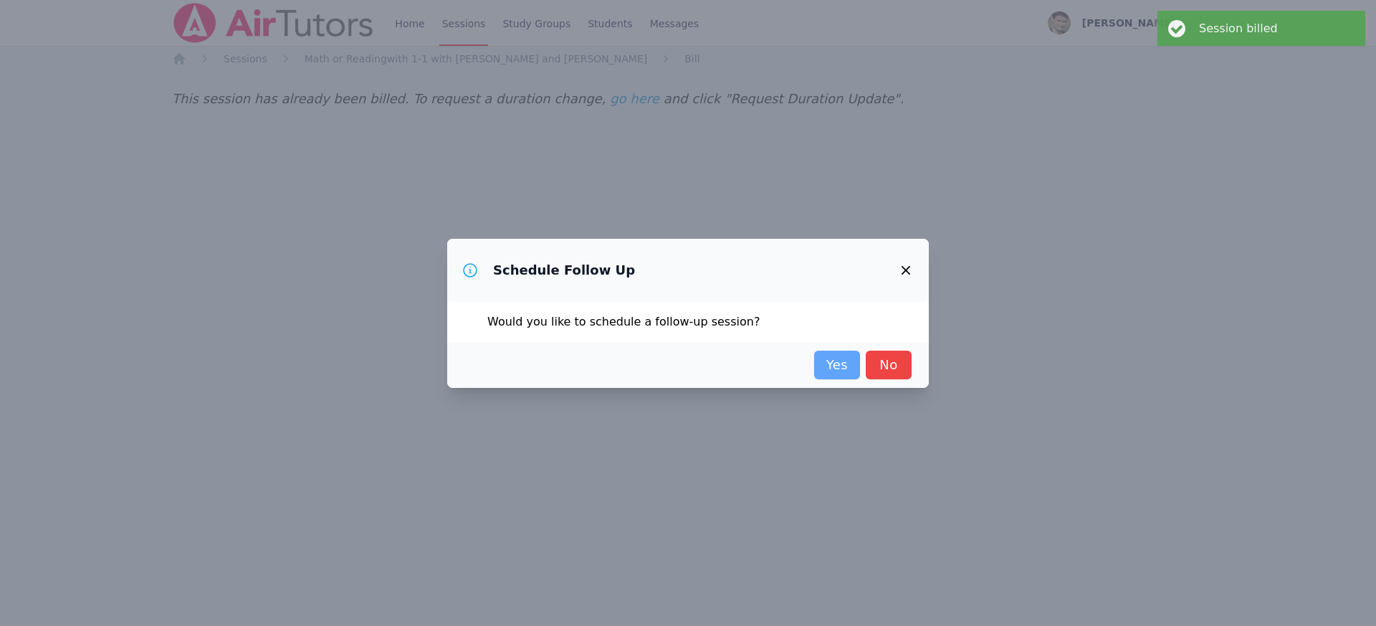
click at [842, 368] on link "Yes" at bounding box center [837, 364] width 46 height 29
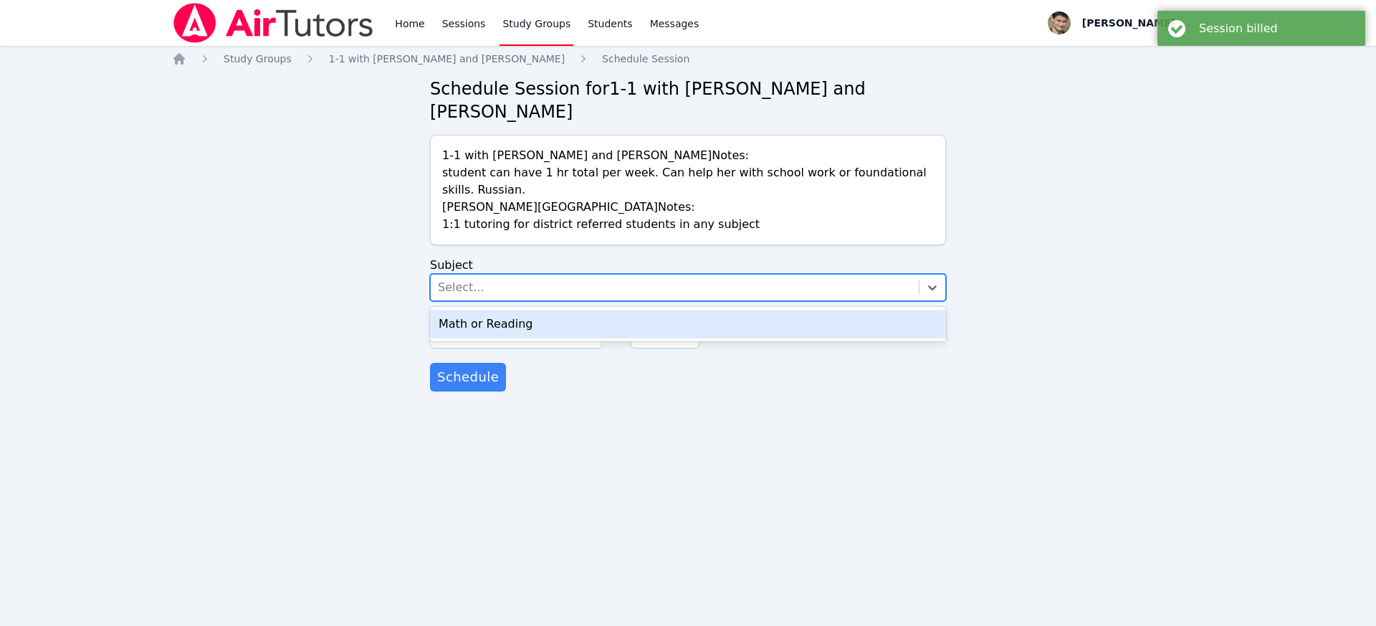
click at [459, 279] on div "Select..." at bounding box center [461, 287] width 47 height 17
click at [456, 310] on div "Math or Reading" at bounding box center [688, 324] width 516 height 29
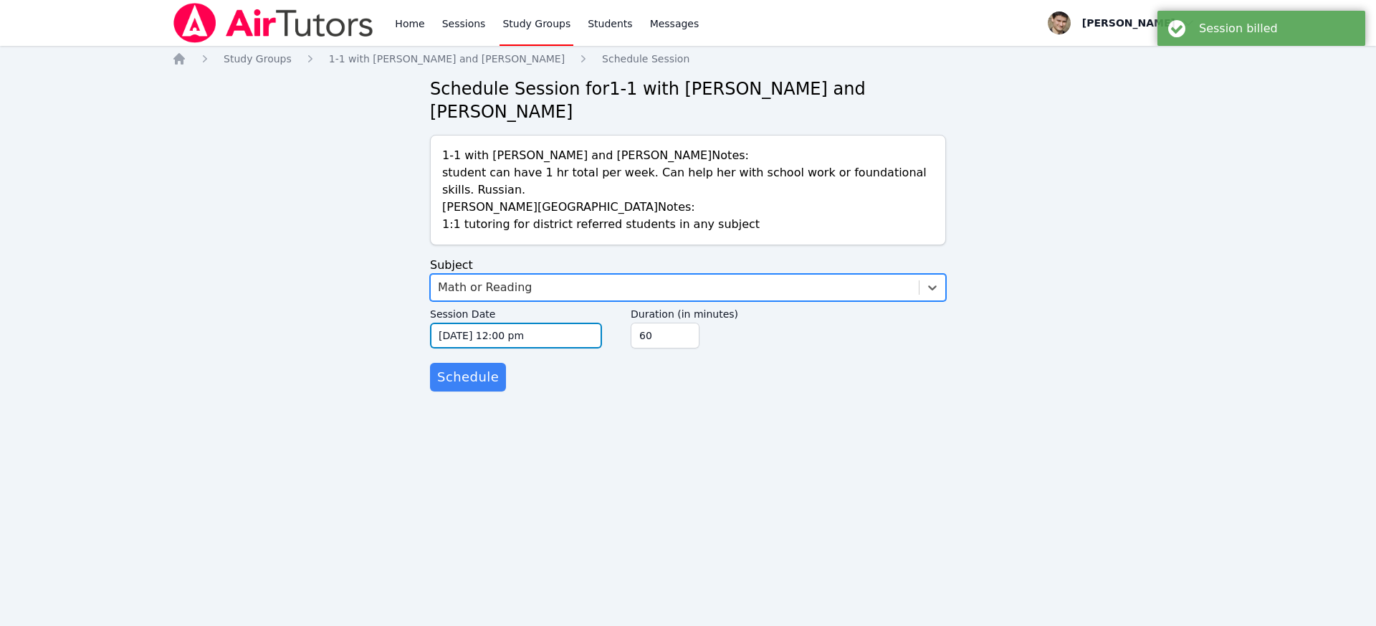
click at [454, 322] on input "[DATE] 12:00 pm" at bounding box center [516, 335] width 172 height 26
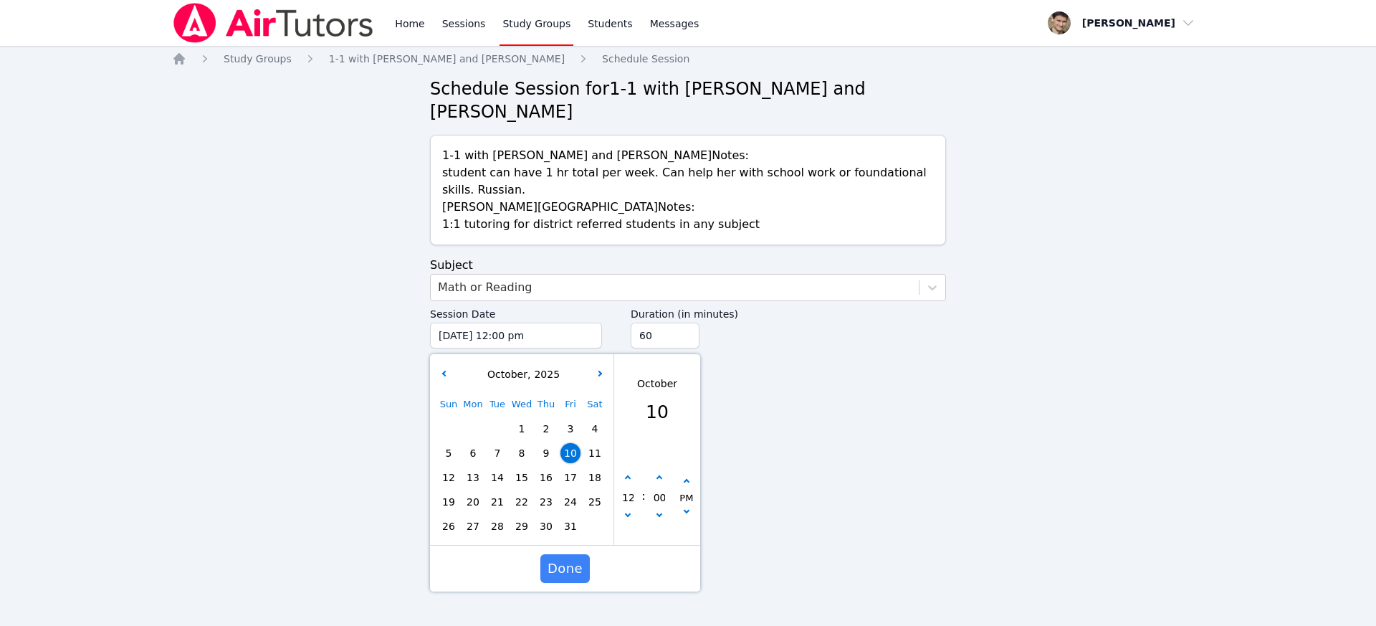
click at [540, 443] on span "9" at bounding box center [546, 453] width 20 height 20
click at [629, 471] on button "button" at bounding box center [628, 478] width 14 height 14
type input "10/09/2025 01:00 pm"
type input "01"
click at [629, 471] on button "button" at bounding box center [628, 478] width 14 height 14
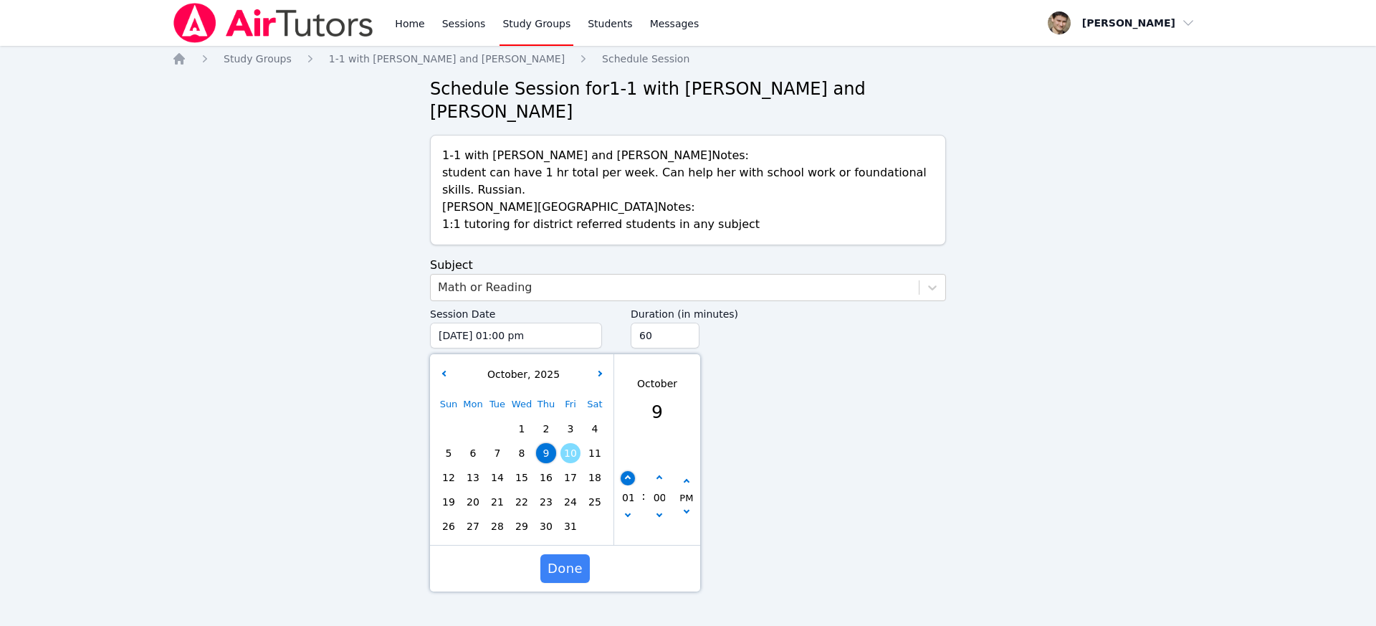
type input "10/09/2025 02:00 pm"
type input "02"
click at [629, 471] on button "button" at bounding box center [628, 478] width 14 height 14
type input "10/09/2025 03:00 pm"
type input "03"
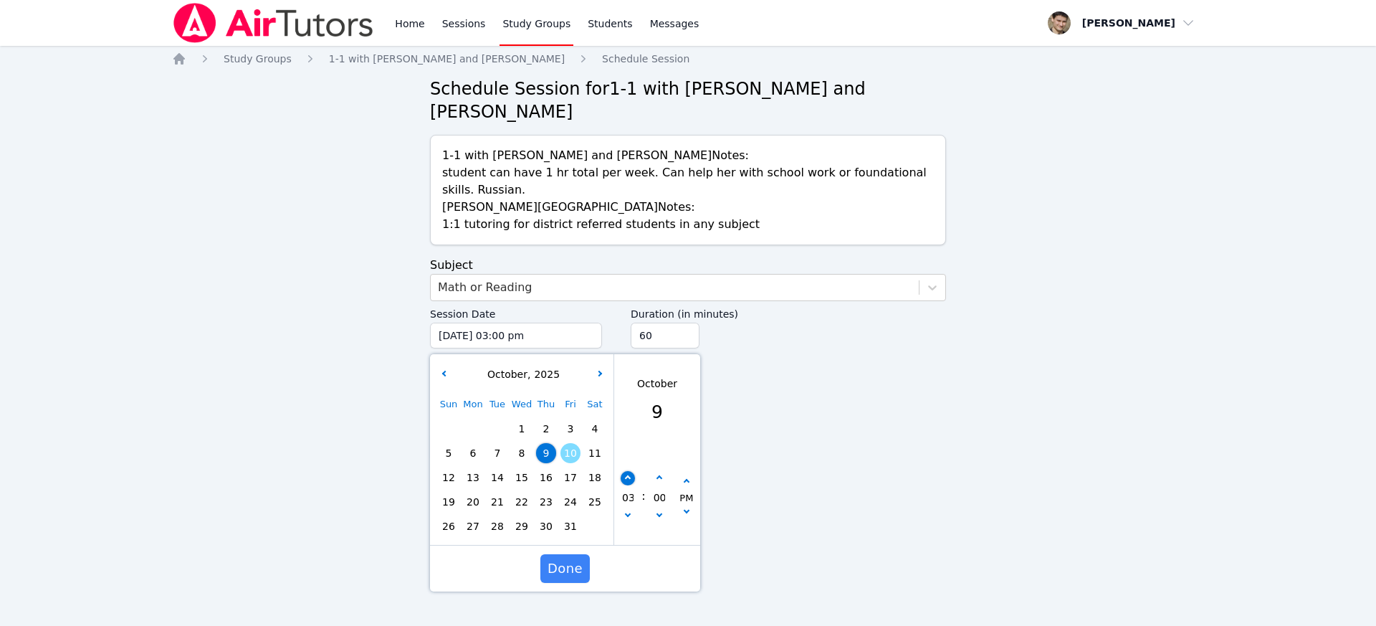
click at [629, 471] on button "button" at bounding box center [628, 478] width 14 height 14
type input "10/09/2025 04:00 pm"
type input "04"
click at [629, 471] on button "button" at bounding box center [628, 478] width 14 height 14
type input "10/09/2025 05:00 pm"
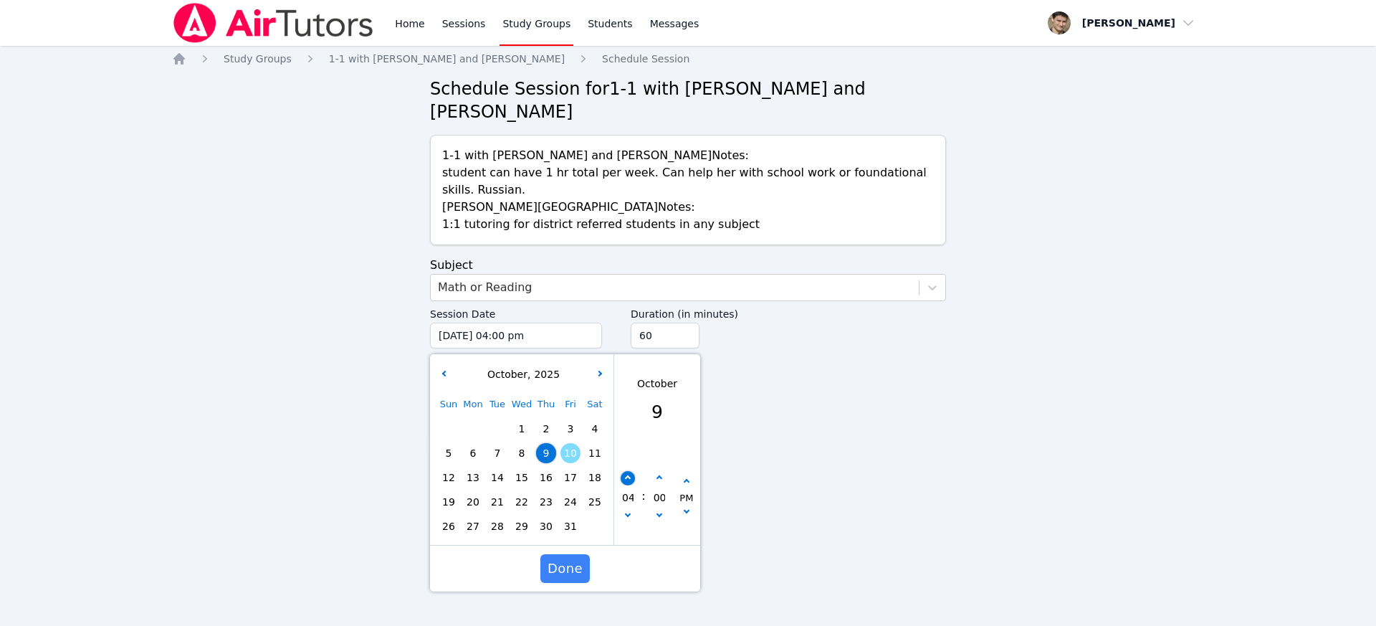
type input "05"
click at [629, 471] on button "button" at bounding box center [628, 478] width 14 height 14
type input "10/09/2025 06:00 pm"
type input "06"
click at [629, 471] on button "button" at bounding box center [628, 478] width 14 height 14
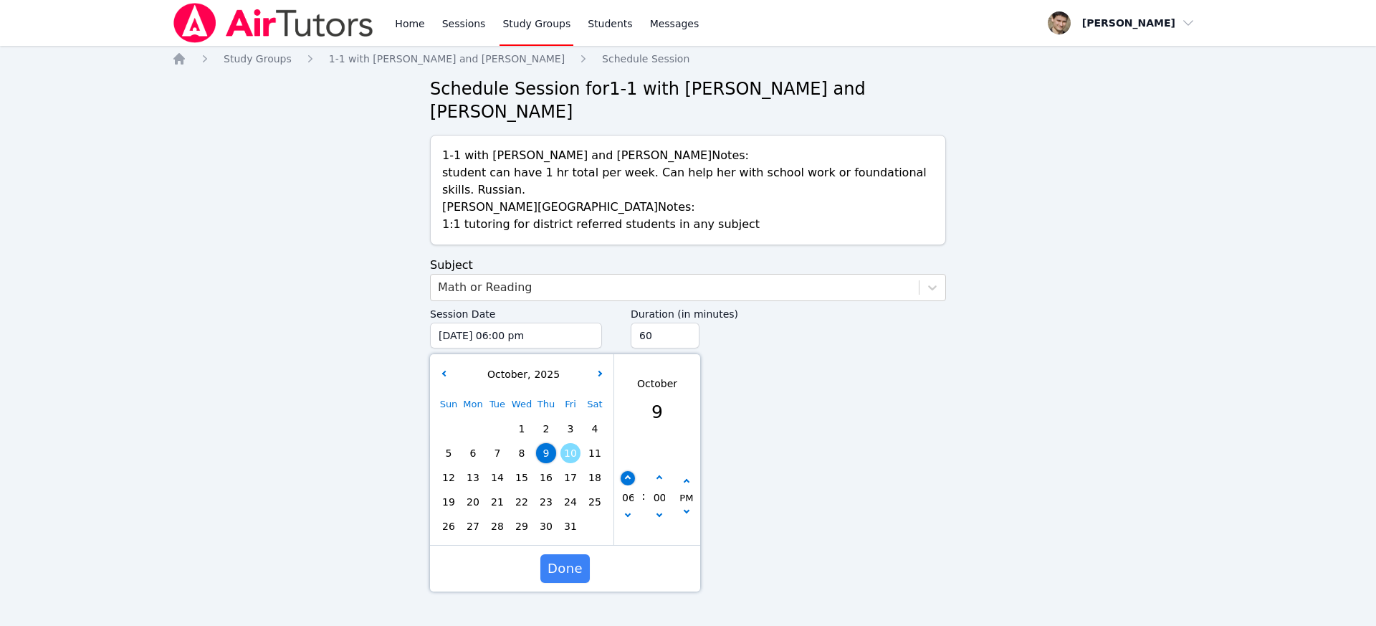
type input "10/09/2025 07:00 pm"
type input "07"
click at [629, 471] on button "button" at bounding box center [628, 478] width 14 height 14
type input "10/09/2025 08:00 pm"
type input "08"
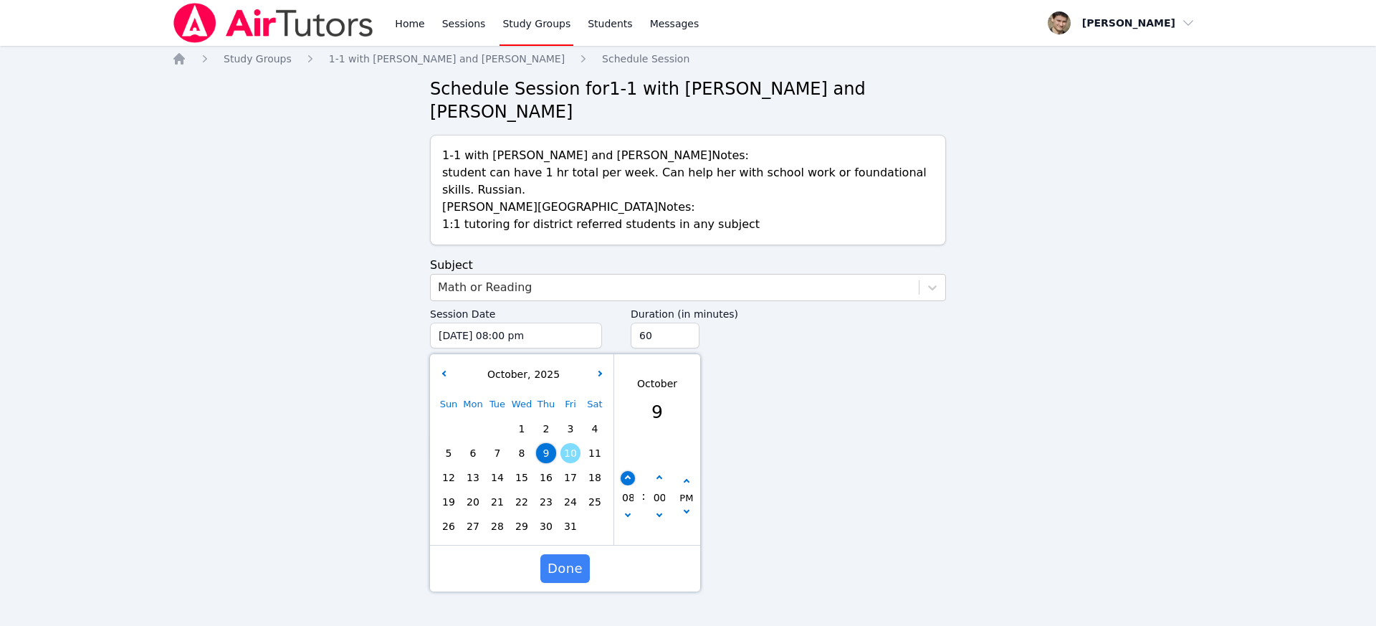
click at [629, 471] on button "button" at bounding box center [628, 478] width 14 height 14
type input "10/09/2025 09:00 pm"
type input "09"
click at [629, 471] on button "button" at bounding box center [628, 478] width 14 height 14
type input "10/09/2025 10:00 pm"
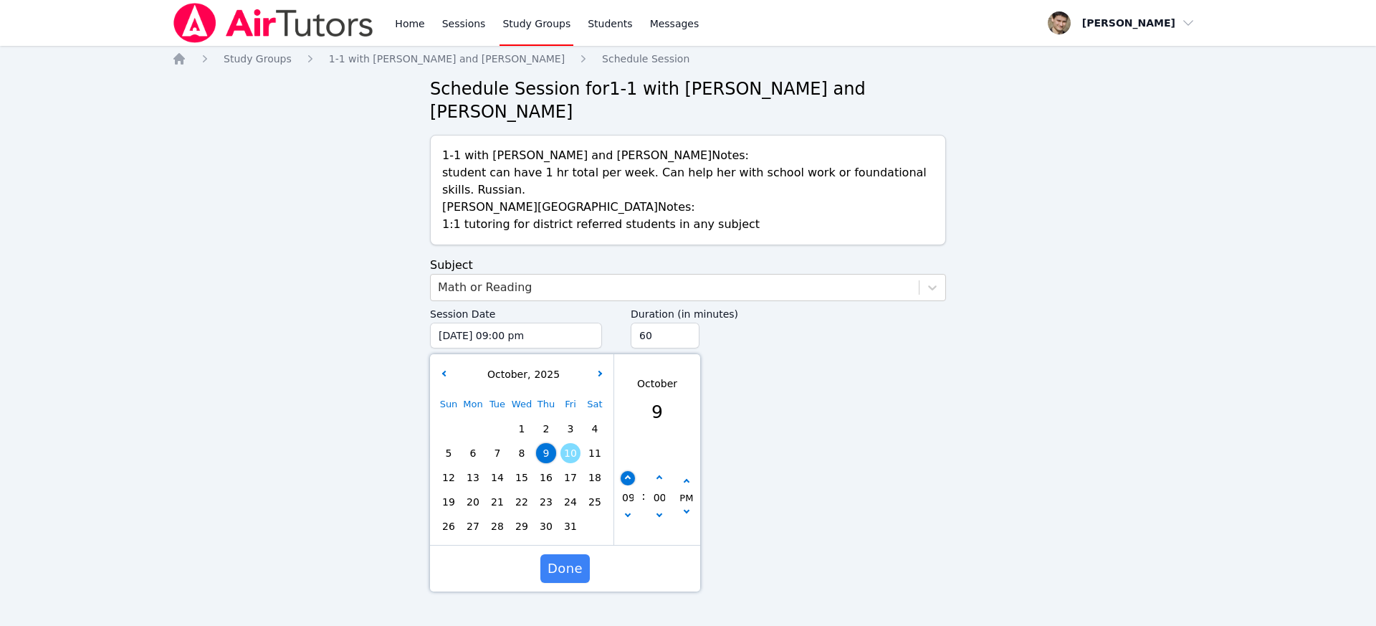
type input "10"
click at [629, 471] on button "button" at bounding box center [628, 478] width 14 height 14
type input "10/09/2025 11:00 pm"
type input "11"
click at [561, 558] on span "Done" at bounding box center [564, 568] width 35 height 20
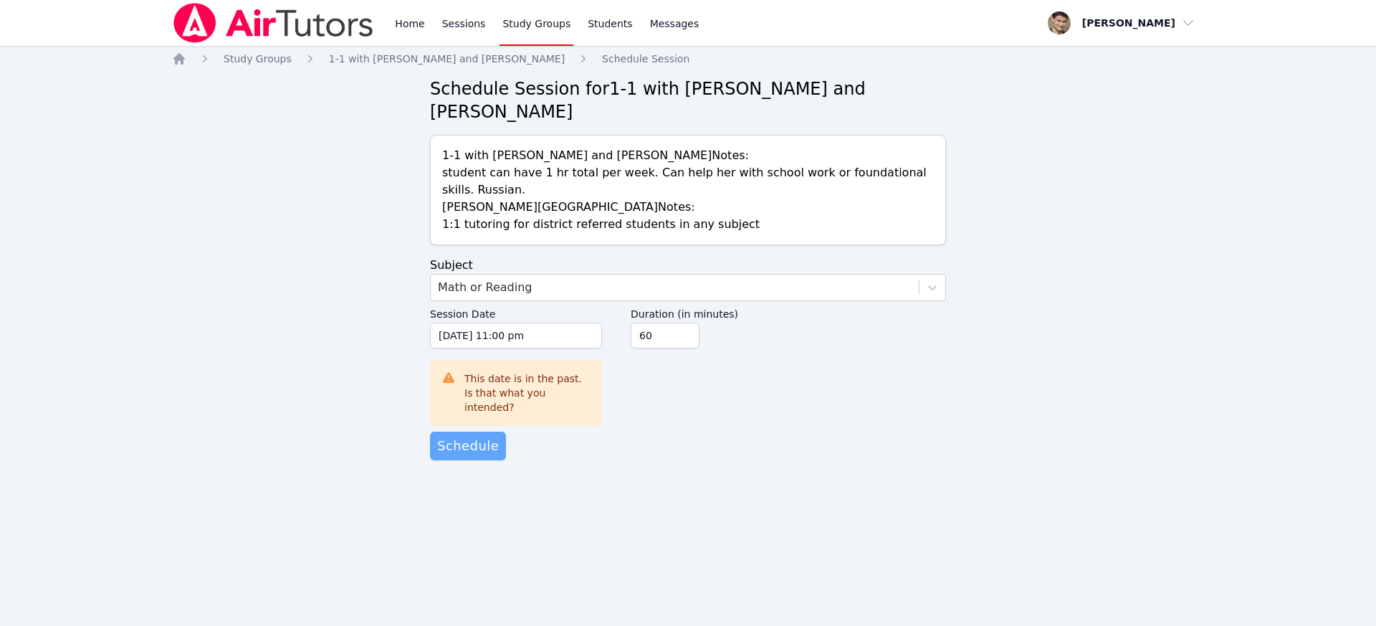
click at [453, 436] on span "Schedule" at bounding box center [468, 446] width 62 height 20
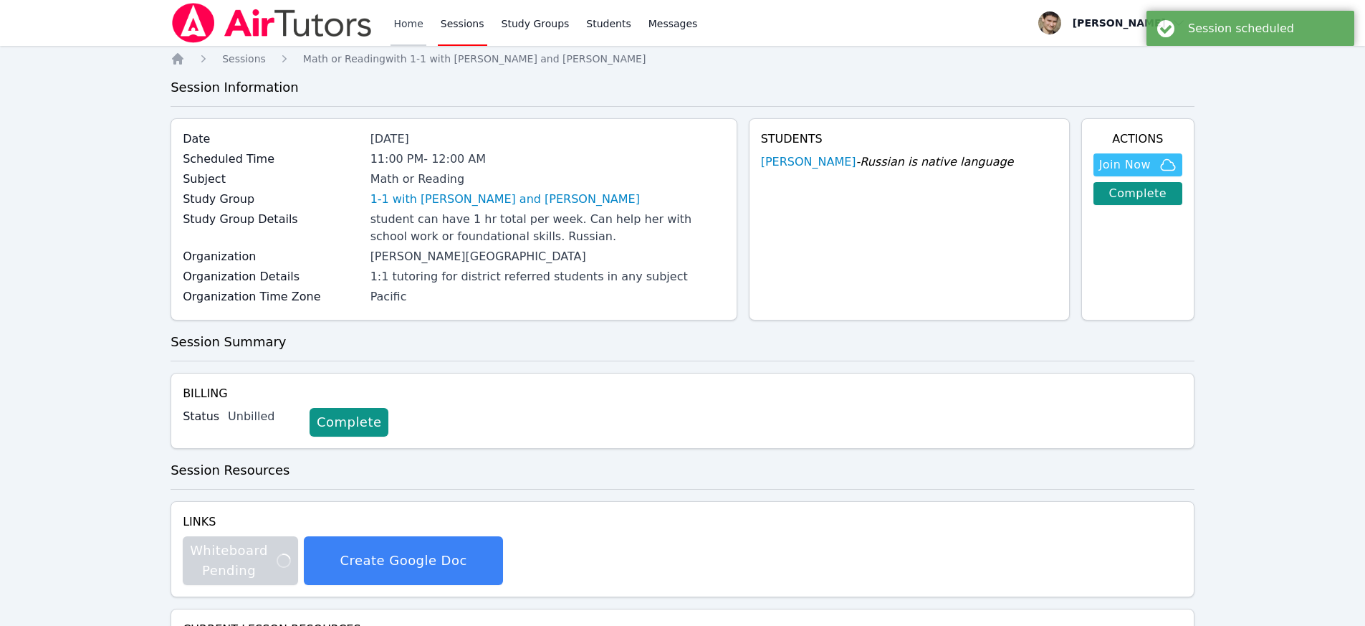
click at [407, 11] on link "Home" at bounding box center [408, 23] width 35 height 46
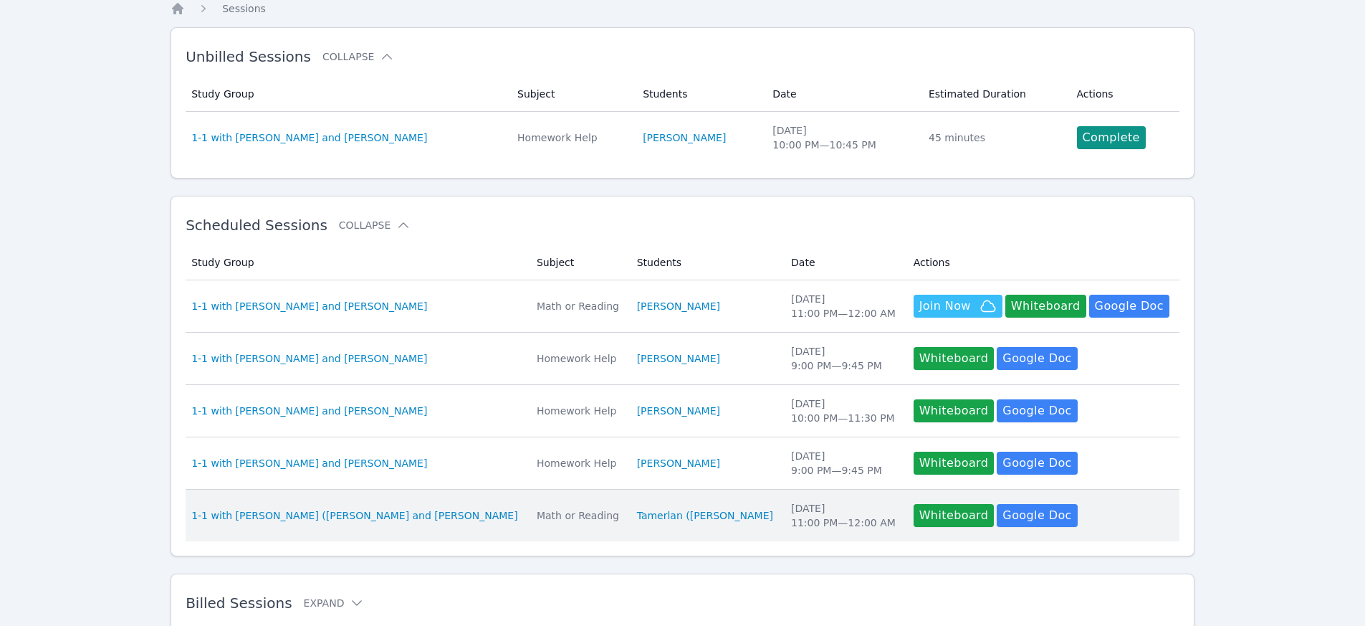
scroll to position [114, 0]
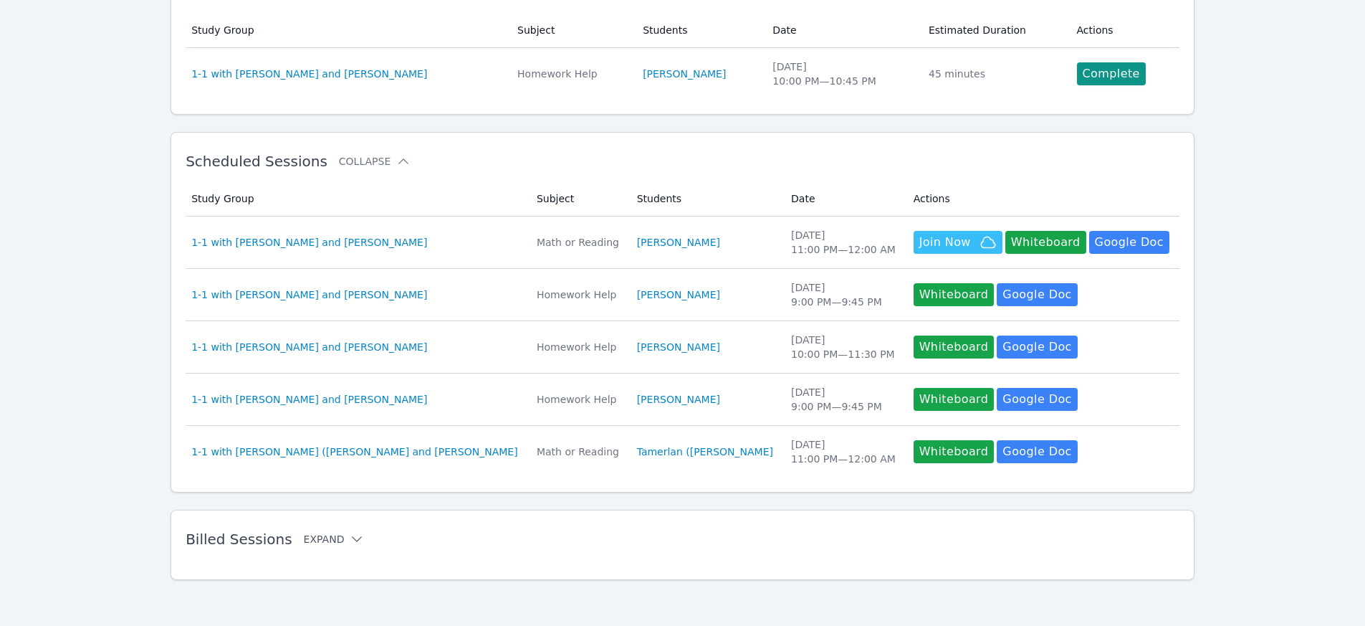
click at [311, 540] on button "Expand" at bounding box center [334, 539] width 61 height 14
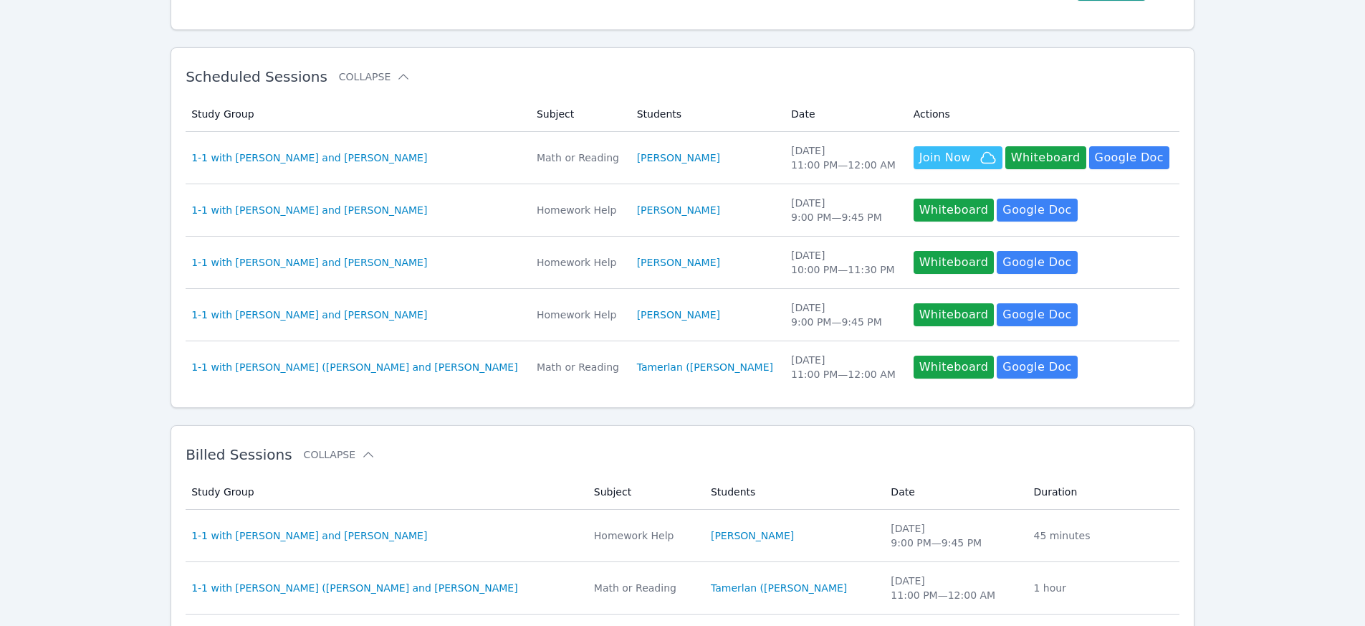
scroll to position [0, 0]
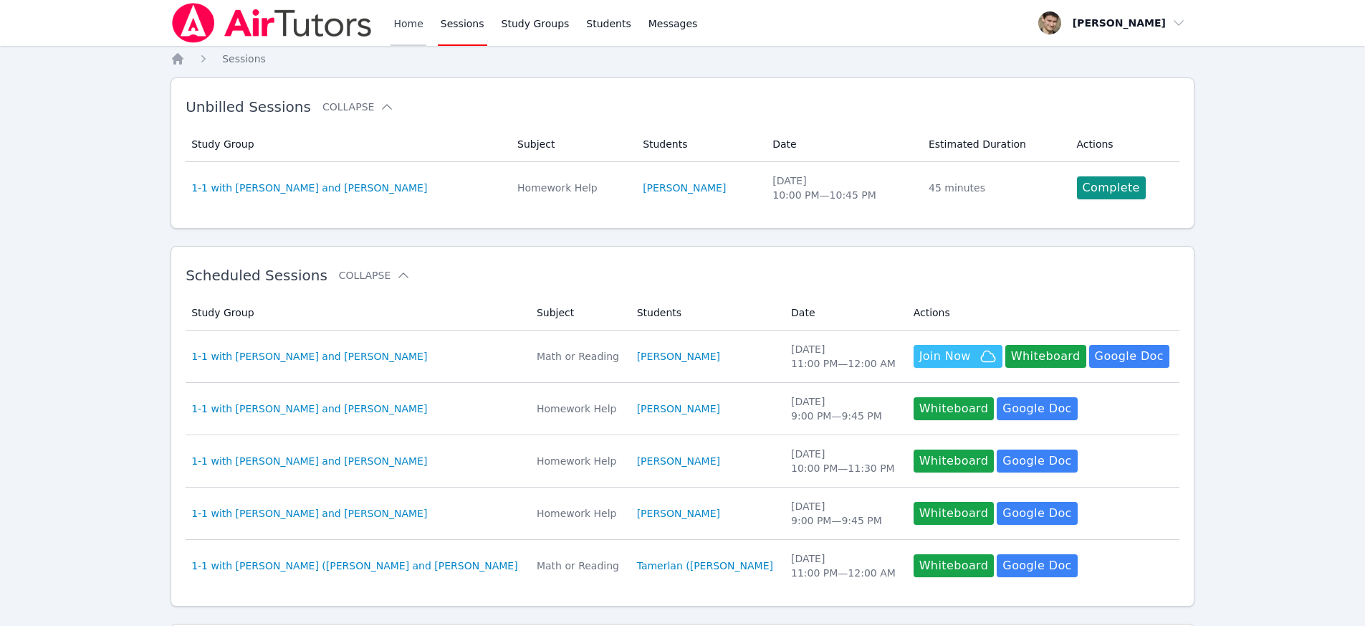
click at [402, 23] on link "Home" at bounding box center [408, 23] width 35 height 46
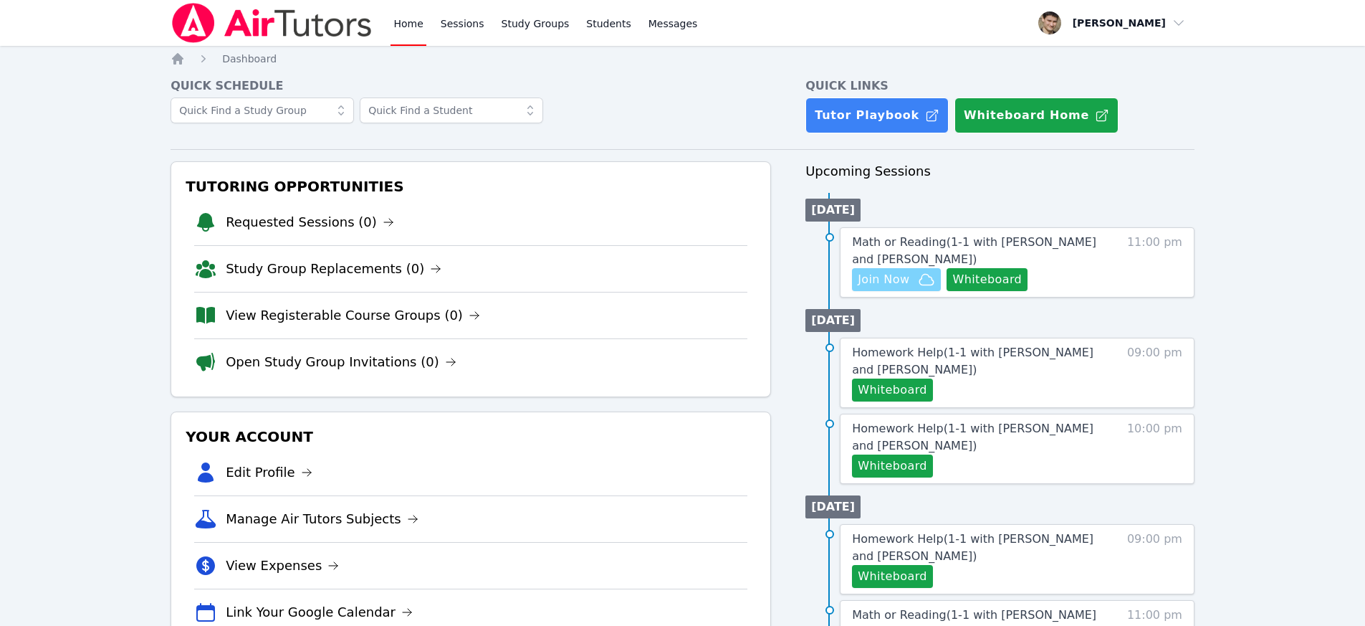
click at [913, 273] on span "Join Now" at bounding box center [896, 279] width 77 height 17
click at [995, 280] on button "Whiteboard" at bounding box center [987, 279] width 81 height 23
click at [451, 22] on link "Sessions" at bounding box center [462, 23] width 49 height 46
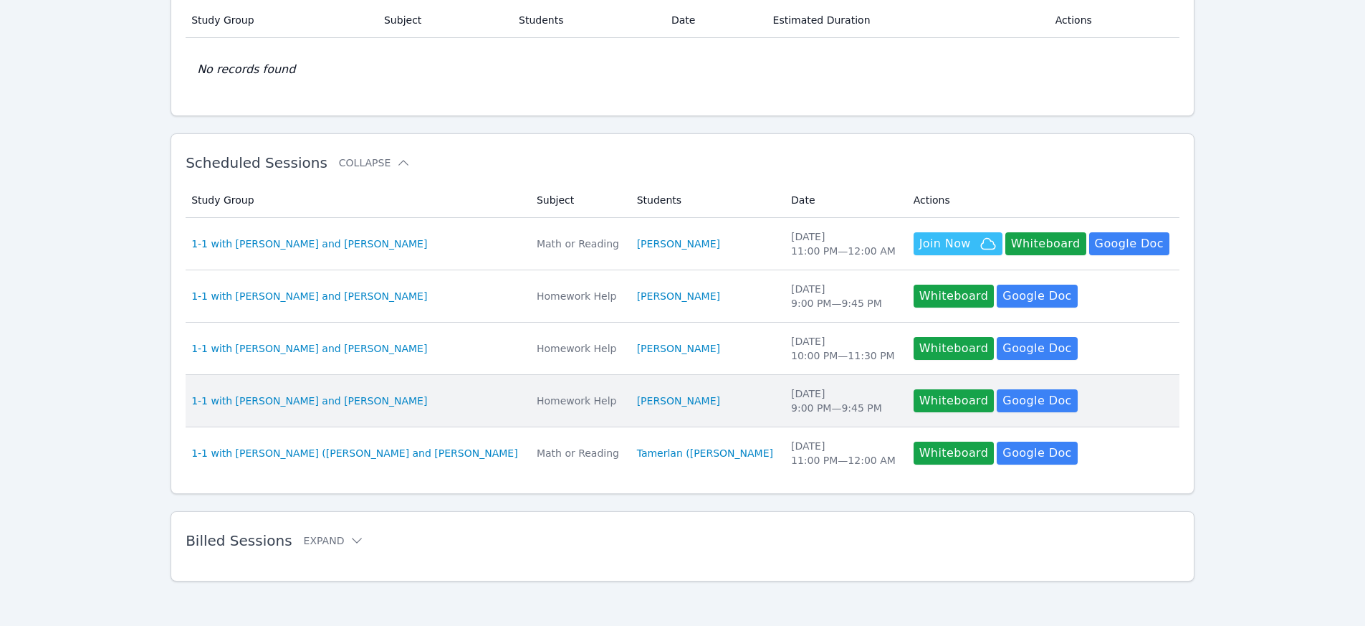
scroll to position [125, 0]
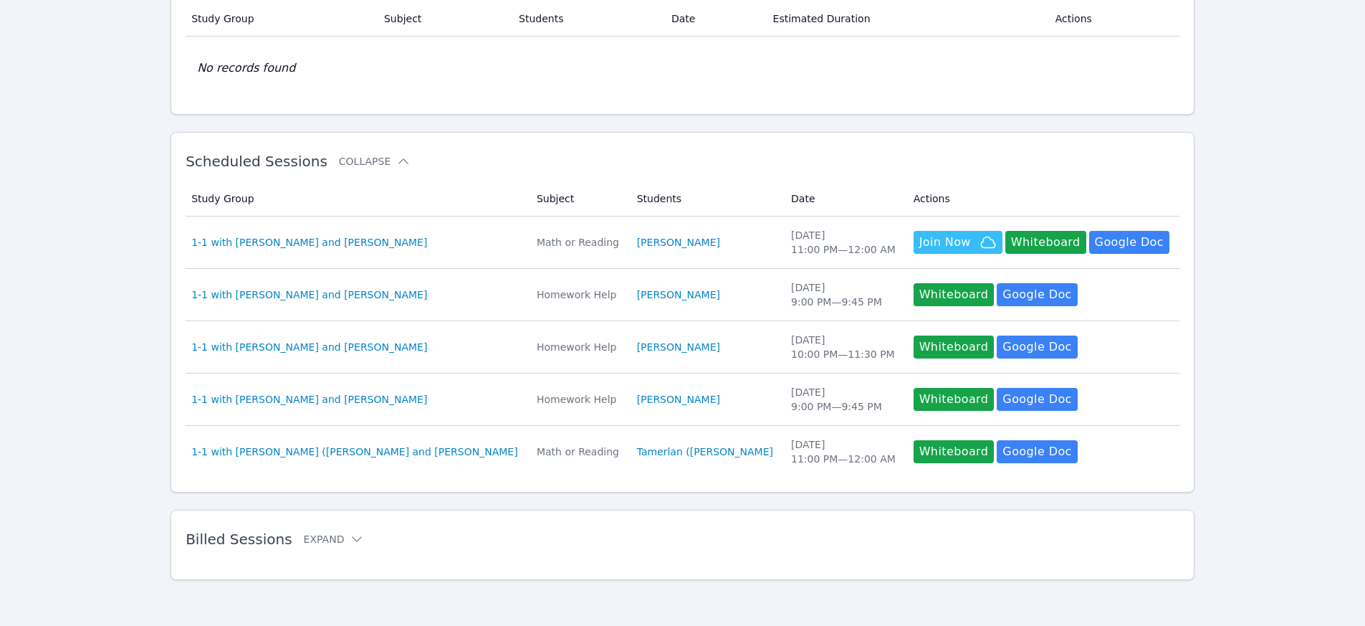
click at [285, 542] on h2 "Billed Sessions Expand" at bounding box center [660, 538] width 948 height 17
click at [324, 540] on button "Expand" at bounding box center [334, 539] width 61 height 14
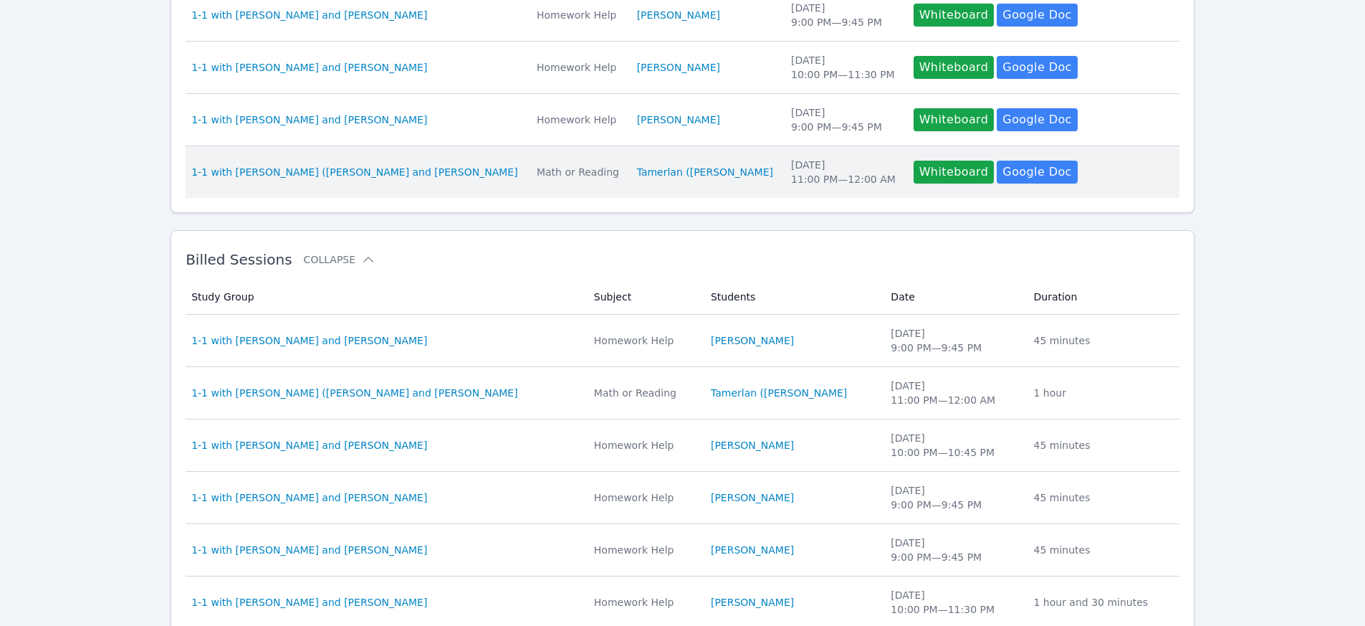
scroll to position [593, 0]
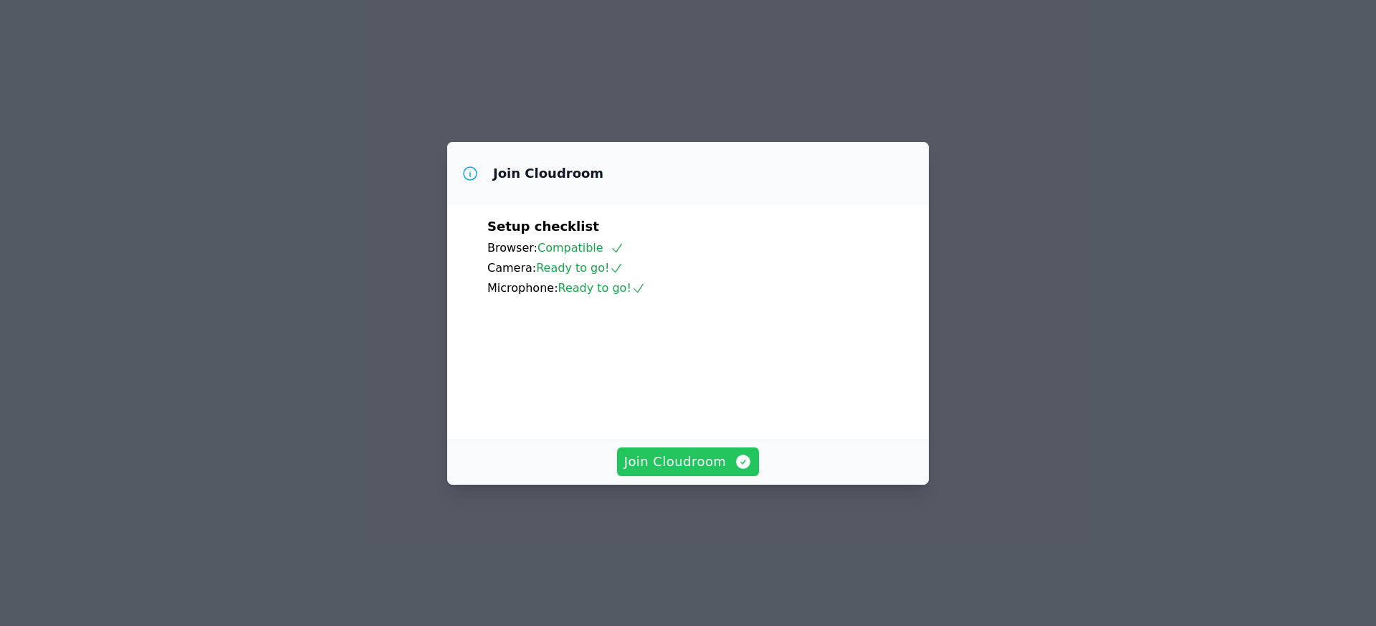
click at [686, 472] on span "Join Cloudroom" at bounding box center [688, 461] width 128 height 20
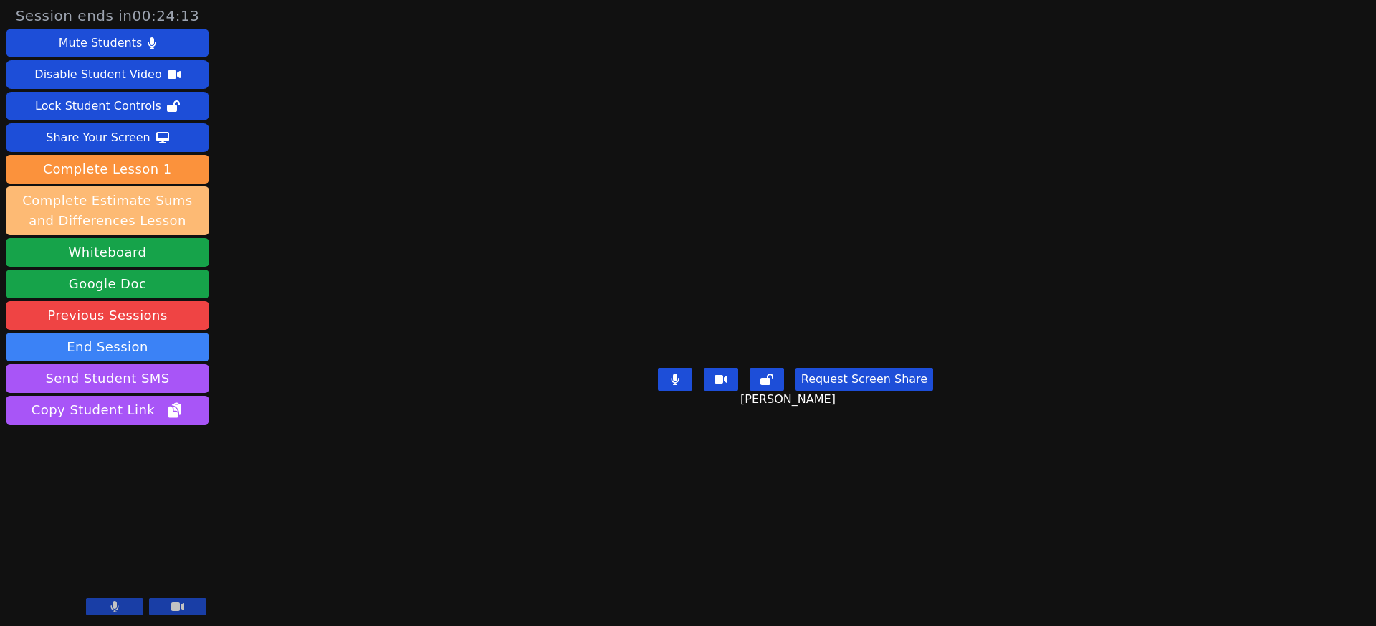
click at [111, 214] on button "Complete Estimate Sums and Differences Lesson" at bounding box center [108, 210] width 204 height 49
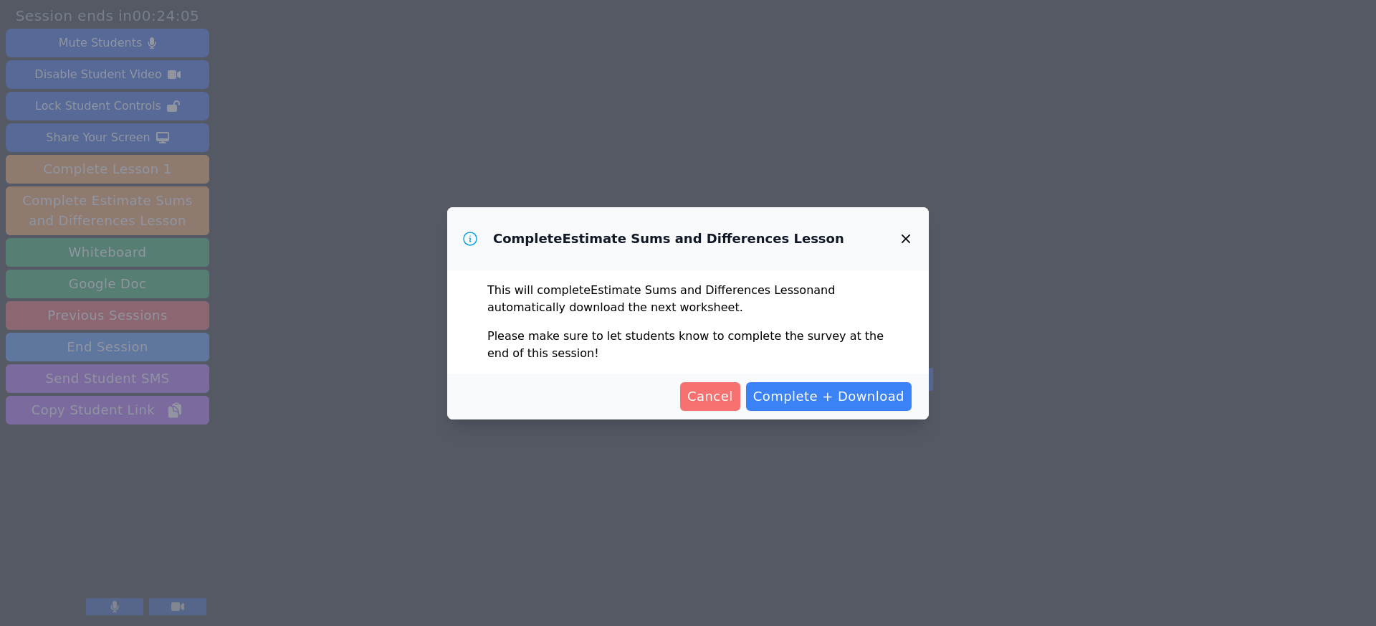
click at [716, 395] on span "Cancel" at bounding box center [710, 396] width 46 height 20
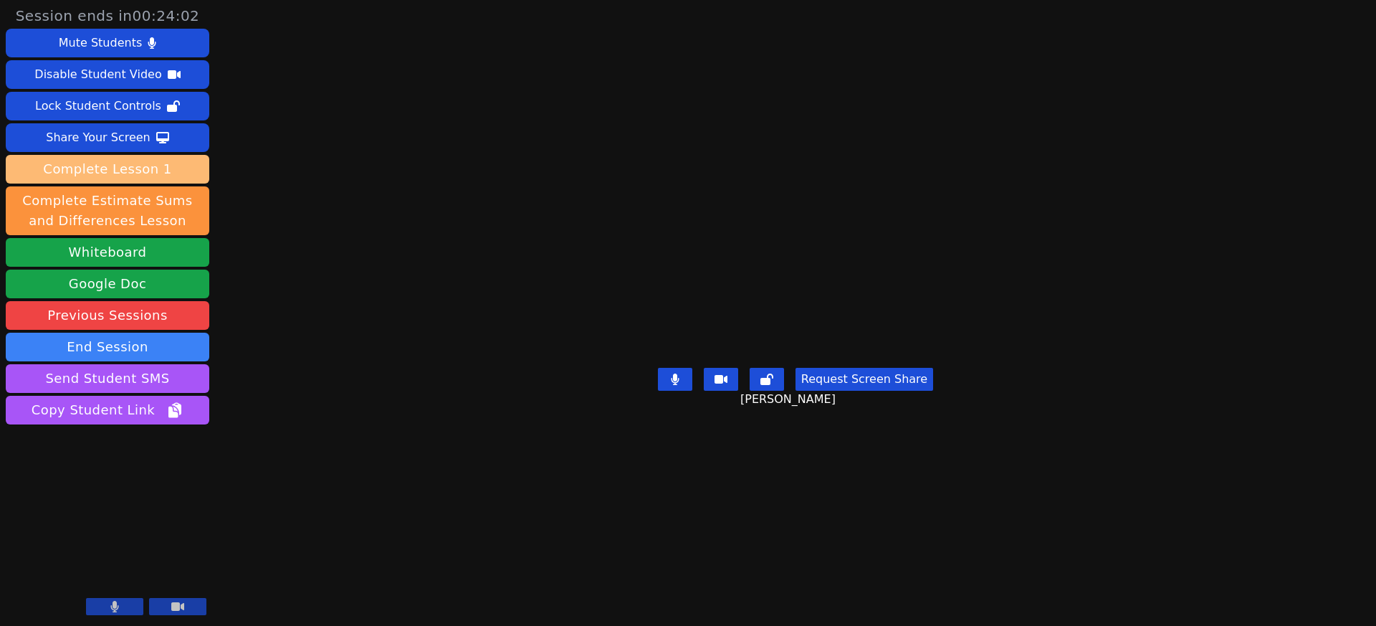
click at [156, 176] on button "Complete Lesson 1" at bounding box center [108, 169] width 204 height 29
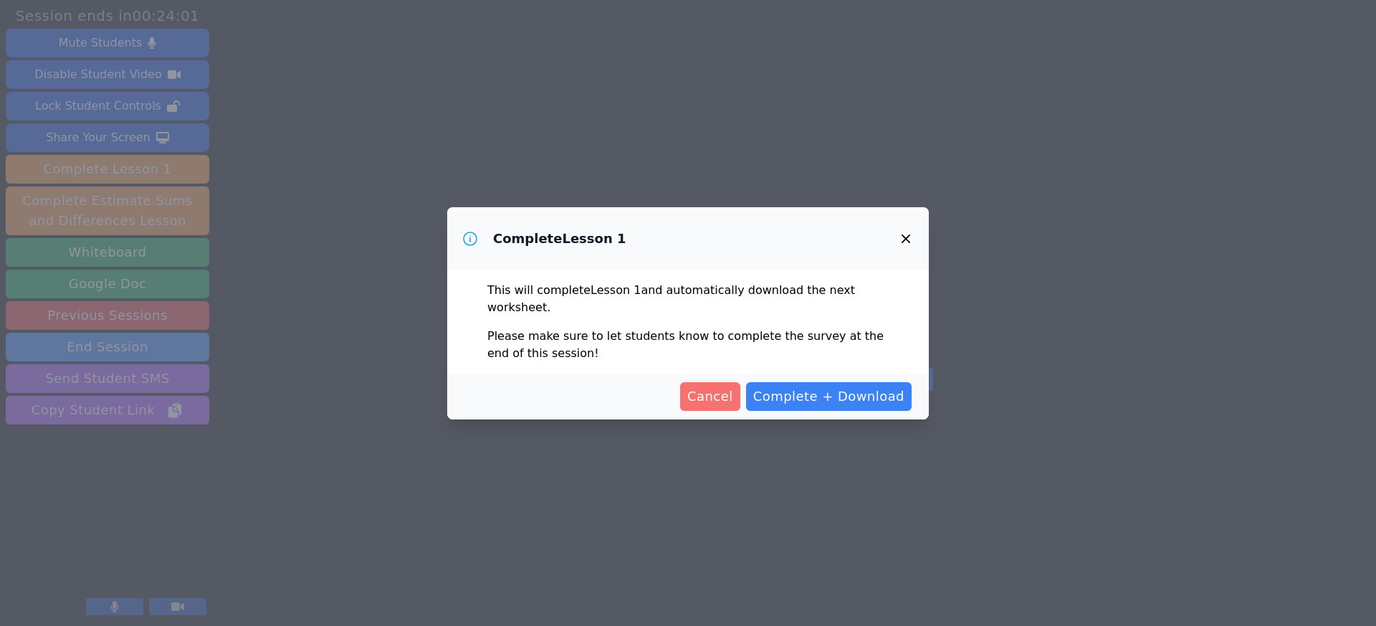
click at [730, 396] on span "Cancel" at bounding box center [710, 396] width 46 height 20
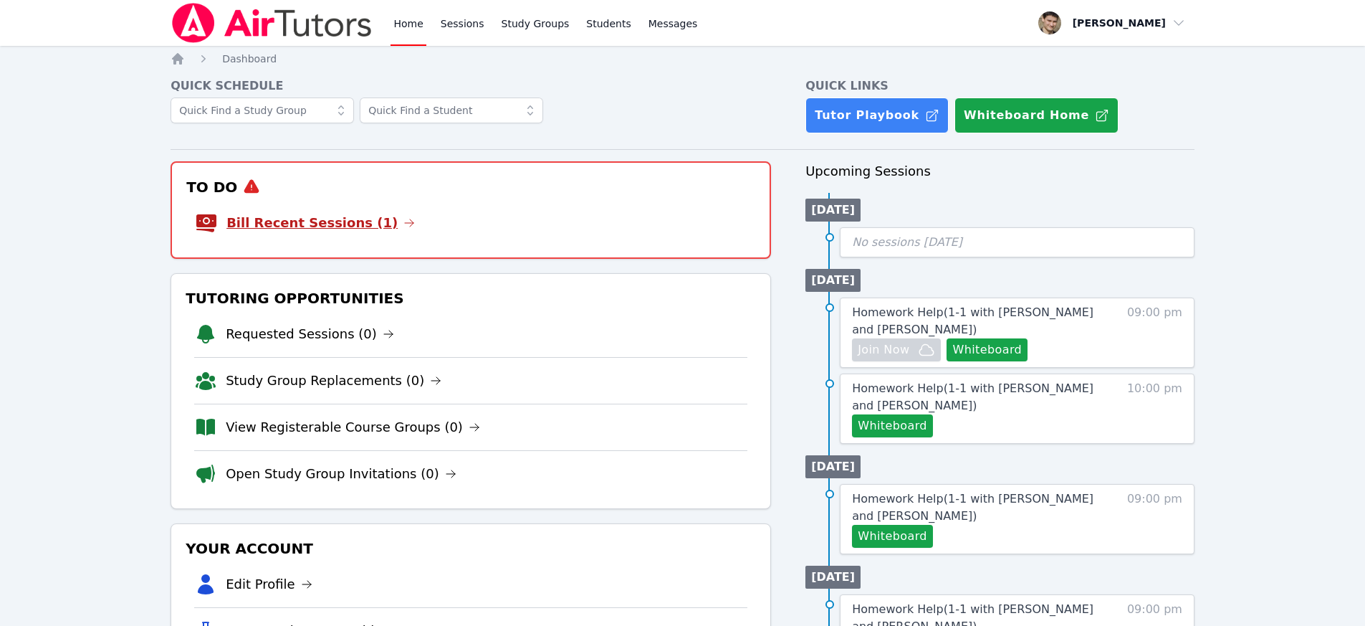
click at [299, 224] on link "Bill Recent Sessions (1)" at bounding box center [320, 223] width 188 height 20
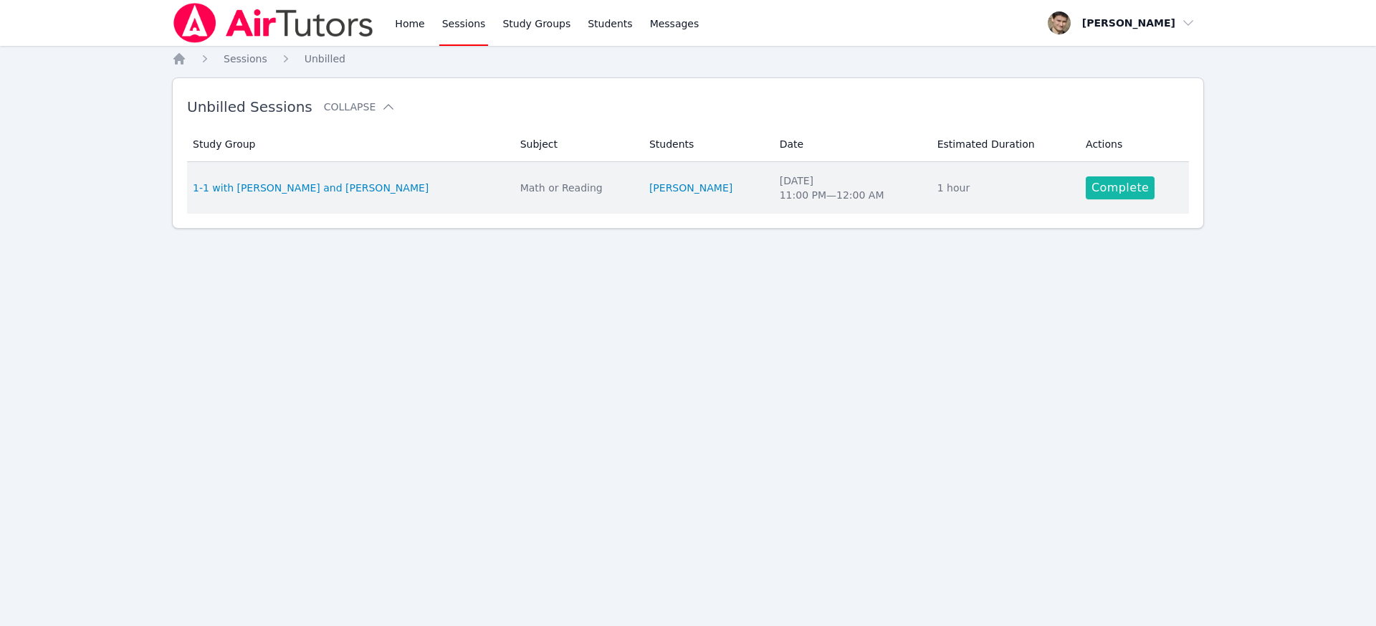
click at [1134, 196] on link "Complete" at bounding box center [1120, 187] width 69 height 23
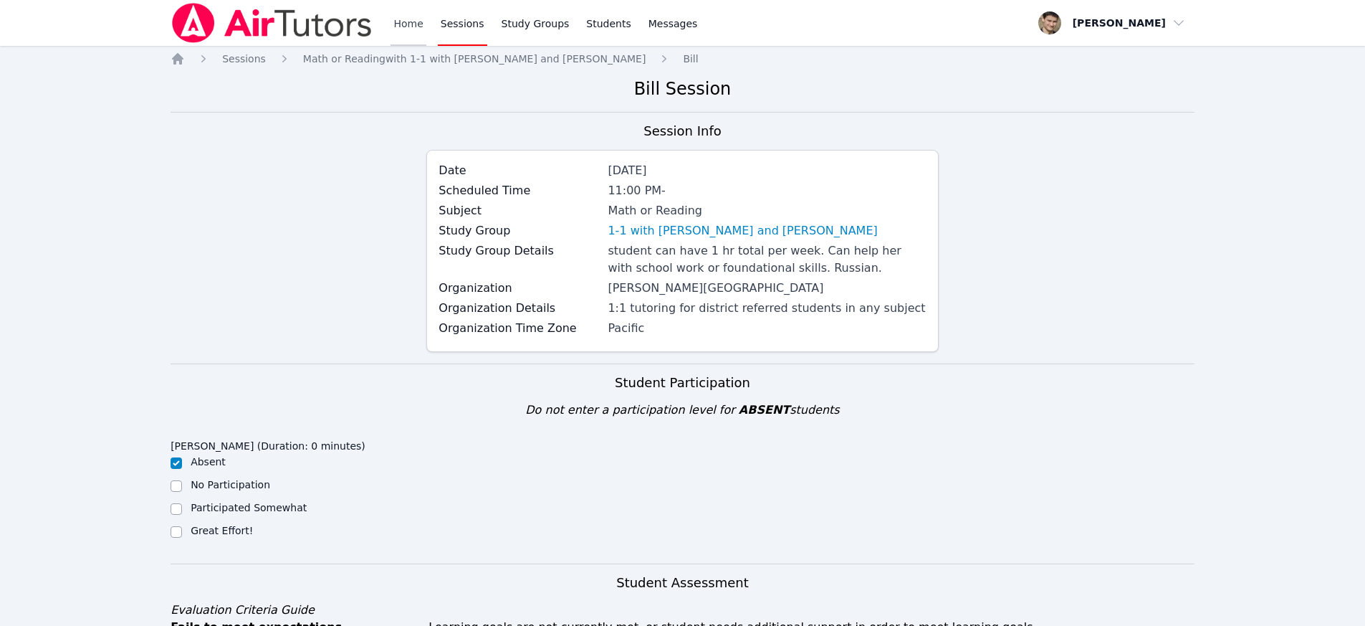
click at [406, 16] on link "Home" at bounding box center [408, 23] width 35 height 46
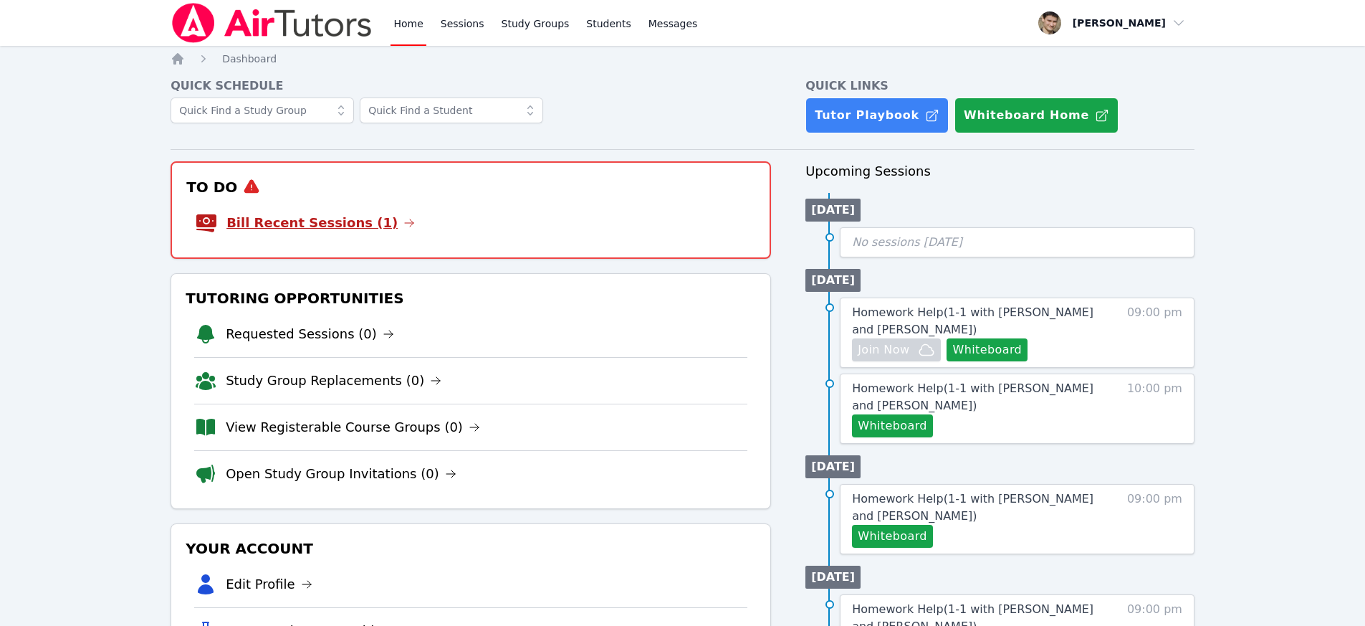
click at [358, 224] on link "Bill Recent Sessions (1)" at bounding box center [320, 223] width 188 height 20
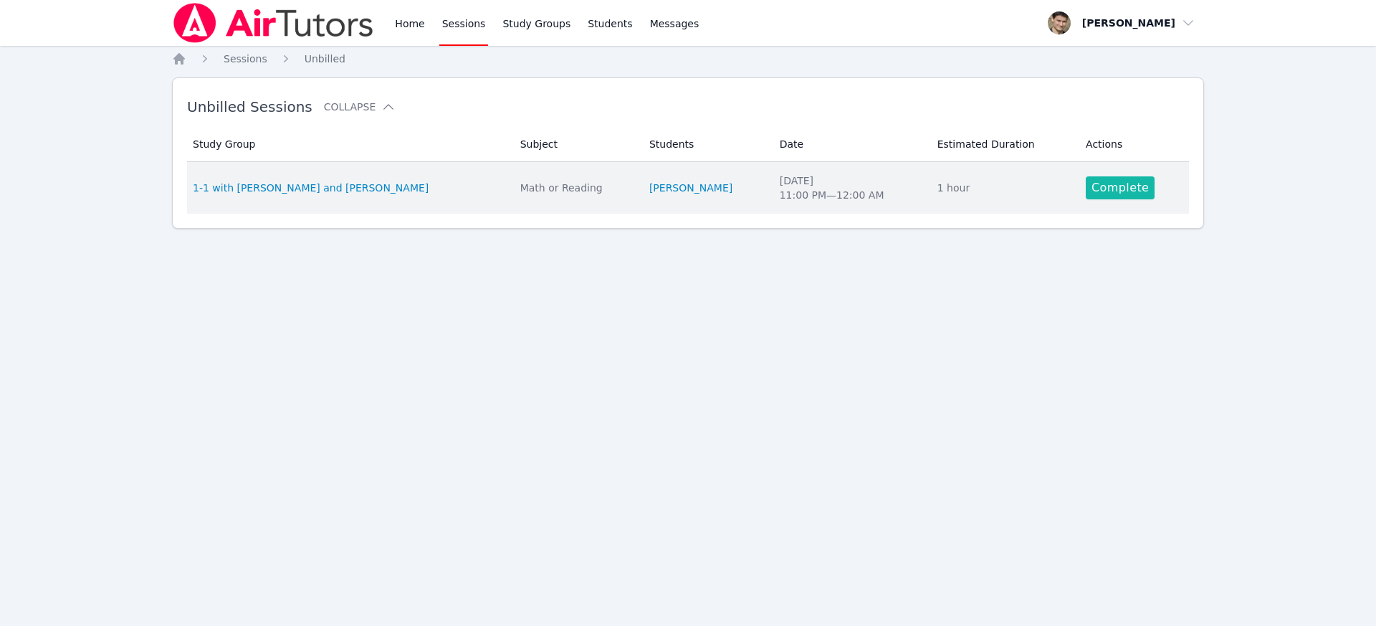
click at [1113, 186] on link "Complete" at bounding box center [1120, 187] width 69 height 23
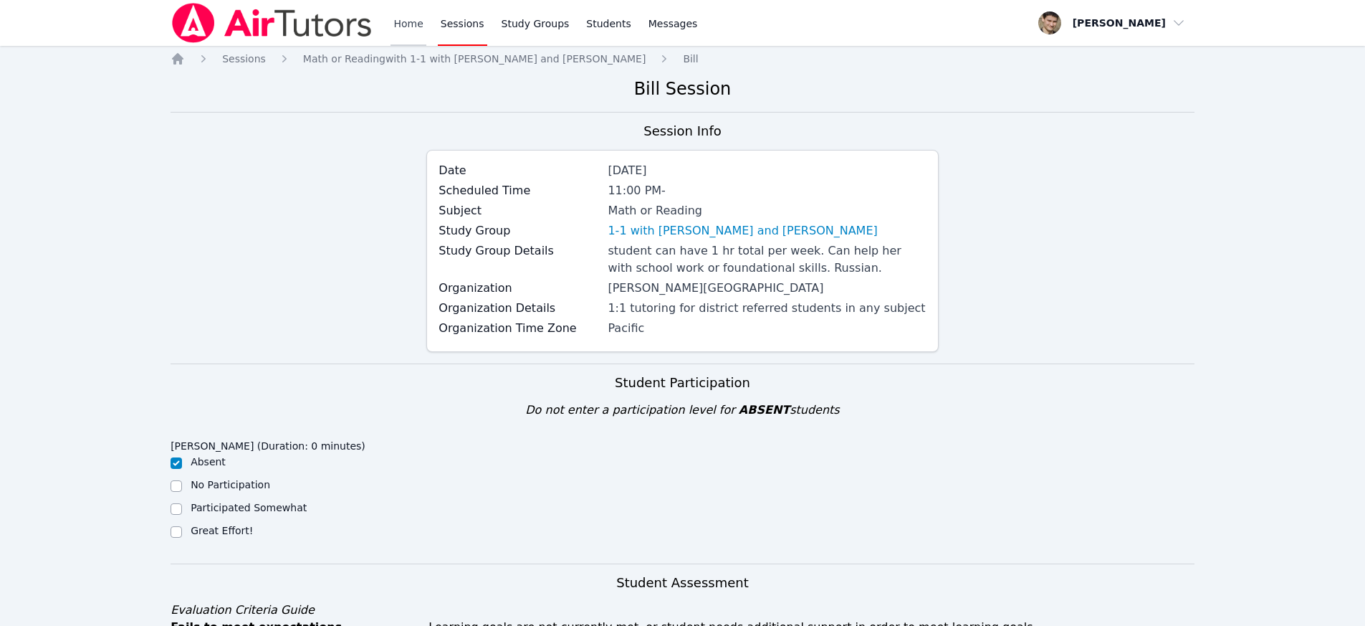
click at [410, 21] on link "Home" at bounding box center [408, 23] width 35 height 46
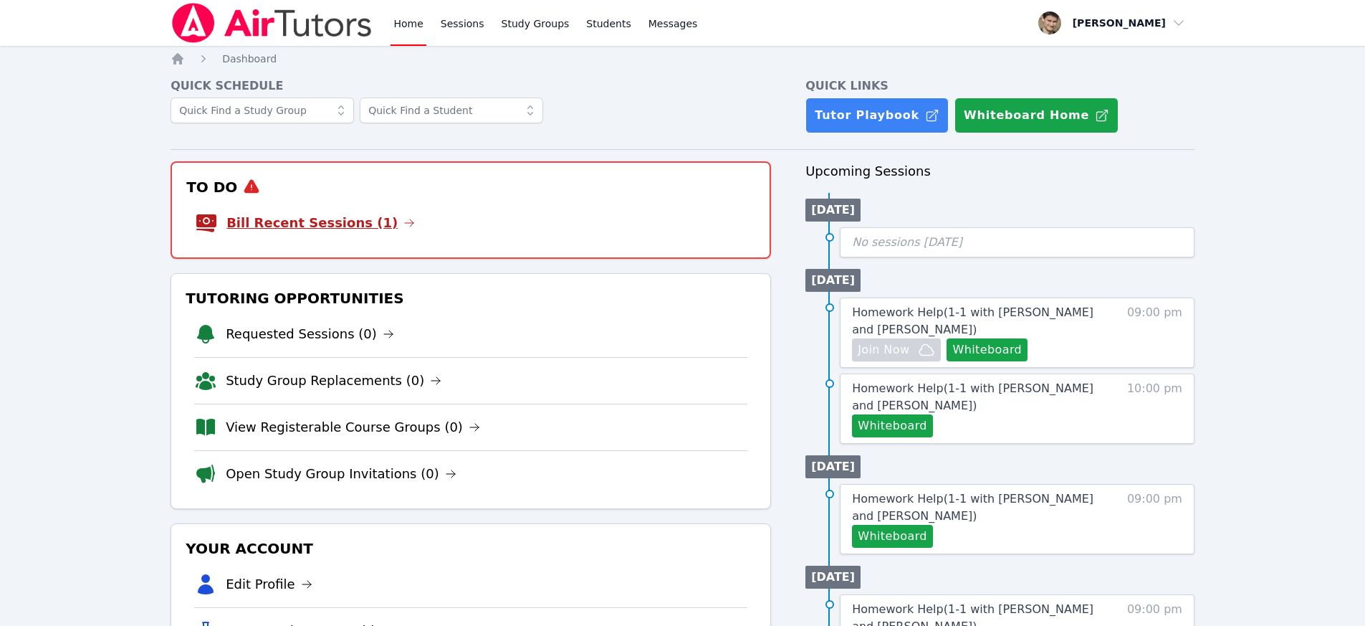
click at [290, 219] on link "Bill Recent Sessions (1)" at bounding box center [320, 223] width 188 height 20
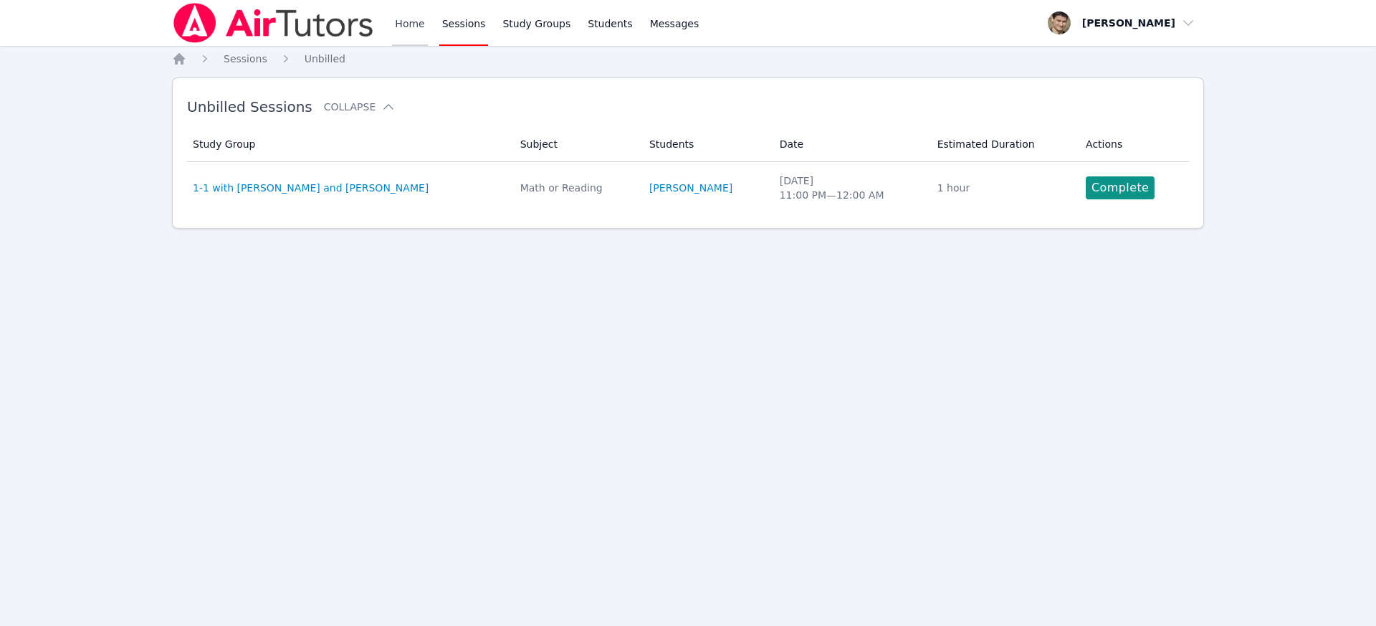
click at [411, 26] on link "Home" at bounding box center [409, 23] width 35 height 46
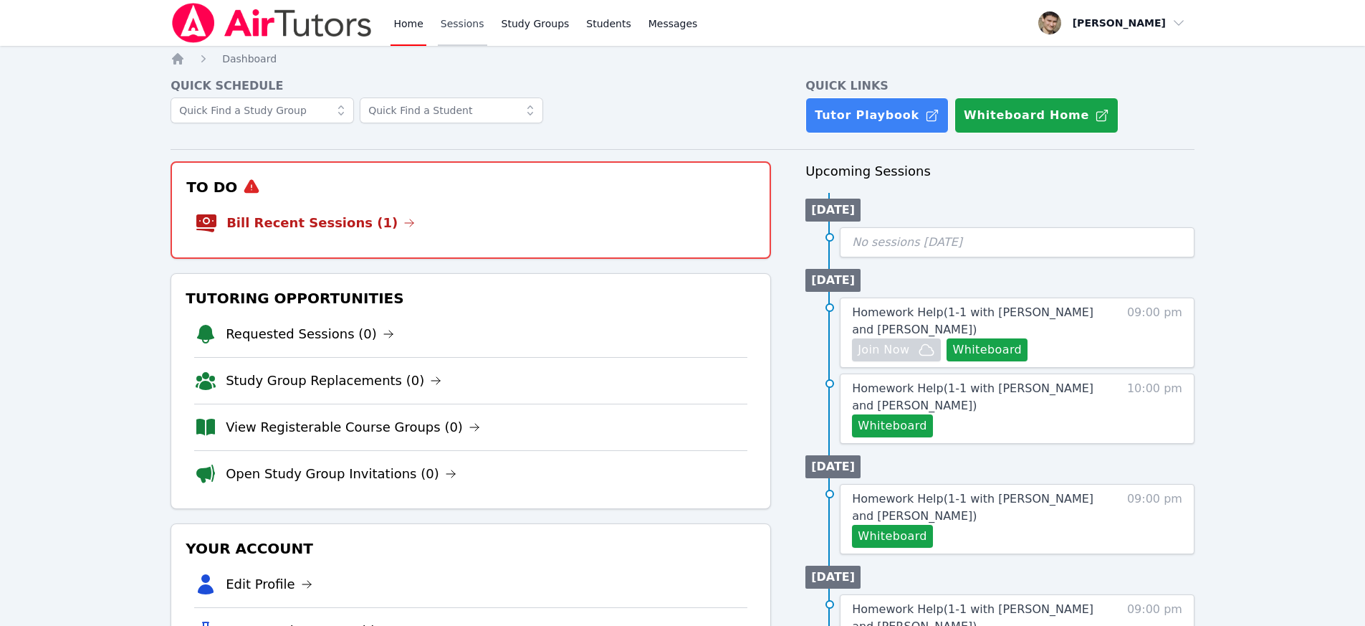
click at [453, 14] on link "Sessions" at bounding box center [462, 23] width 49 height 46
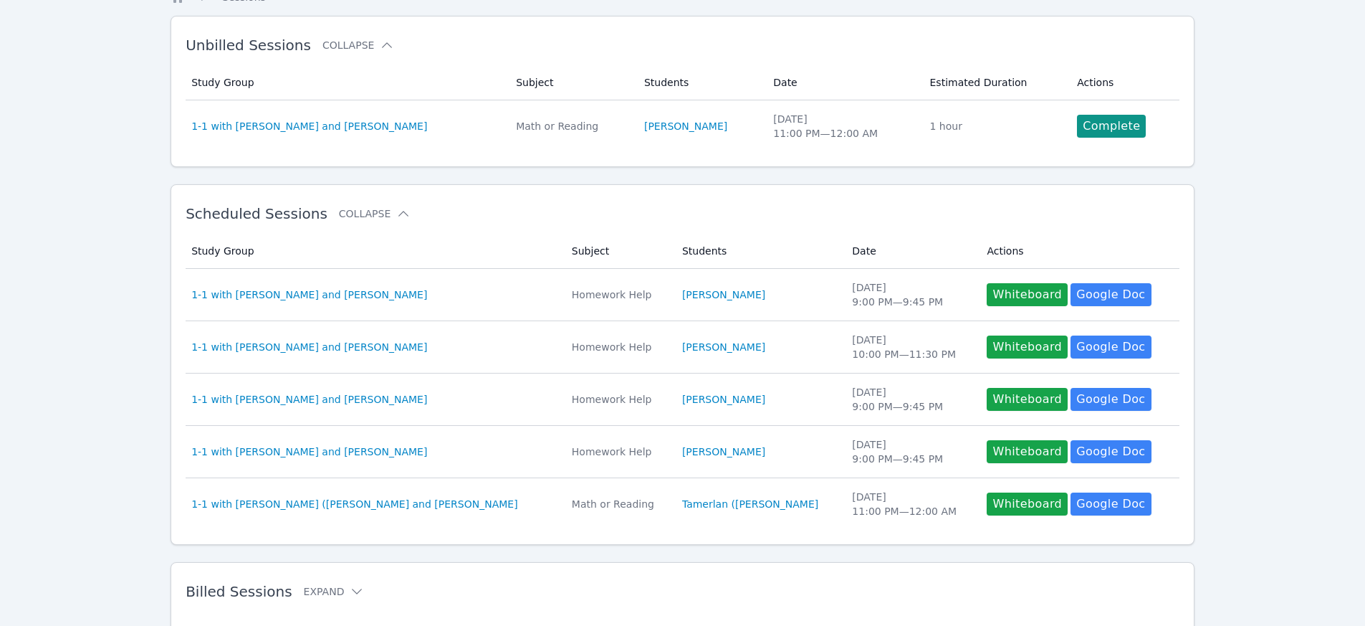
scroll to position [114, 0]
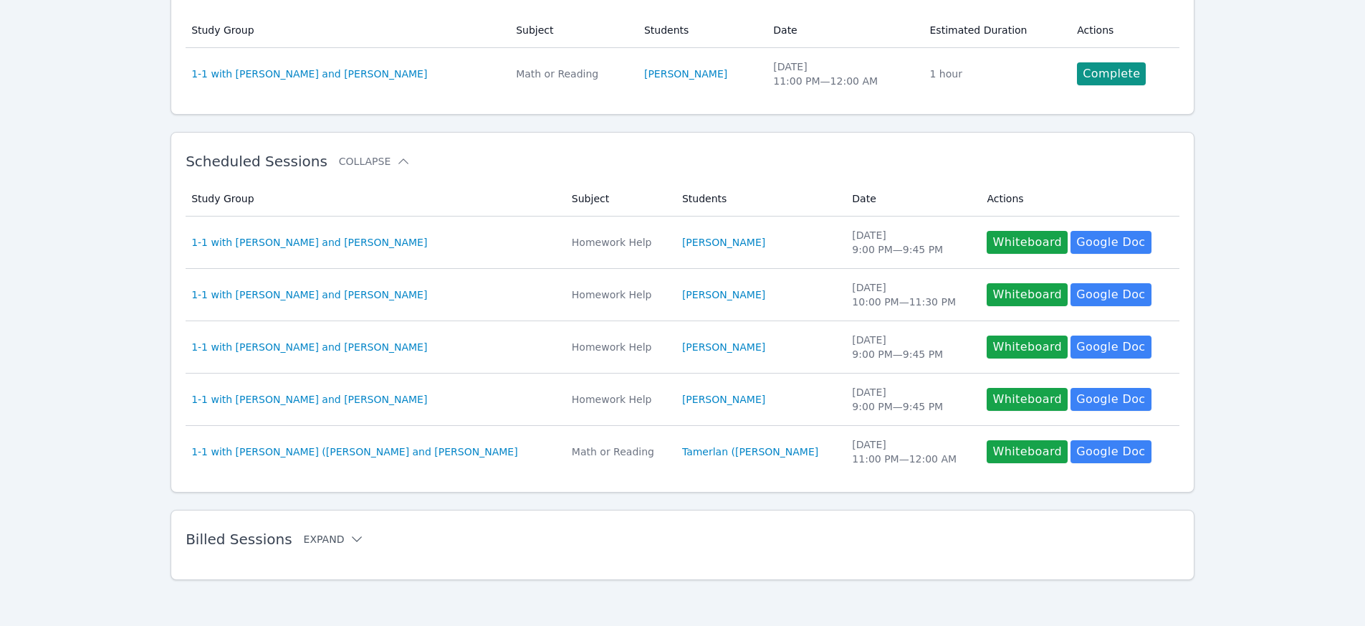
click at [332, 538] on button "Expand" at bounding box center [334, 539] width 61 height 14
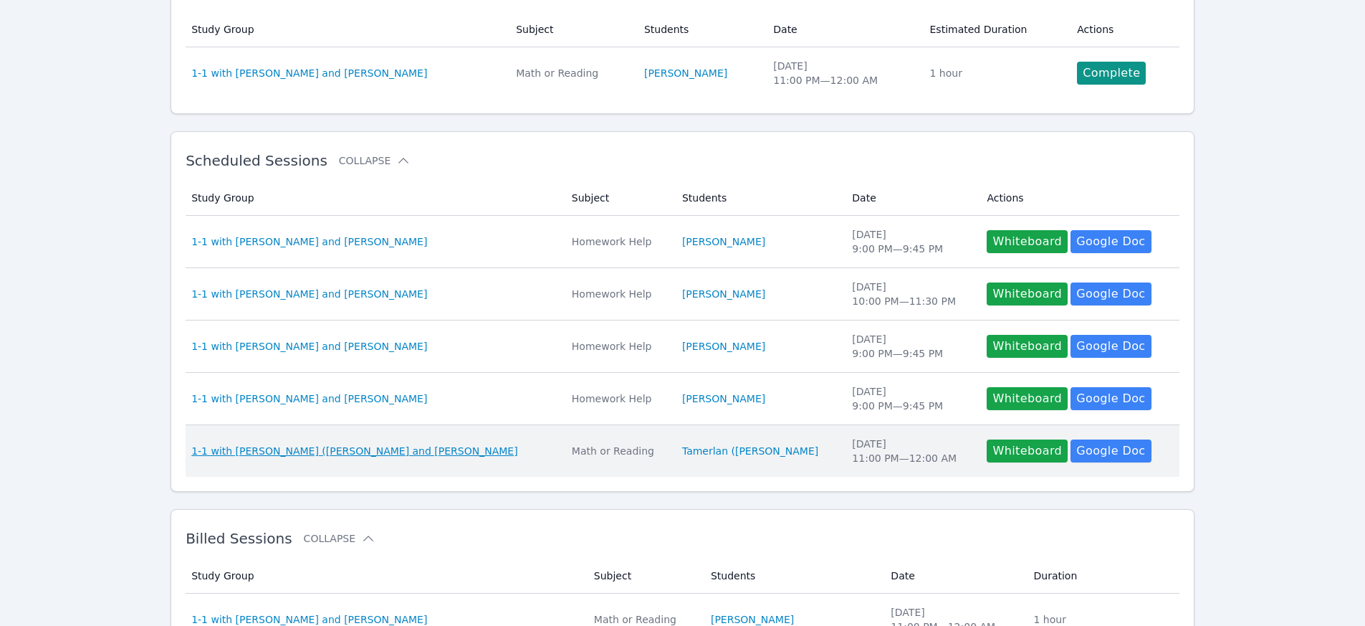
scroll to position [578, 0]
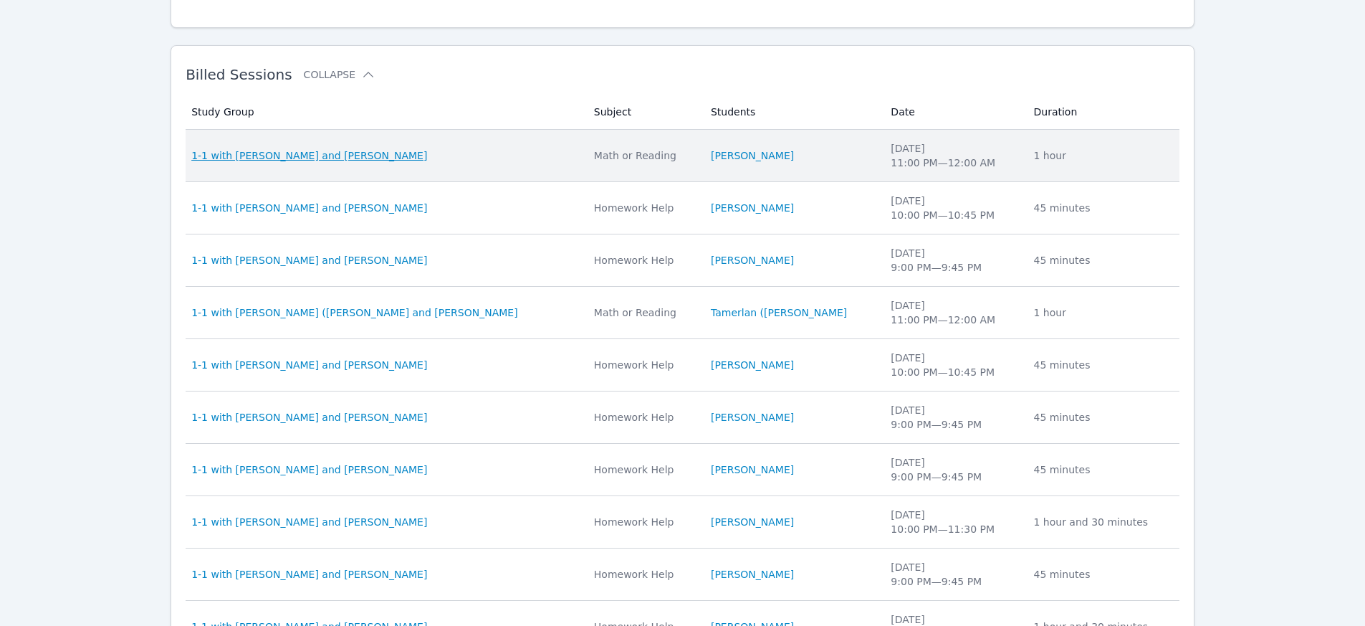
click at [325, 157] on span "1-1 with [PERSON_NAME] and [PERSON_NAME]" at bounding box center [309, 155] width 236 height 14
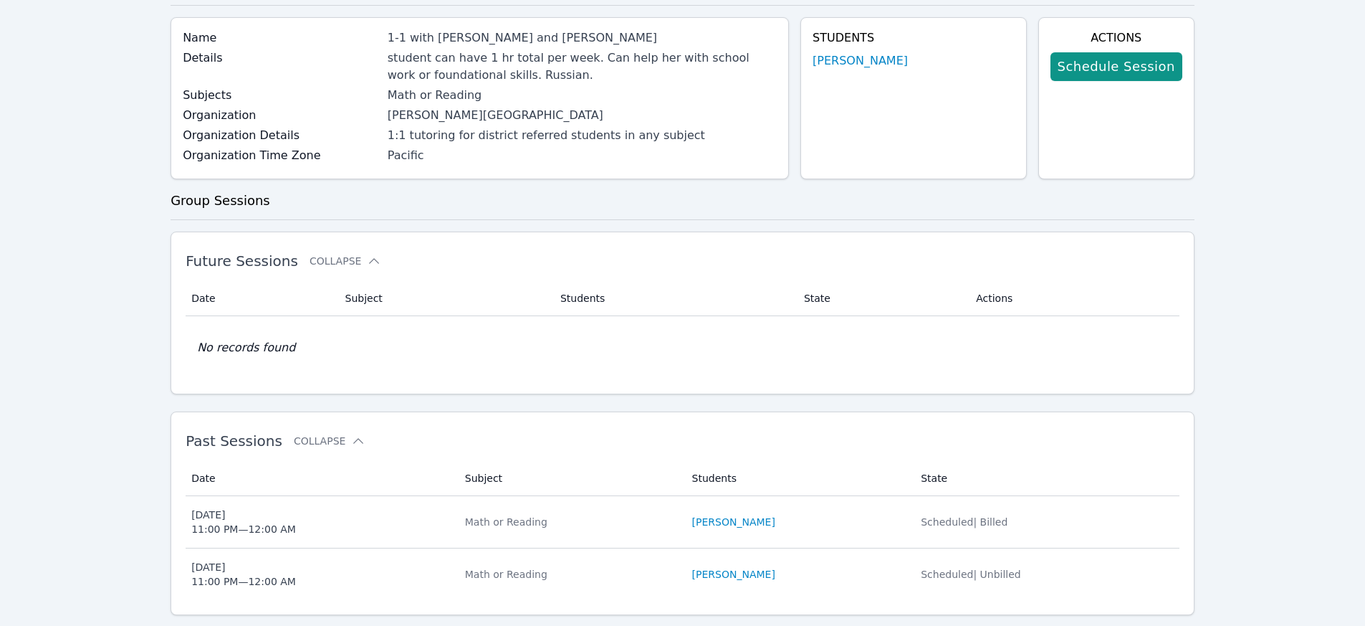
scroll to position [136, 0]
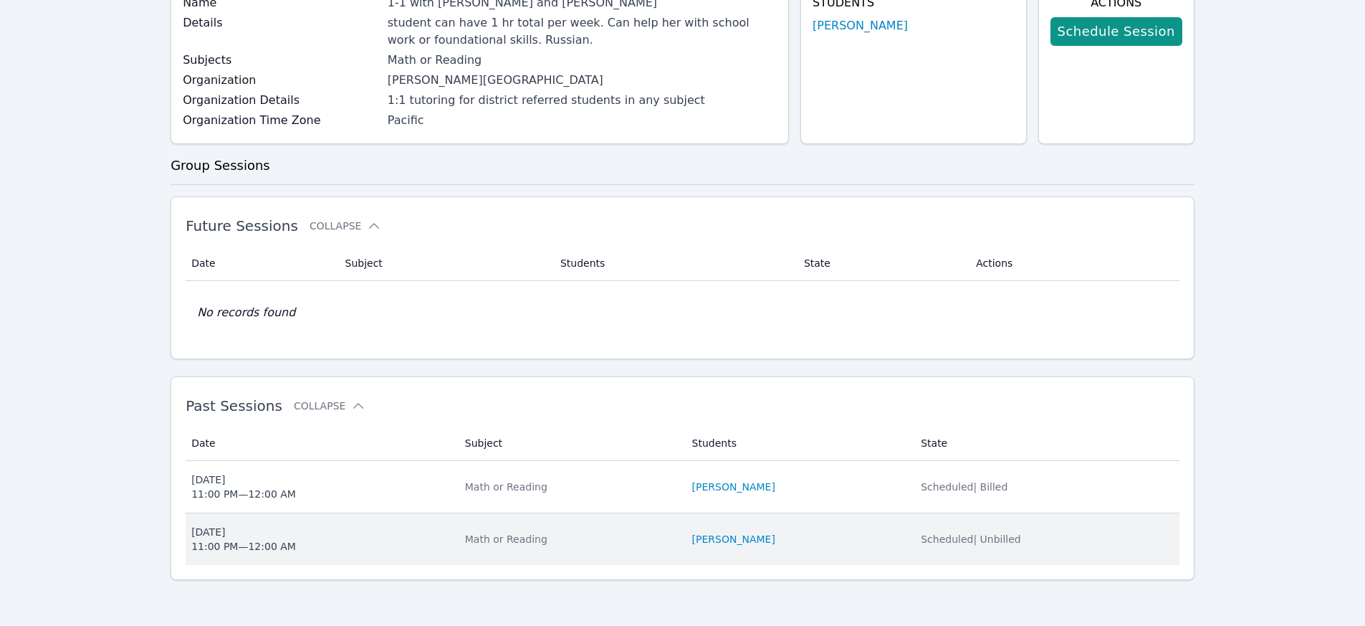
click at [1046, 535] on div "Scheduled | Unbilled" at bounding box center [1046, 539] width 250 height 14
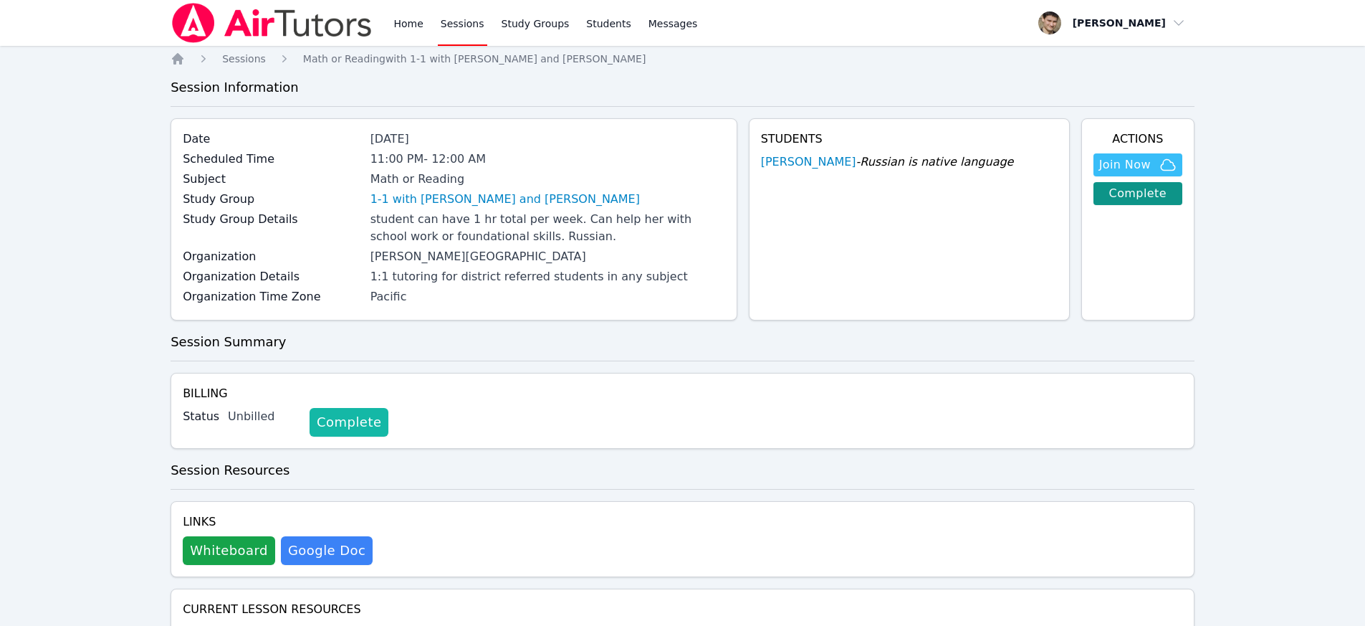
click at [368, 417] on link "Complete" at bounding box center [349, 422] width 79 height 29
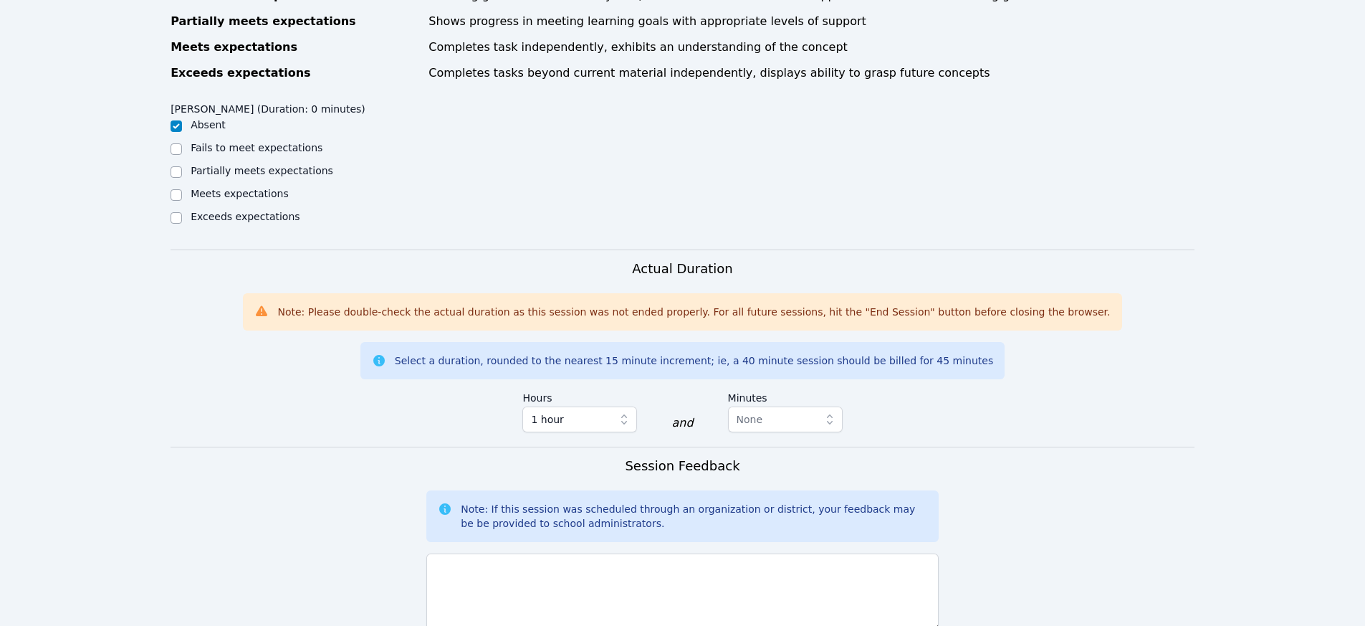
scroll to position [375, 0]
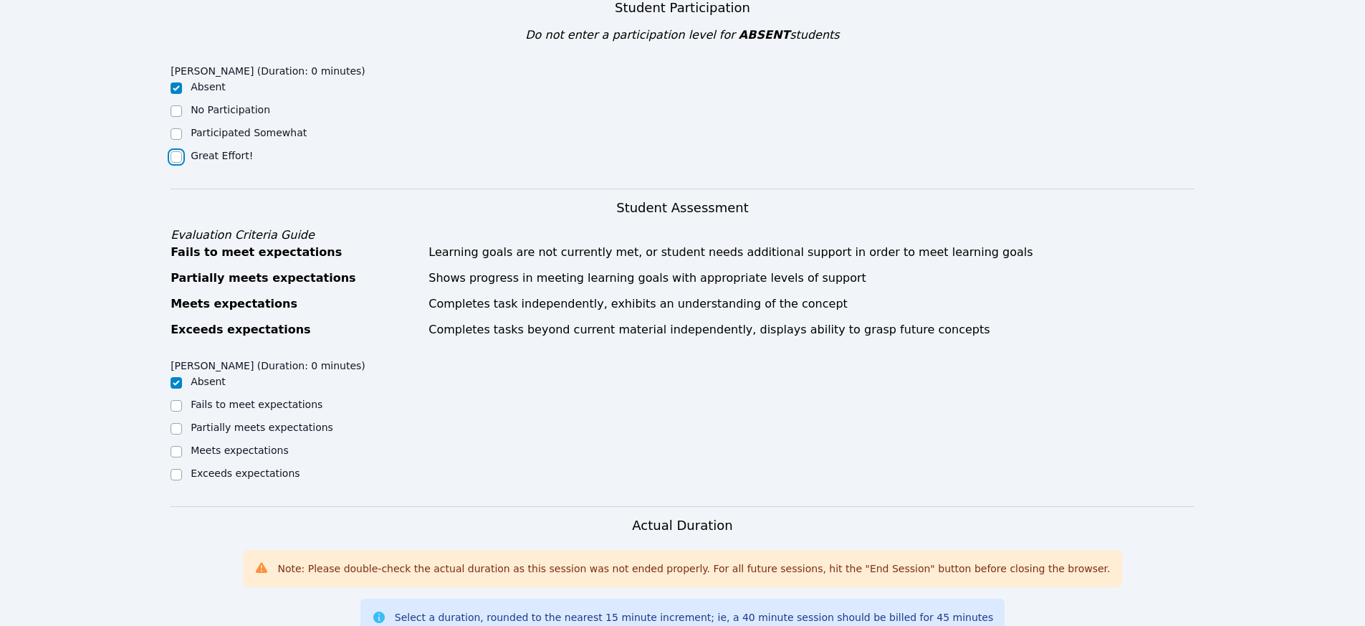
click at [180, 159] on input "Great Effort!" at bounding box center [176, 156] width 11 height 11
checkbox input "true"
checkbox input "false"
click at [178, 452] on input "Meets expectations" at bounding box center [176, 451] width 11 height 11
checkbox input "true"
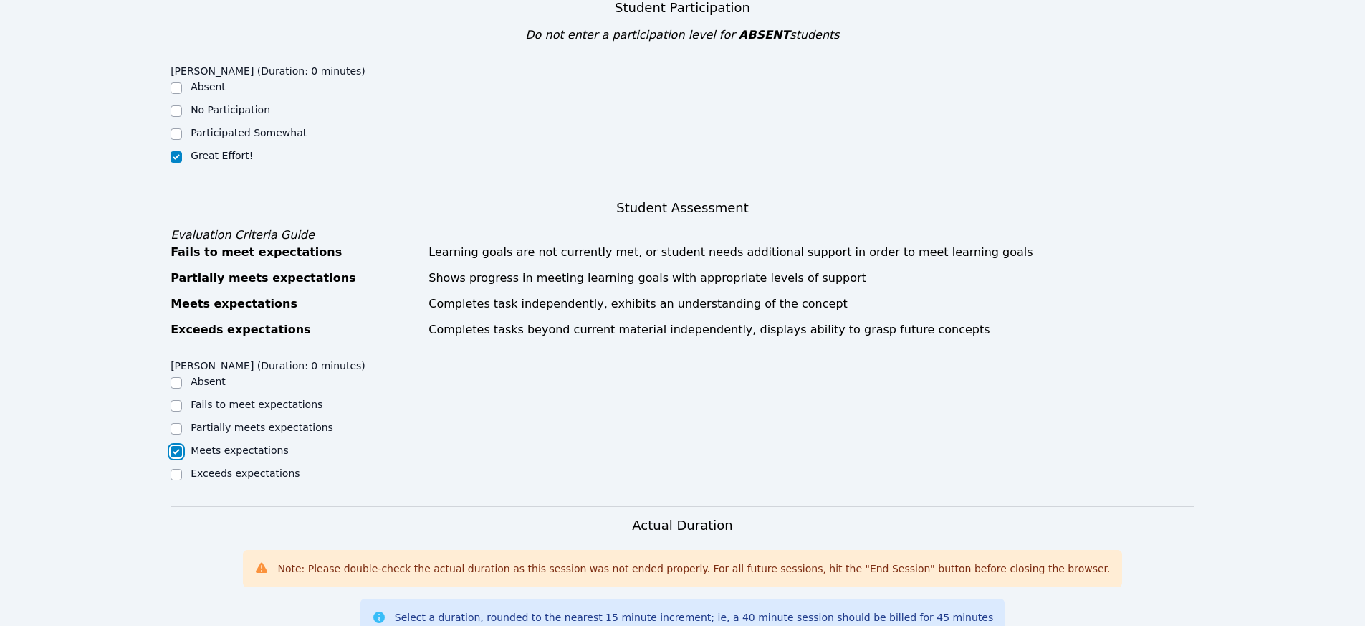
checkbox input "false"
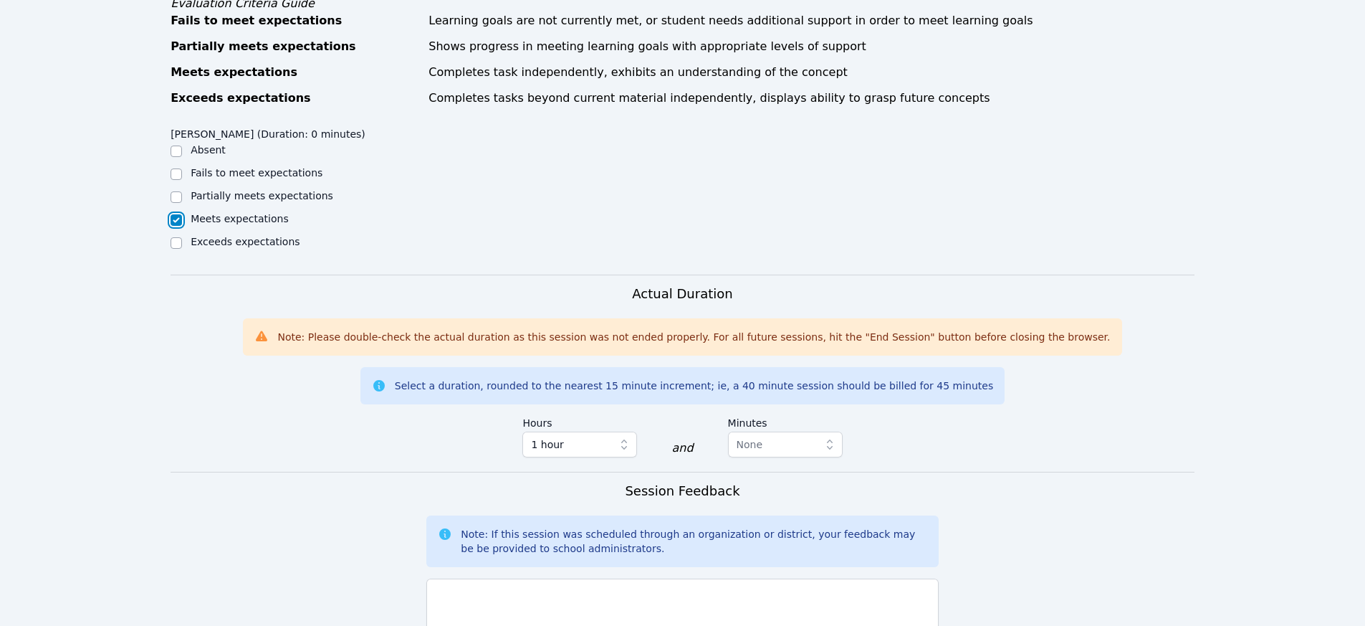
scroll to position [848, 0]
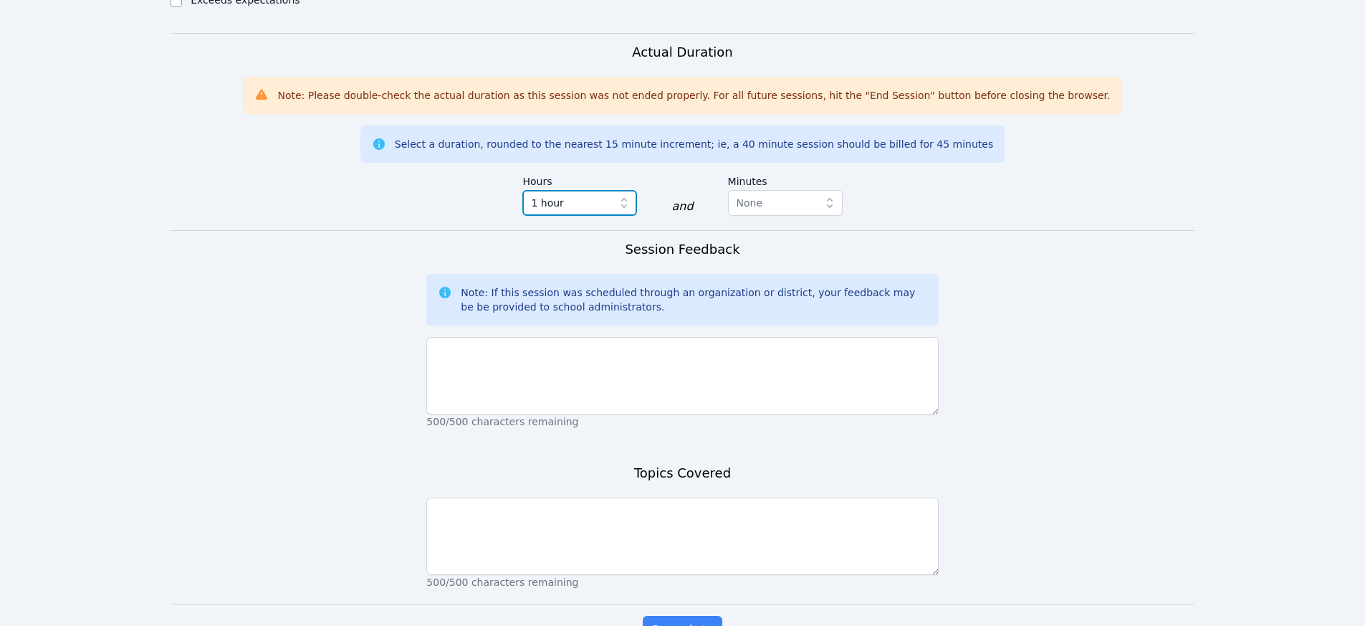
click at [561, 199] on span "1 hour" at bounding box center [569, 202] width 77 height 17
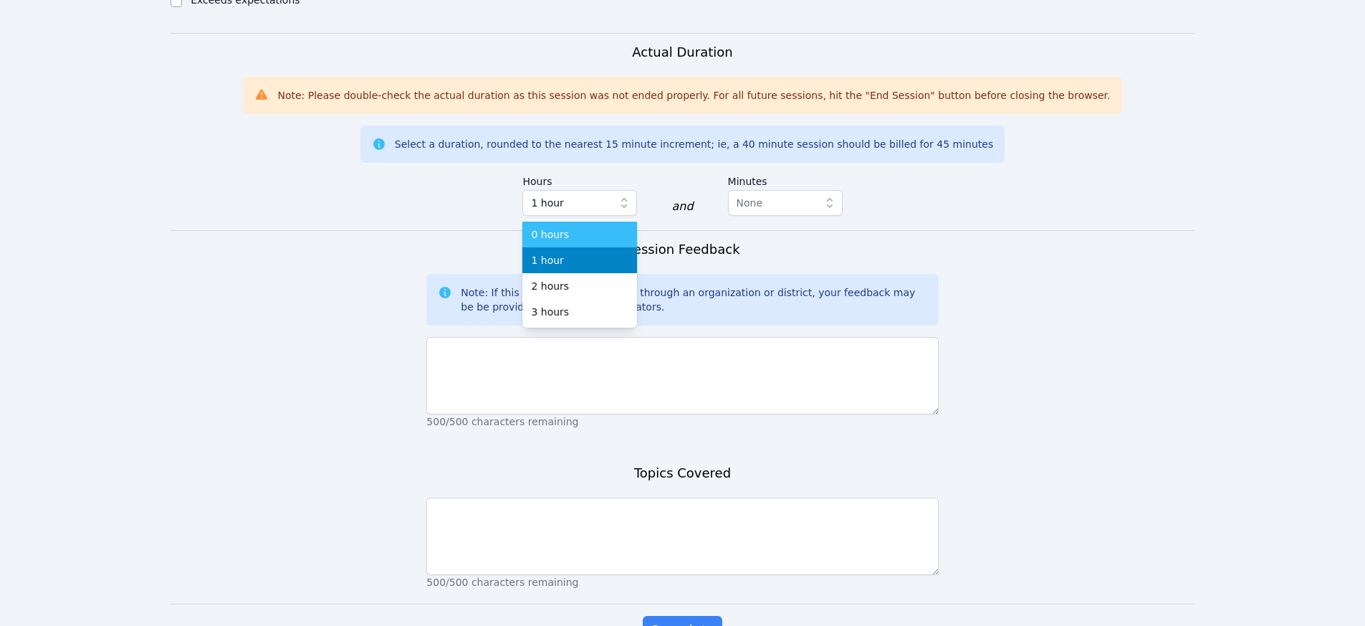
click at [560, 240] on span "0 hours" at bounding box center [550, 234] width 38 height 14
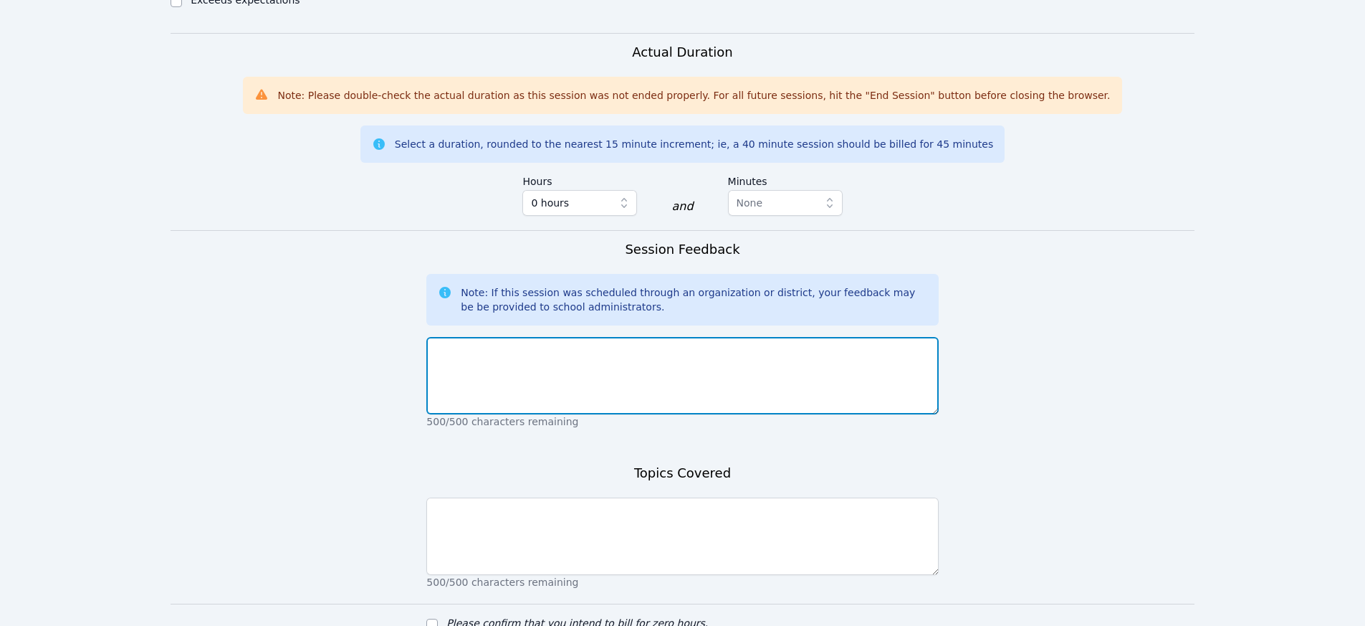
click at [545, 370] on textarea at bounding box center [682, 375] width 512 height 77
drag, startPoint x: 469, startPoint y: 348, endPoint x: 314, endPoint y: 345, distance: 154.8
click at [314, 345] on form "Student Participation Do not enter a participation level for ABSENT students [P…" at bounding box center [683, 110] width 1024 height 1189
drag, startPoint x: 477, startPoint y: 359, endPoint x: 373, endPoint y: 335, distance: 107.3
click at [373, 335] on form "Student Participation Do not enter a participation level for ABSENT students [P…" at bounding box center [683, 110] width 1024 height 1189
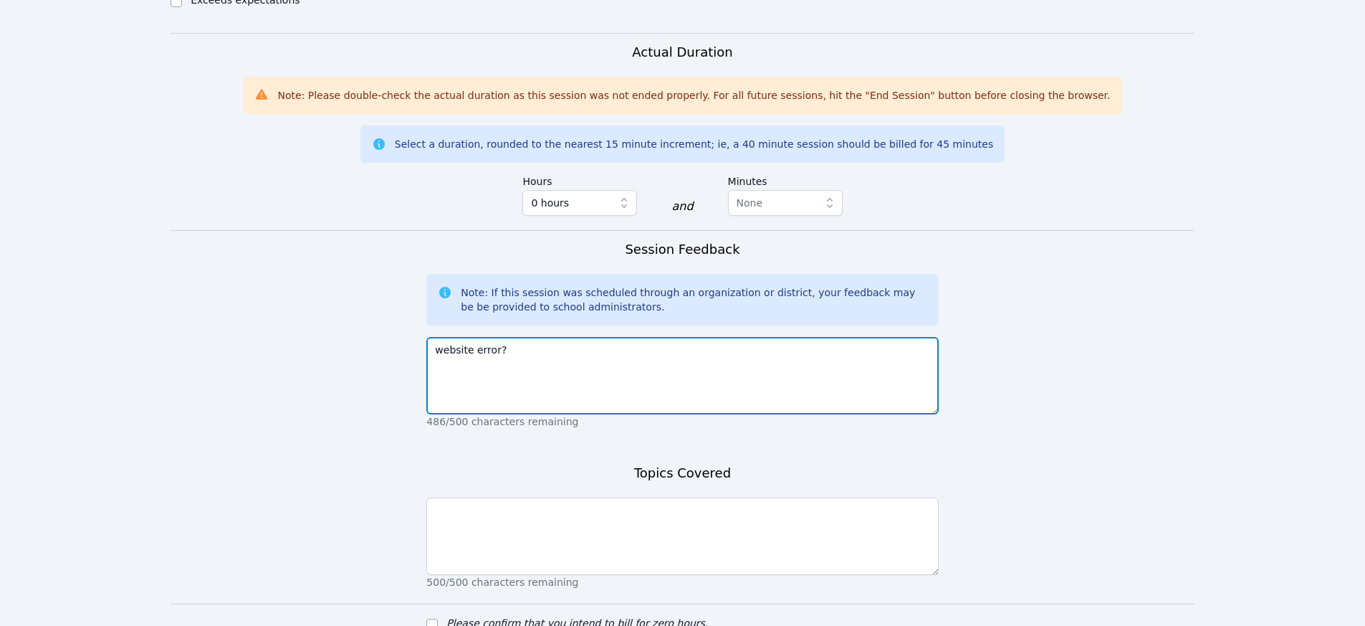
type textarea "website error?"
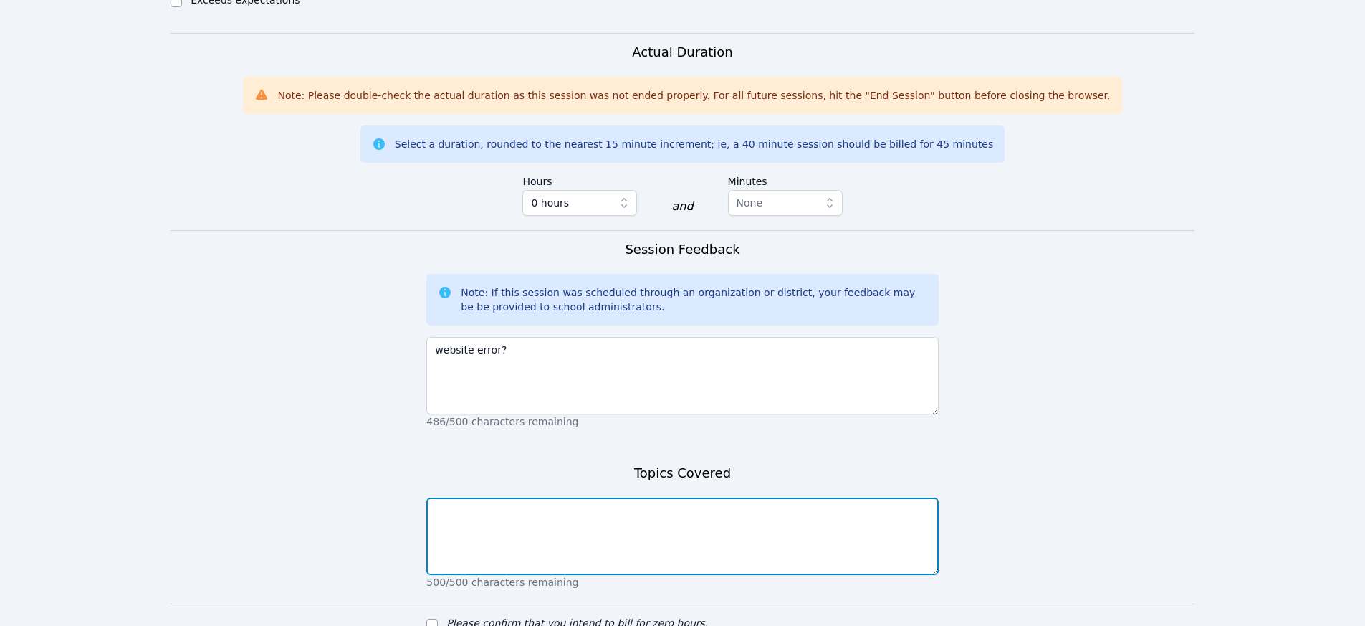
click at [491, 535] on textarea at bounding box center [682, 535] width 512 height 77
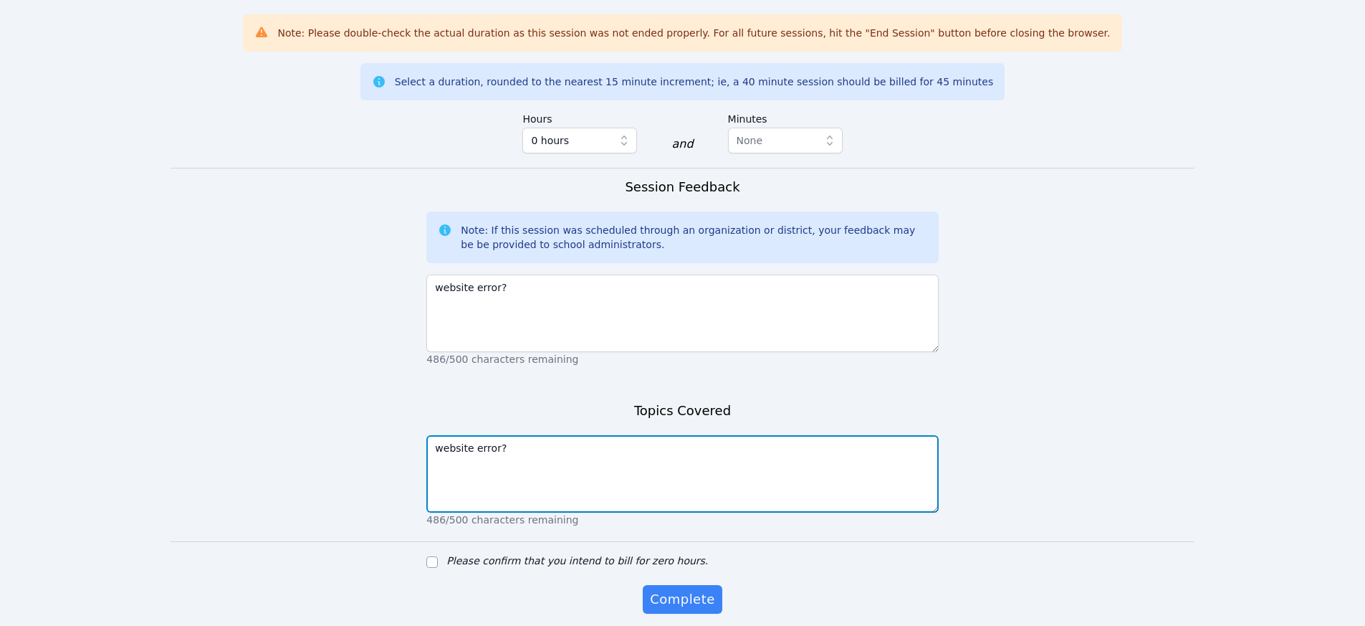
scroll to position [967, 0]
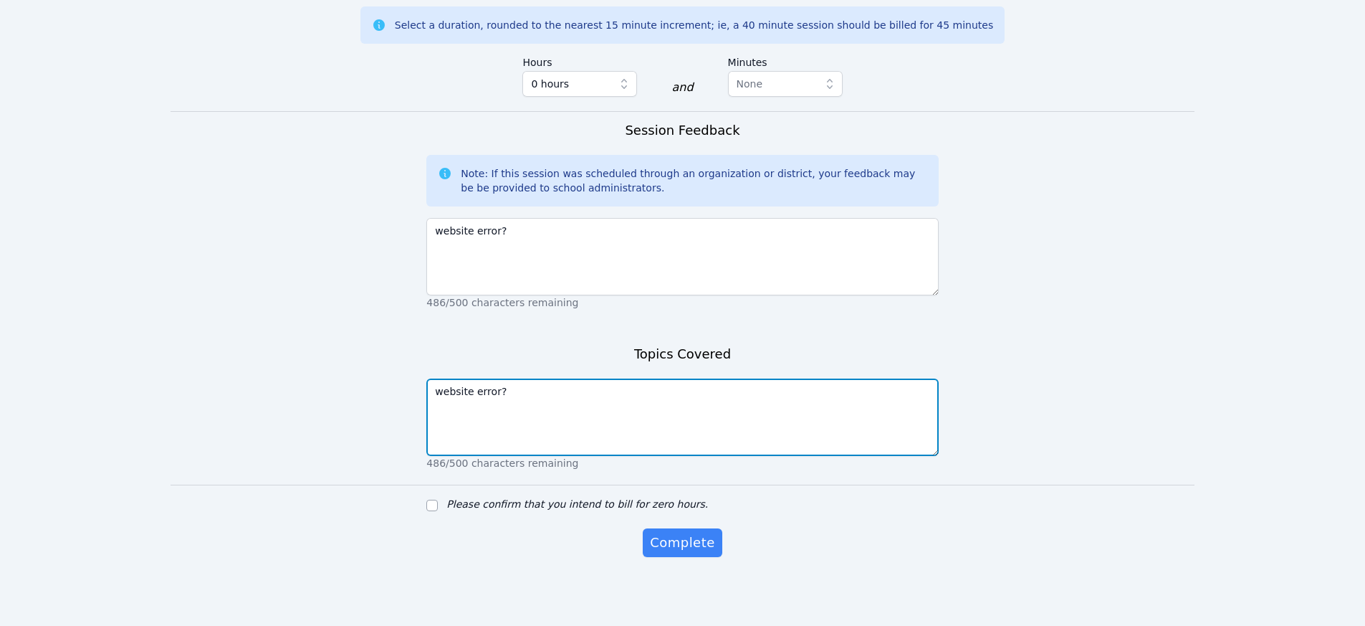
type textarea "website error?"
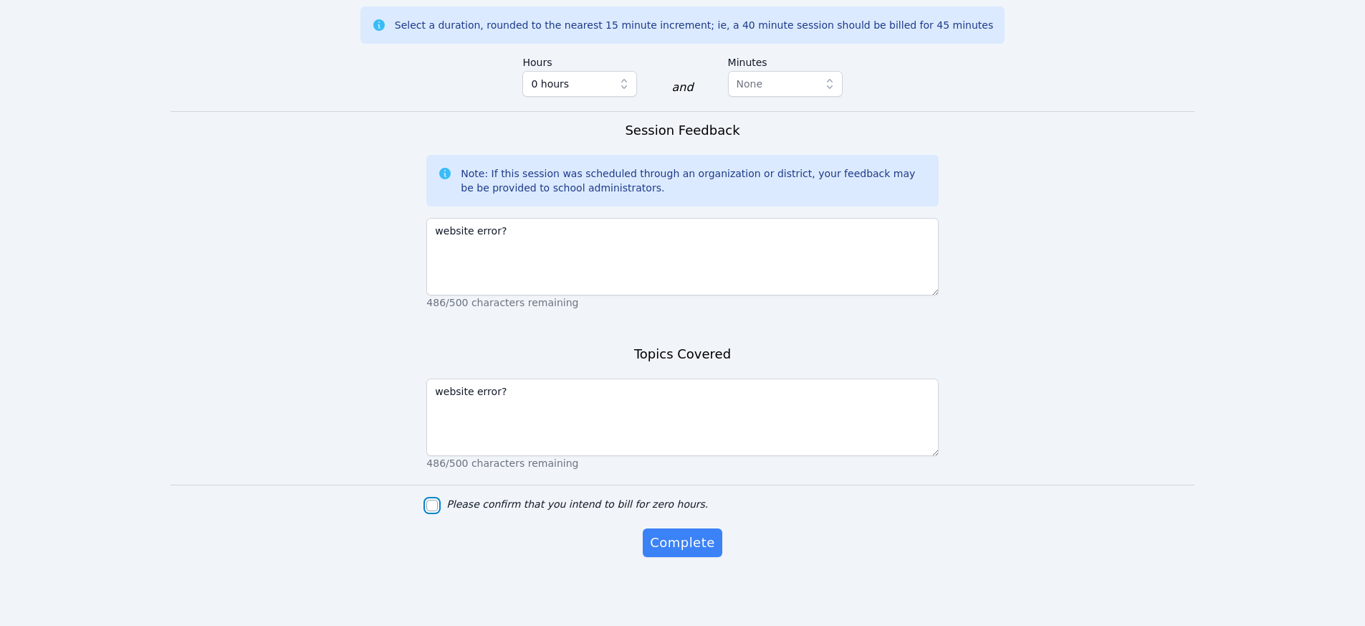
click at [428, 505] on input "Please confirm that you intend to bill for zero hours." at bounding box center [431, 504] width 11 height 11
checkbox input "true"
click at [674, 542] on span "Complete" at bounding box center [682, 542] width 64 height 20
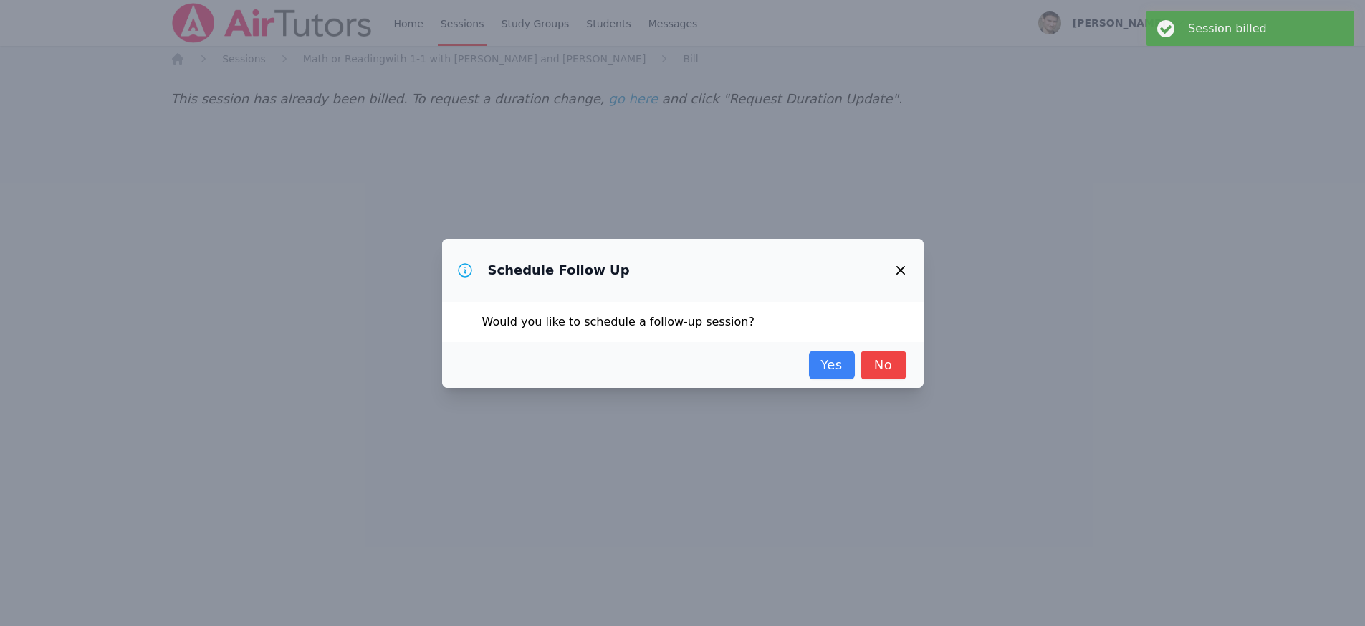
scroll to position [0, 0]
click at [848, 366] on link "Yes" at bounding box center [837, 364] width 46 height 29
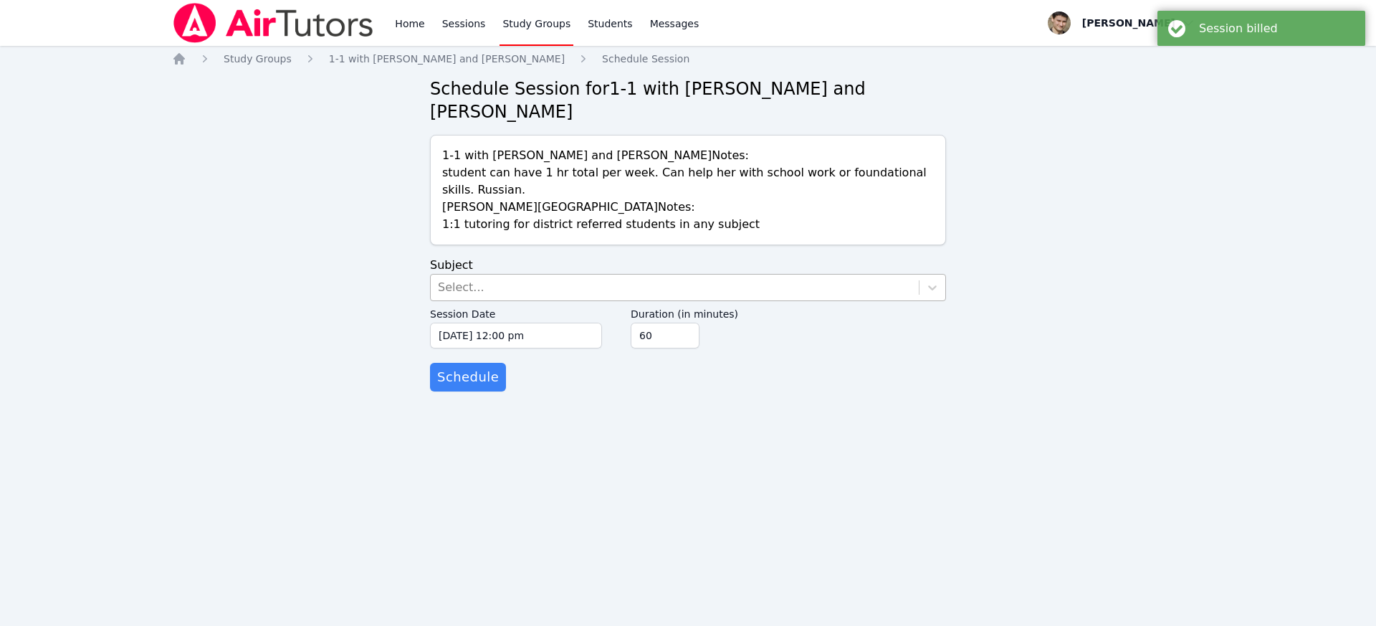
click at [482, 274] on div "Select..." at bounding box center [675, 287] width 488 height 26
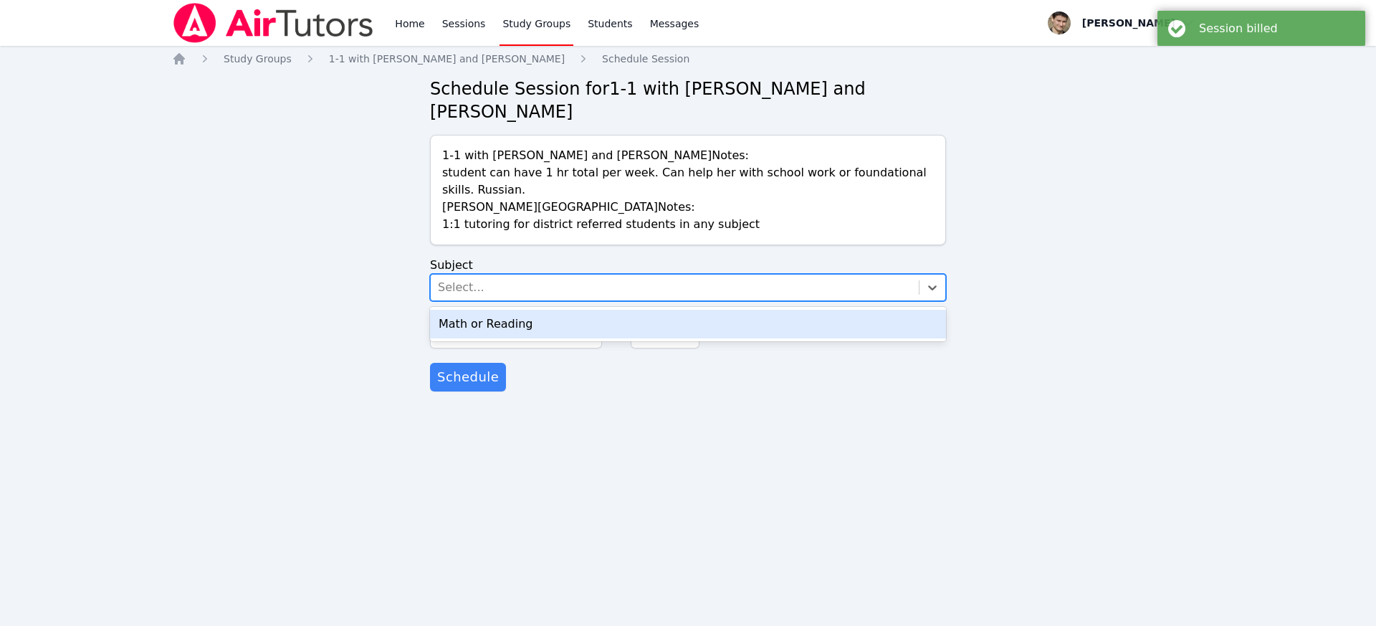
click at [479, 310] on div "Math or Reading" at bounding box center [688, 324] width 516 height 29
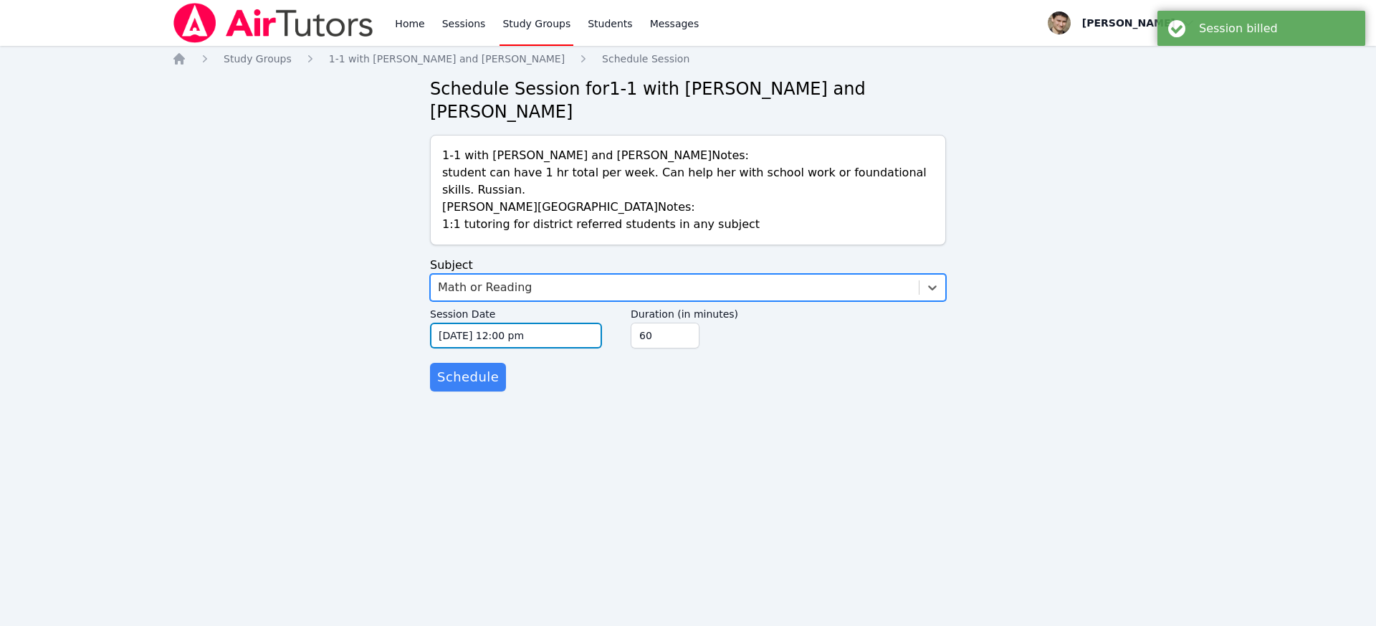
click at [472, 322] on input "[DATE] 12:00 pm" at bounding box center [516, 335] width 172 height 26
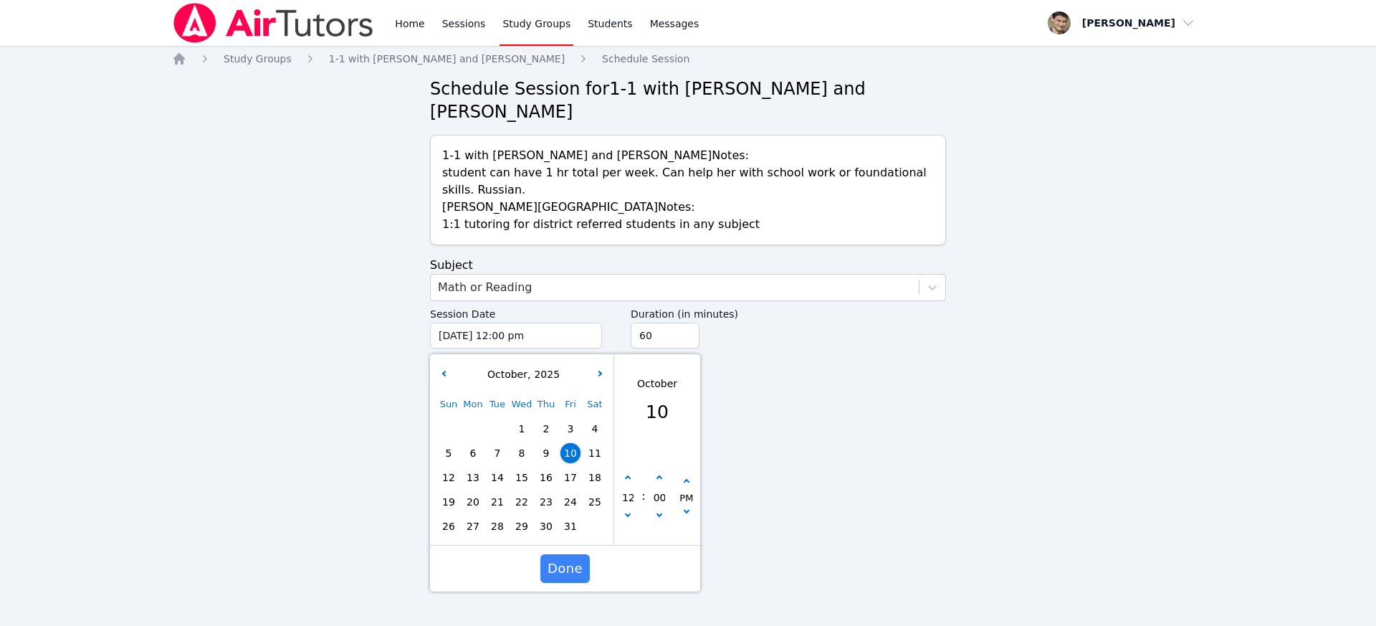
click at [550, 467] on span "16" at bounding box center [546, 477] width 20 height 20
click at [634, 471] on button "button" at bounding box center [628, 478] width 14 height 14
type input "[DATE] 01:00 pm"
type input "01"
click at [634, 471] on button "button" at bounding box center [628, 478] width 14 height 14
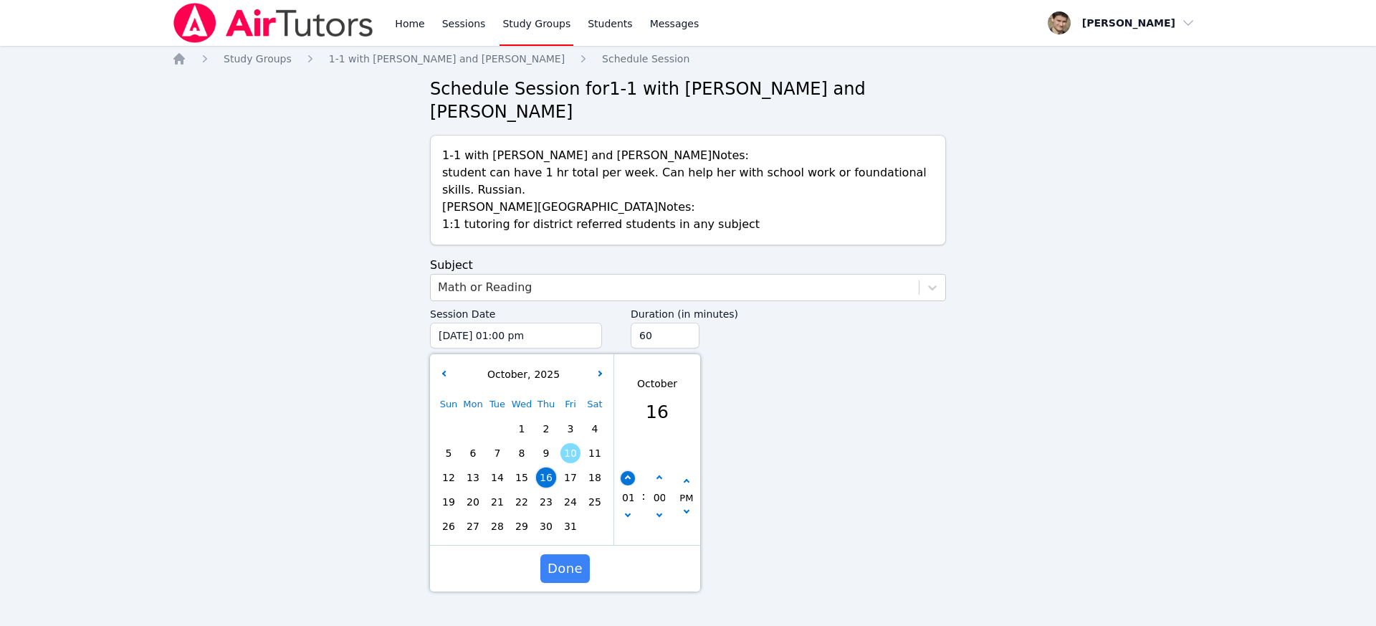
type input "[DATE] 02:00 pm"
type input "02"
click at [634, 471] on button "button" at bounding box center [628, 478] width 14 height 14
type input "[DATE] 03:00 pm"
type input "03"
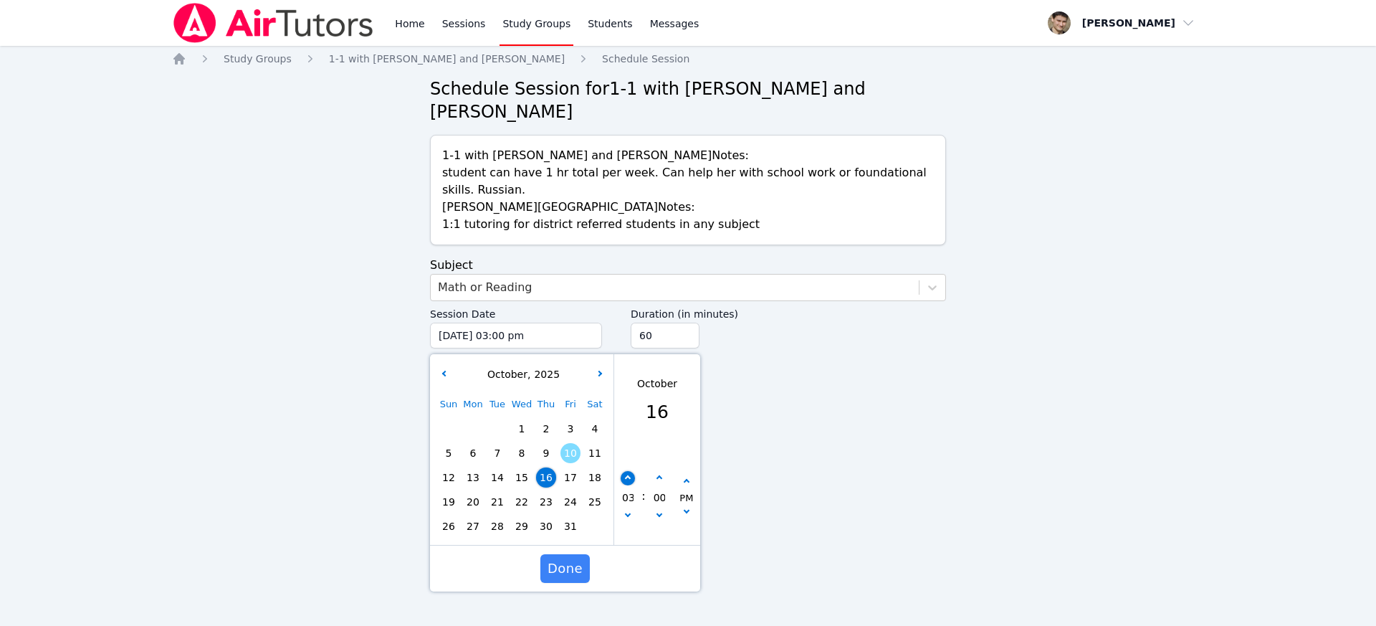
click at [634, 471] on button "button" at bounding box center [628, 478] width 14 height 14
type input "[DATE] 04:00 pm"
type input "04"
click at [634, 471] on button "button" at bounding box center [628, 478] width 14 height 14
type input "[DATE] 05:00 pm"
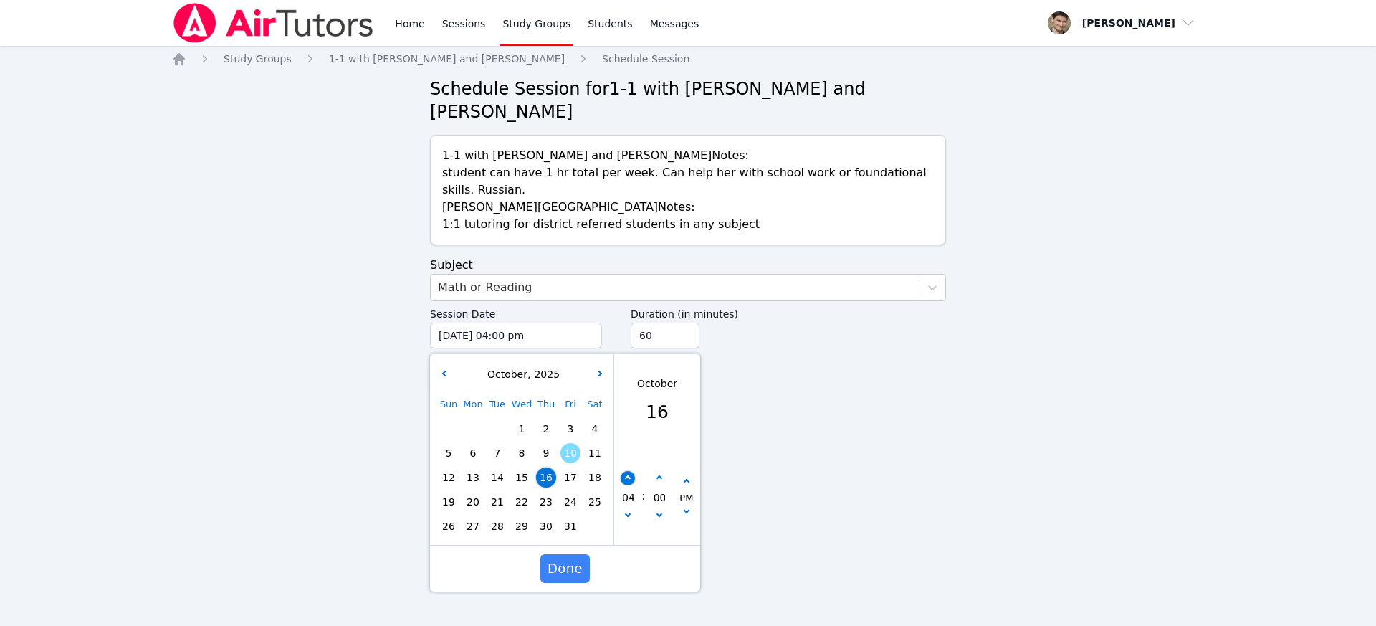
type input "05"
click at [634, 471] on button "button" at bounding box center [628, 478] width 14 height 14
type input "[DATE] 06:00 pm"
type input "06"
click at [634, 471] on button "button" at bounding box center [628, 478] width 14 height 14
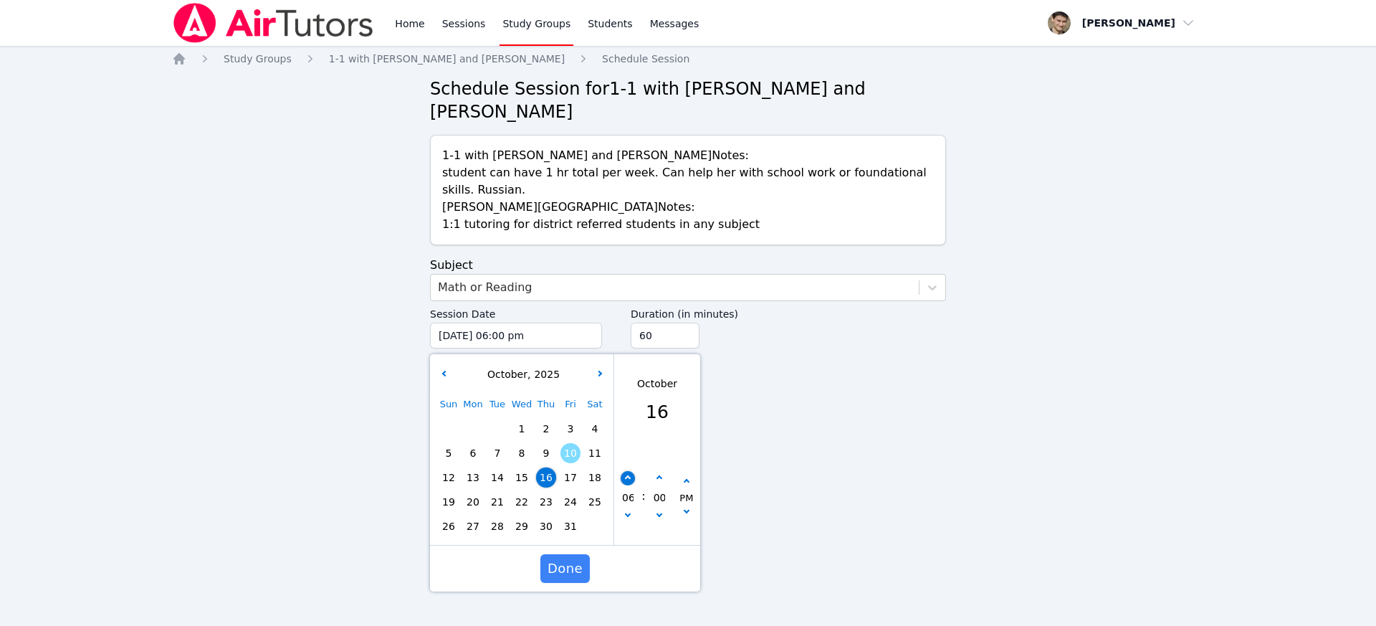
type input "[DATE] 07:00 pm"
type input "07"
click at [634, 471] on button "button" at bounding box center [628, 478] width 14 height 14
type input "[DATE] 08:00 pm"
type input "08"
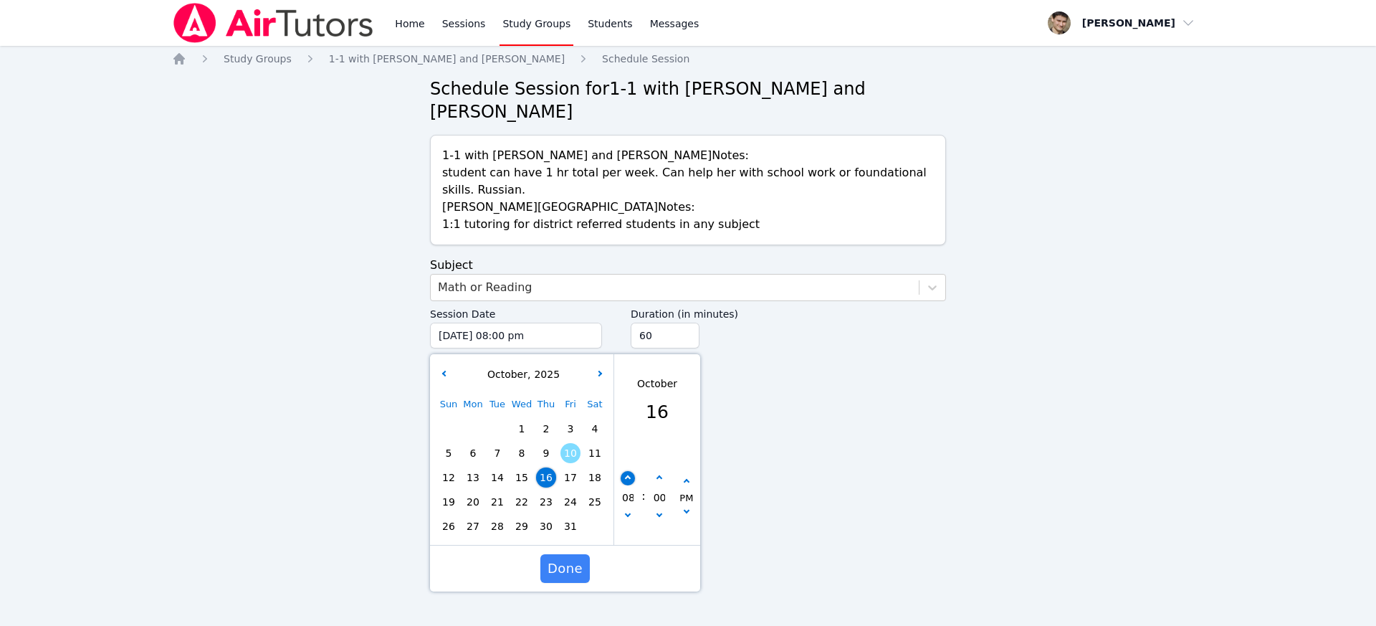
click at [634, 471] on button "button" at bounding box center [628, 478] width 14 height 14
type input "[DATE] 09:00 pm"
type input "09"
click at [634, 471] on button "button" at bounding box center [628, 478] width 14 height 14
type input "[DATE] 10:00 pm"
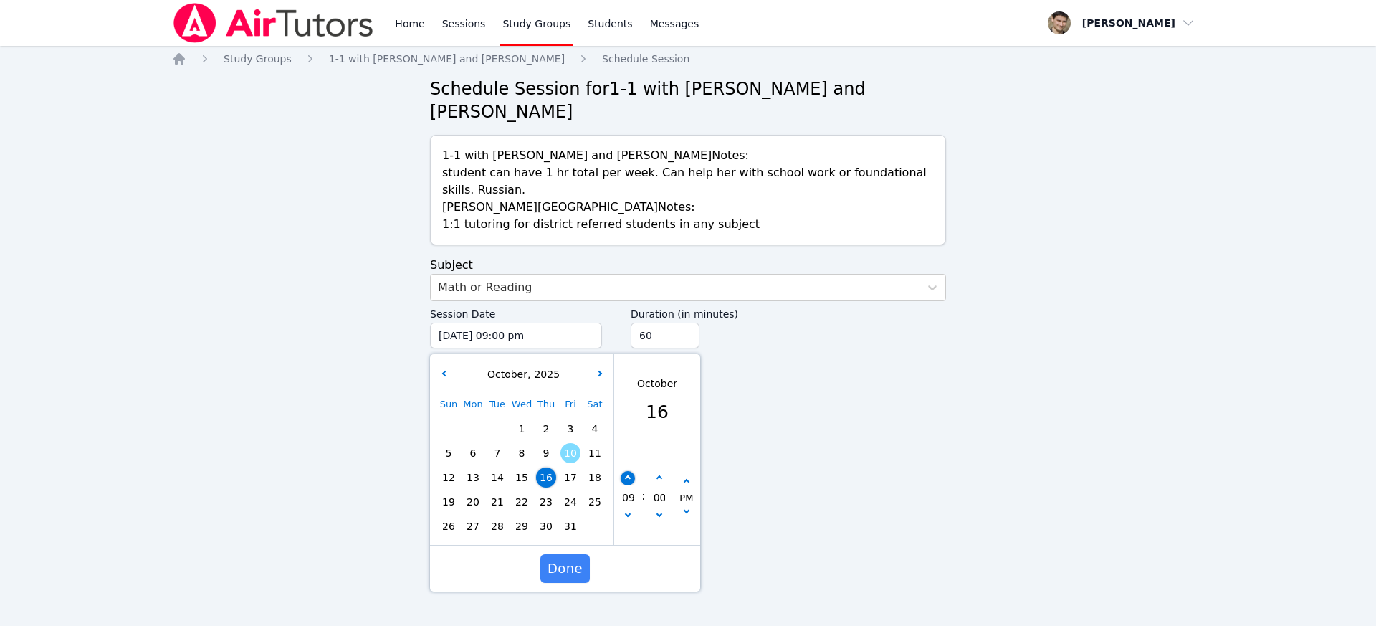
type input "10"
click at [629, 511] on icon "button" at bounding box center [628, 514] width 6 height 6
type input "[DATE] 09:00 pm"
type input "09"
click at [629, 471] on button "button" at bounding box center [628, 478] width 14 height 14
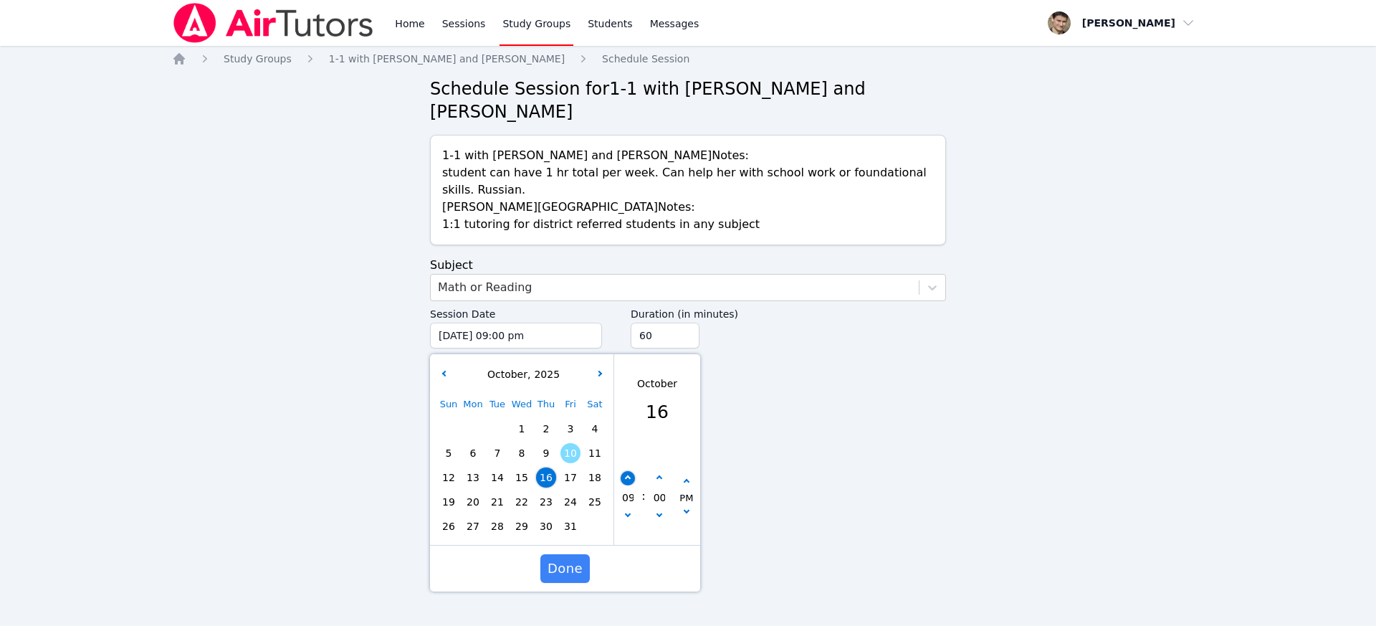
type input "[DATE] 10:00 pm"
type input "10"
click at [629, 471] on button "button" at bounding box center [628, 478] width 14 height 14
type input "[DATE] 11:00 pm"
type input "11"
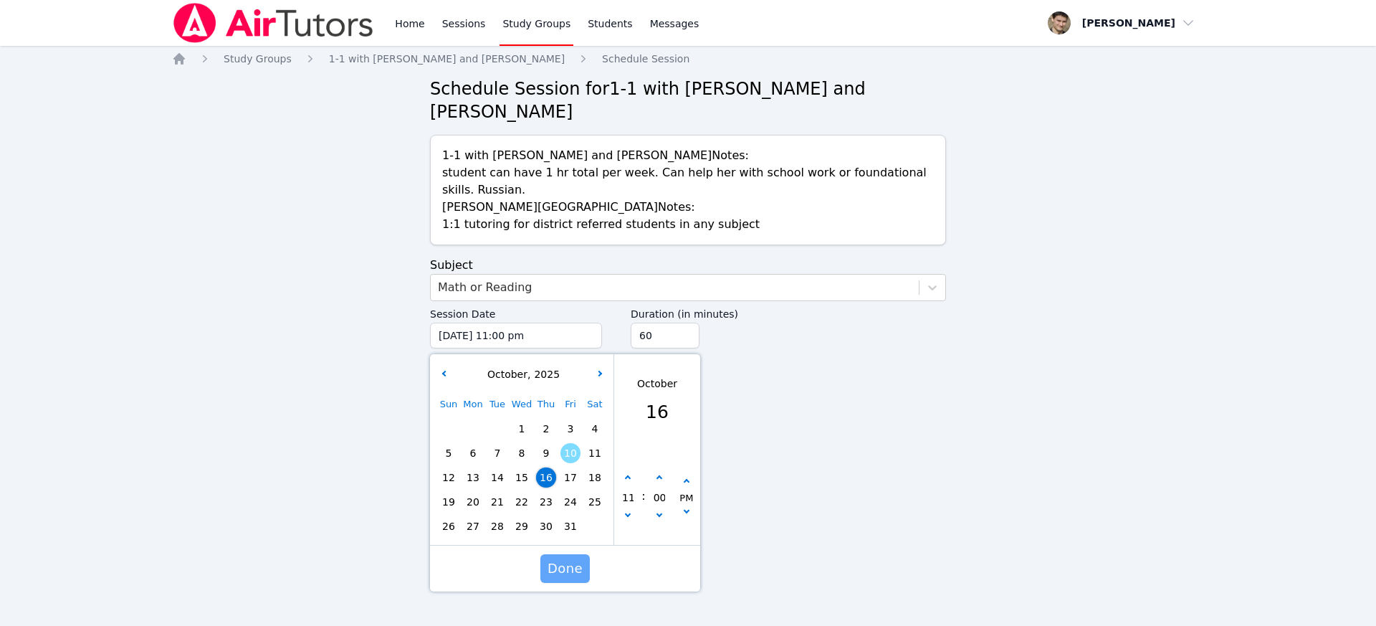
click at [560, 558] on span "Done" at bounding box center [564, 568] width 35 height 20
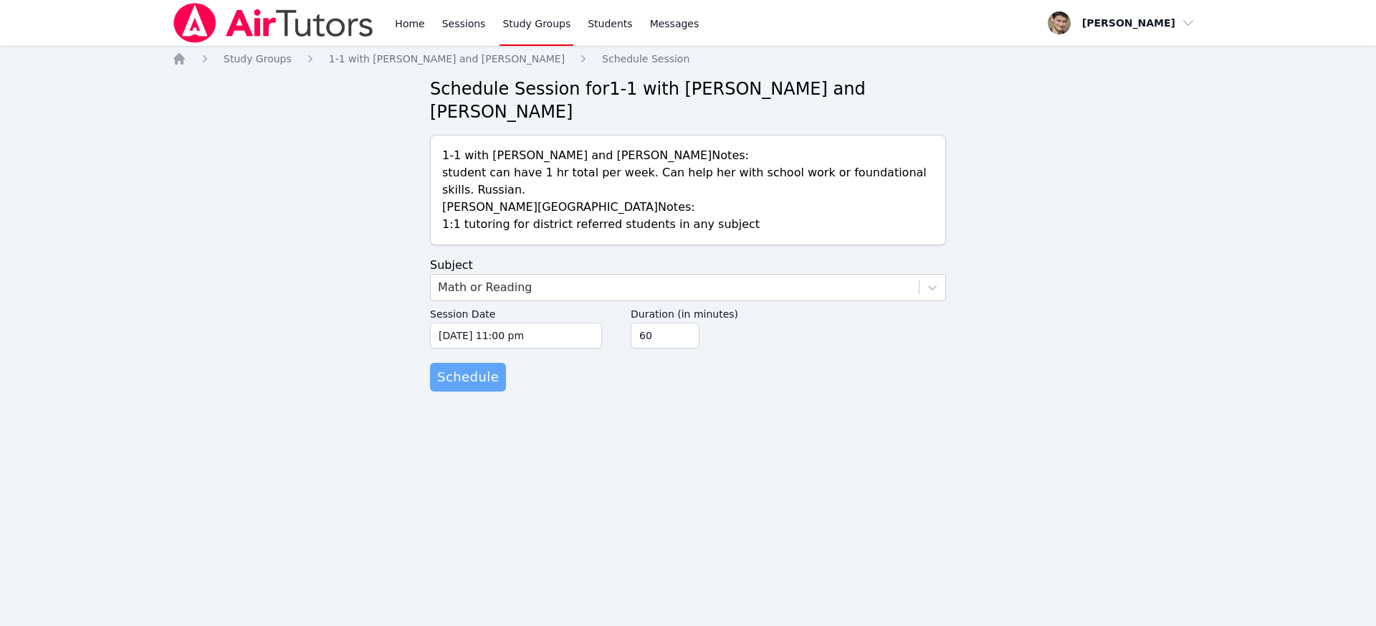
click at [462, 367] on span "Schedule" at bounding box center [468, 377] width 62 height 20
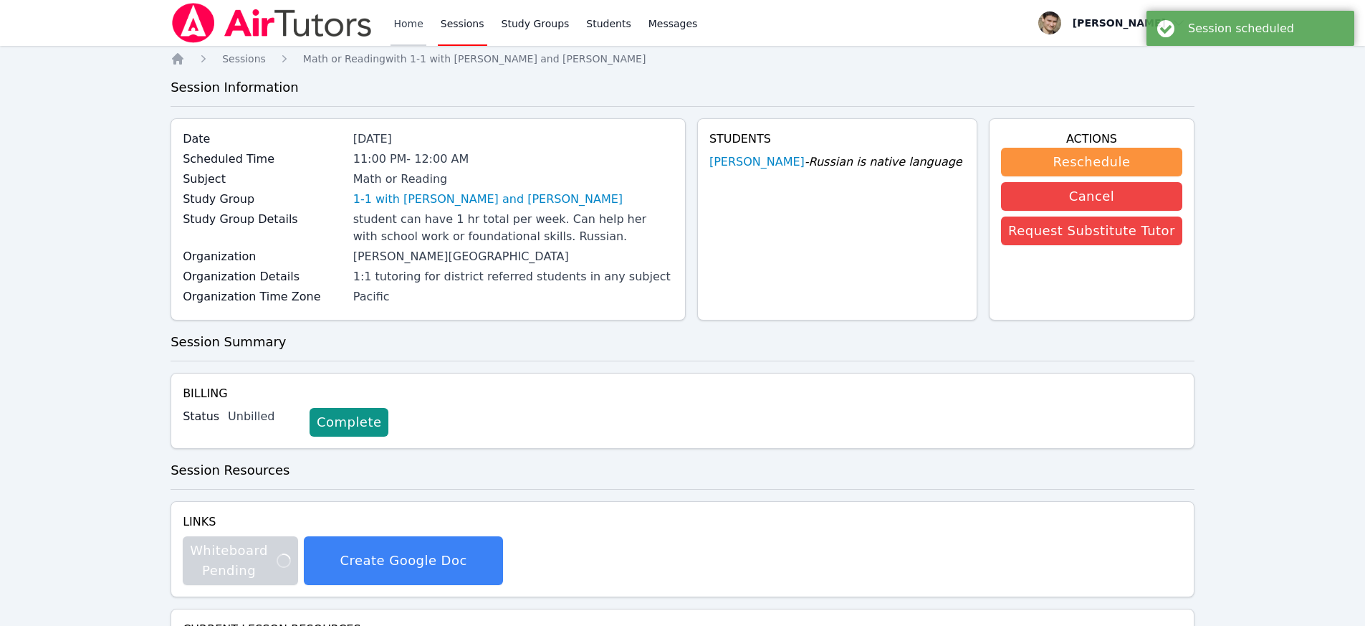
click at [412, 16] on link "Home" at bounding box center [408, 23] width 35 height 46
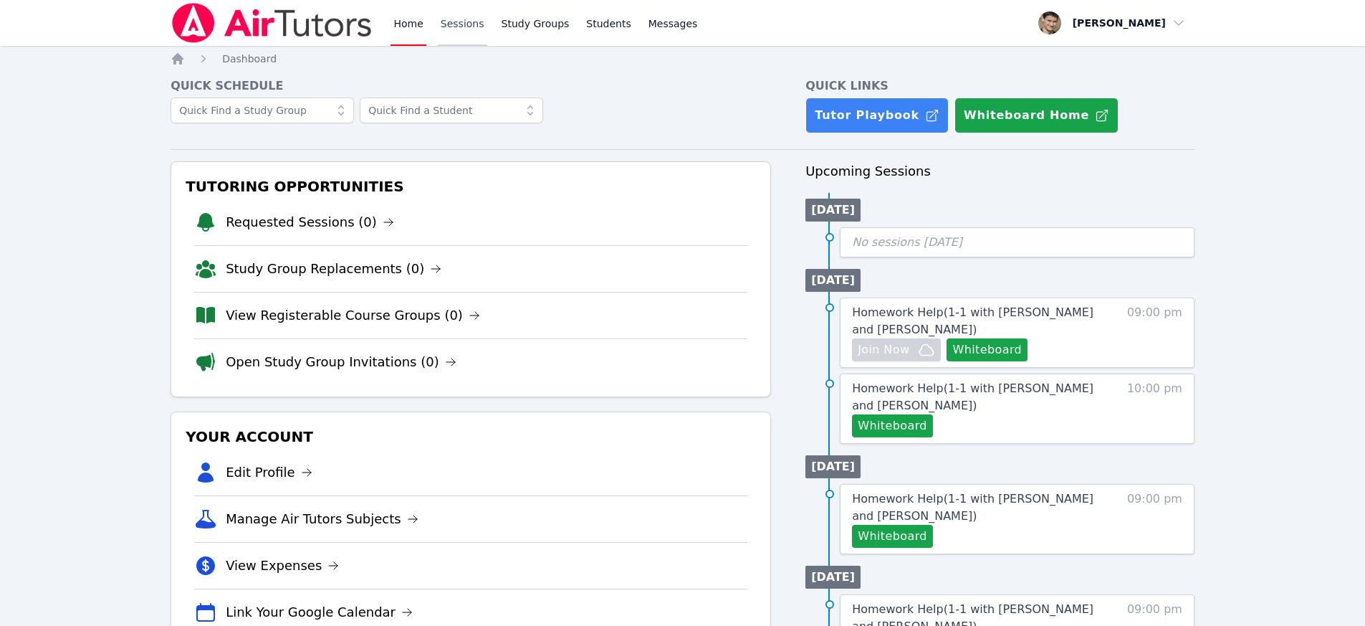
click at [462, 30] on link "Sessions" at bounding box center [462, 23] width 49 height 46
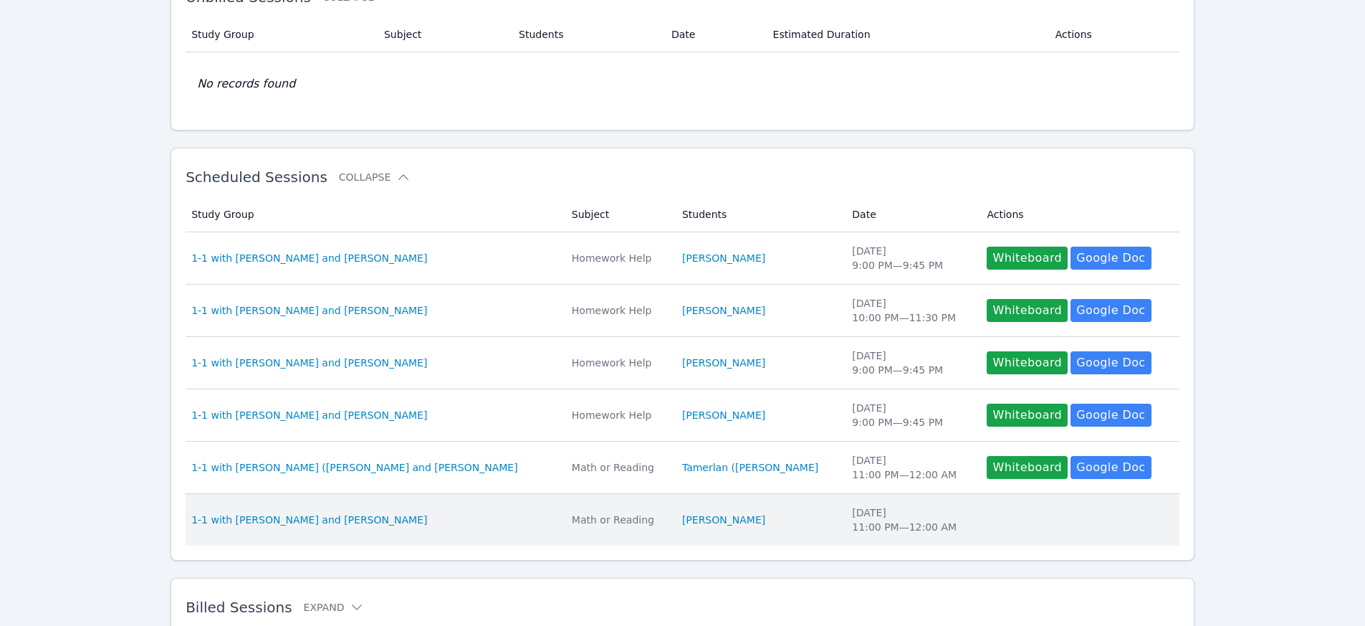
scroll to position [178, 0]
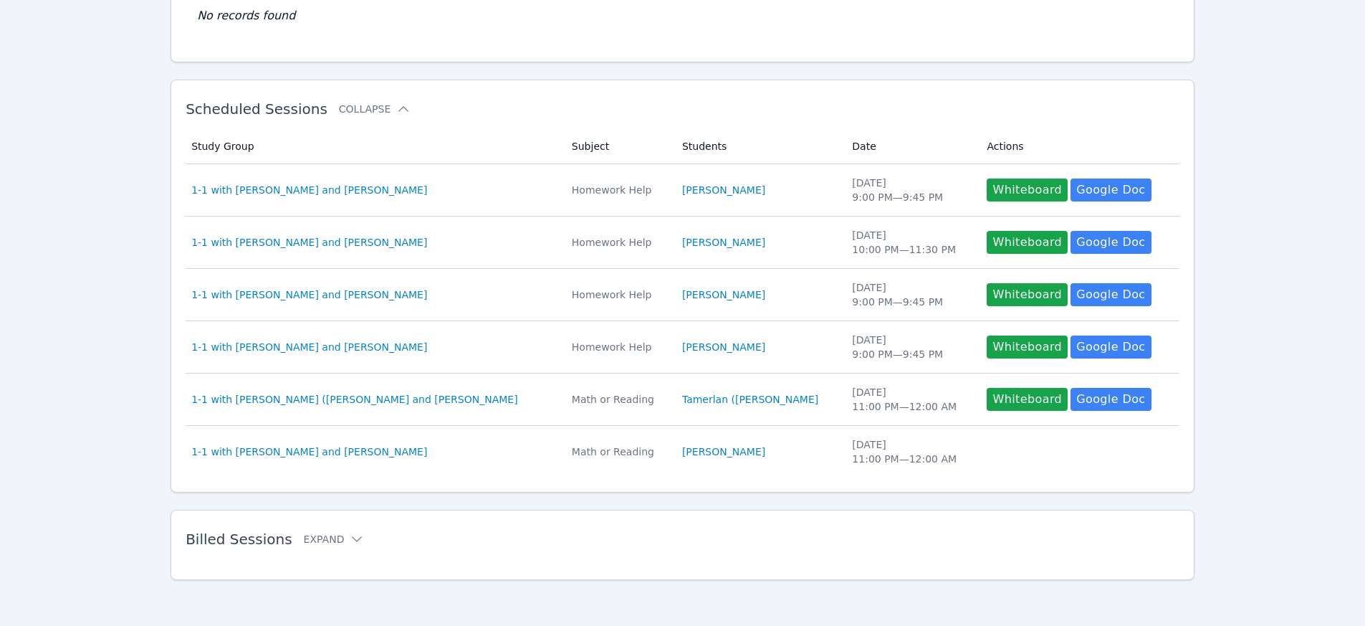
drag, startPoint x: 302, startPoint y: 546, endPoint x: 302, endPoint y: 521, distance: 25.1
click at [302, 546] on h2 "Billed Sessions Expand" at bounding box center [660, 538] width 948 height 17
click at [309, 534] on button "Expand" at bounding box center [334, 539] width 61 height 14
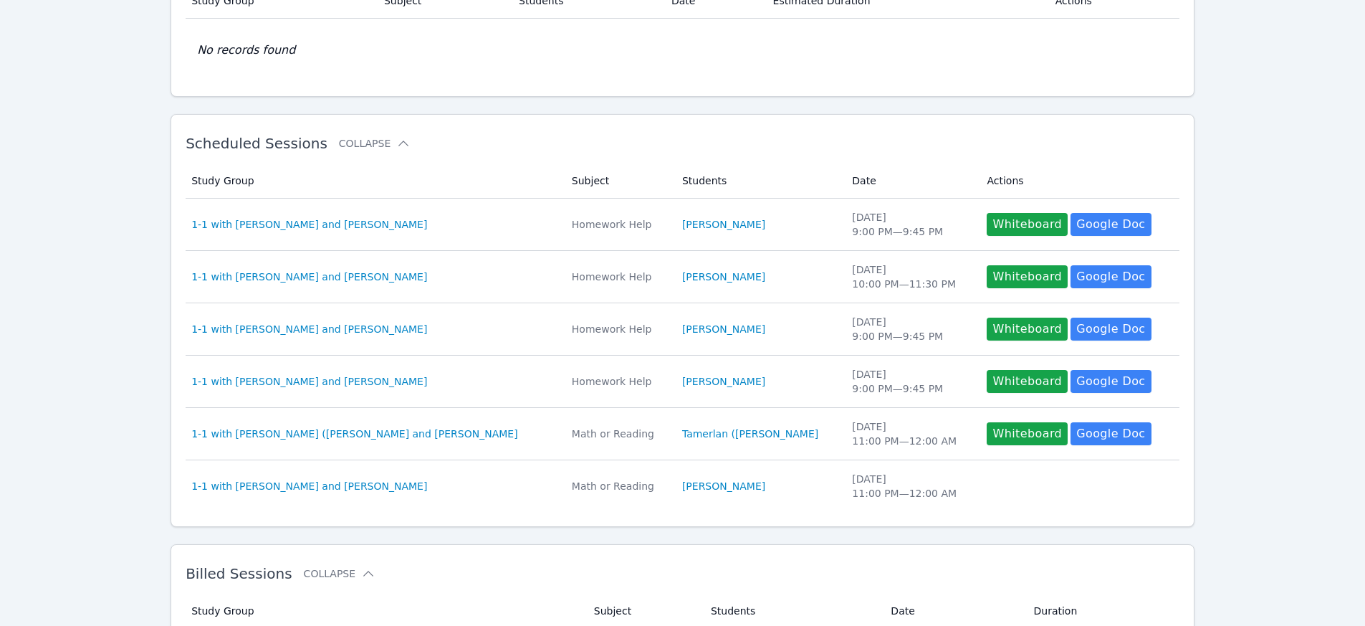
scroll to position [0, 0]
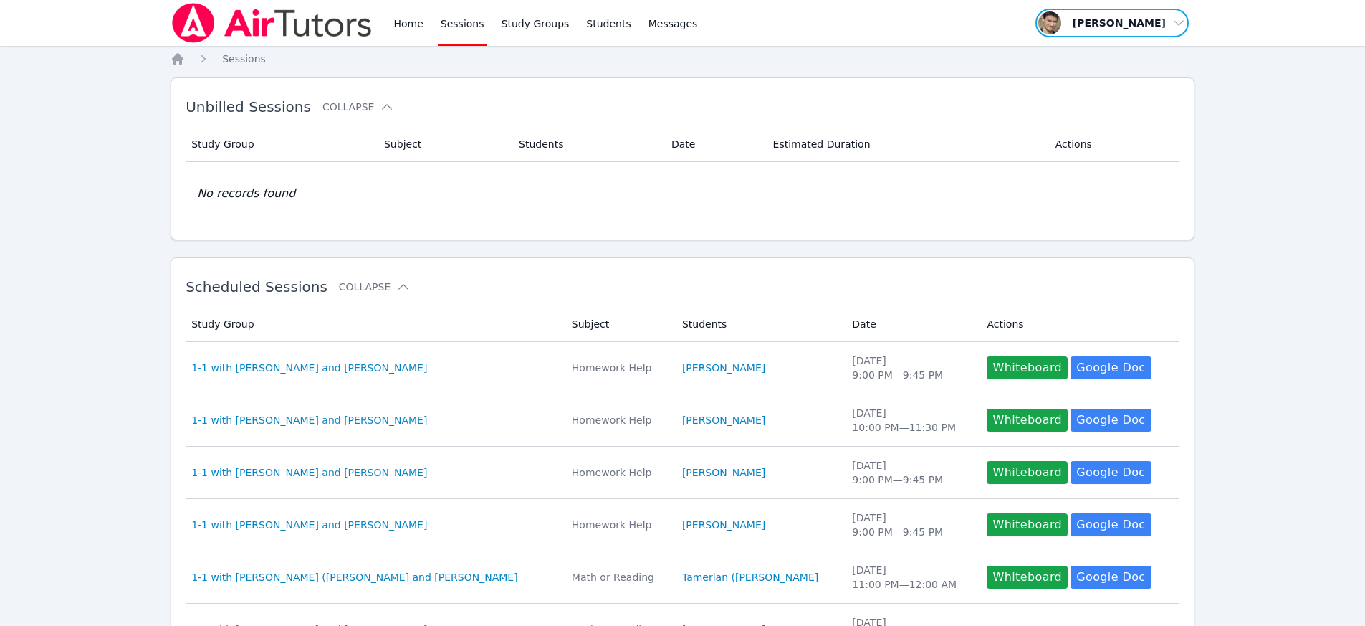
click at [1127, 11] on span "button" at bounding box center [1112, 23] width 156 height 32
click at [1101, 77] on button "Logout" at bounding box center [1117, 82] width 138 height 26
